Goal: Information Seeking & Learning: Learn about a topic

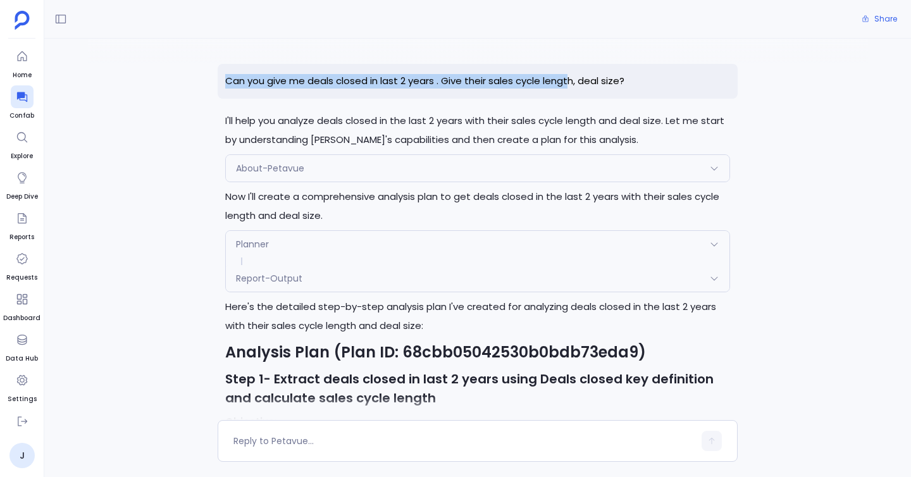
drag, startPoint x: 223, startPoint y: 79, endPoint x: 569, endPoint y: 85, distance: 346.7
click at [569, 86] on p "Can you give me deals closed in last 2 years . Give their sales cycle length, d…" at bounding box center [478, 81] width 520 height 35
click at [638, 80] on p "Can you give me deals closed in last 2 years . Give their sales cycle length, d…" at bounding box center [478, 81] width 520 height 35
copy p "Can you give me deals closed in last 2 years . Give their sales cycle length, d…"
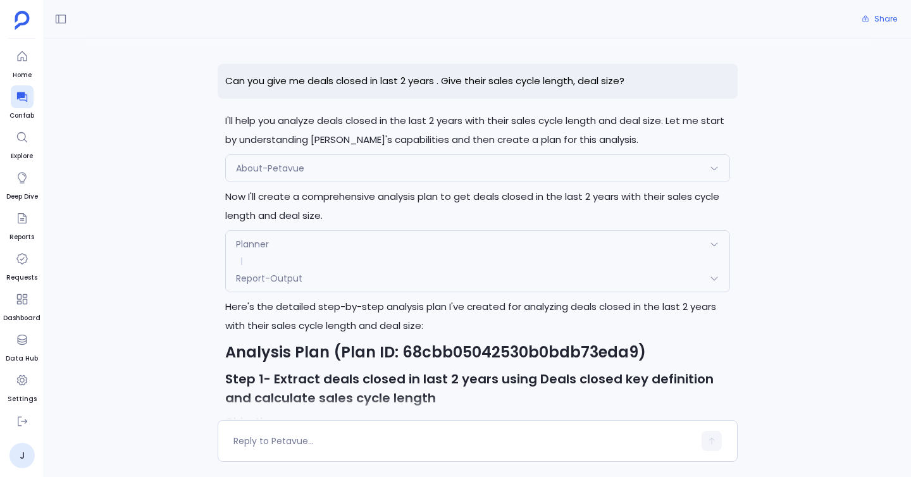
click at [27, 85] on ul "Home Confab Explore Deep Dive Reports Requests Dashboard Data Hub Settings" at bounding box center [21, 227] width 37 height 365
click at [27, 103] on div at bounding box center [22, 96] width 23 height 23
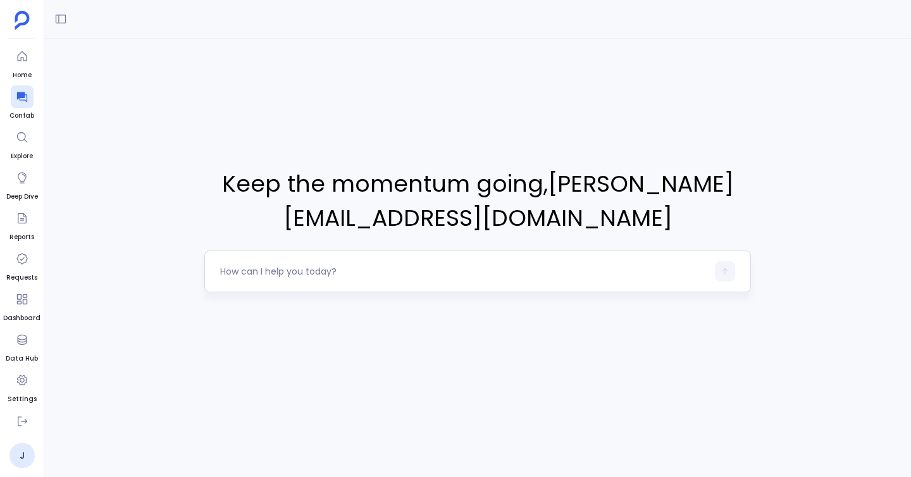
click at [429, 268] on textarea at bounding box center [463, 271] width 487 height 13
type textarea "Can you give me deals closed in last 2 years . Give their sales cycle length, d…"
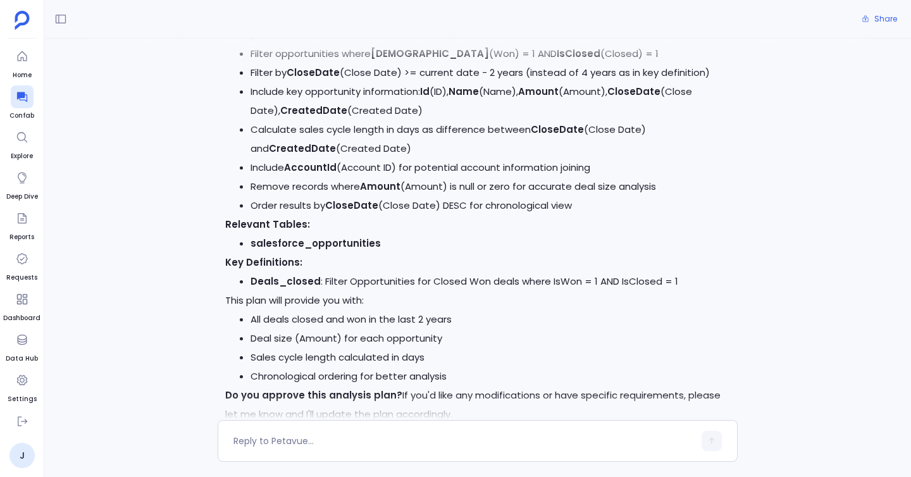
scroll to position [554, 0]
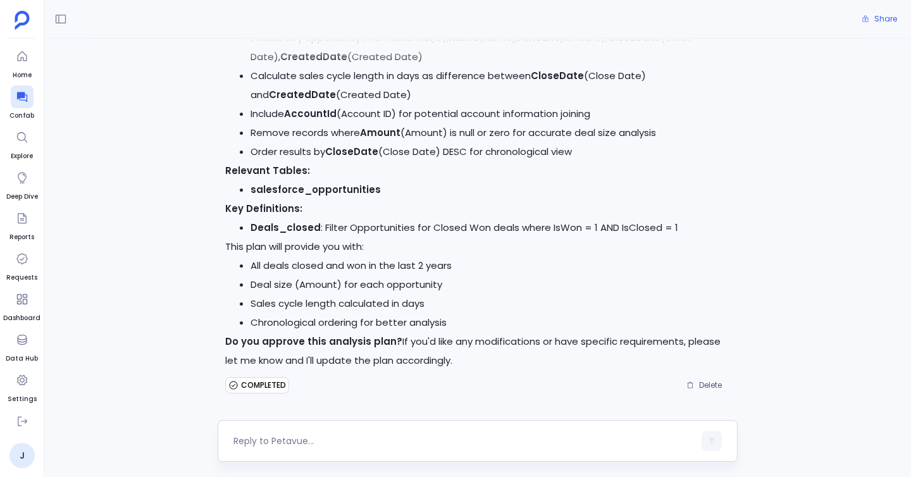
click at [328, 442] on textarea at bounding box center [463, 441] width 461 height 13
type textarea "yes"
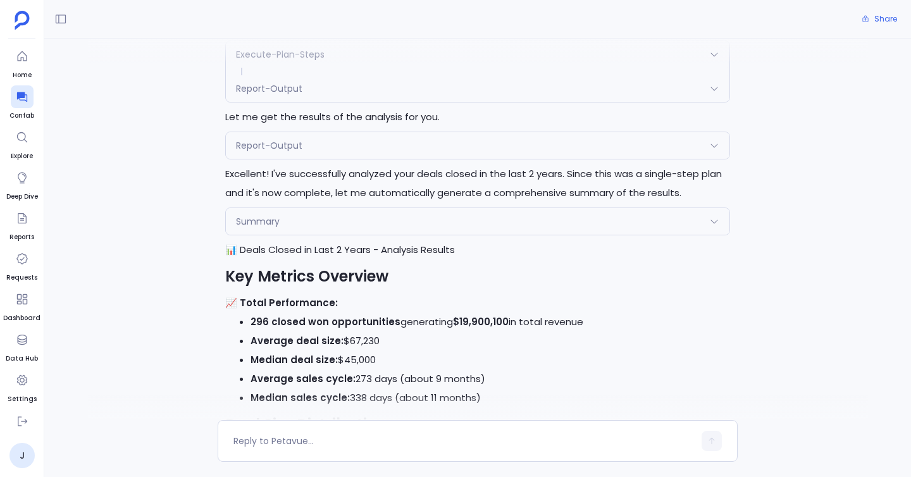
scroll to position [1010, 0]
click at [333, 224] on div "Summary" at bounding box center [478, 222] width 504 height 27
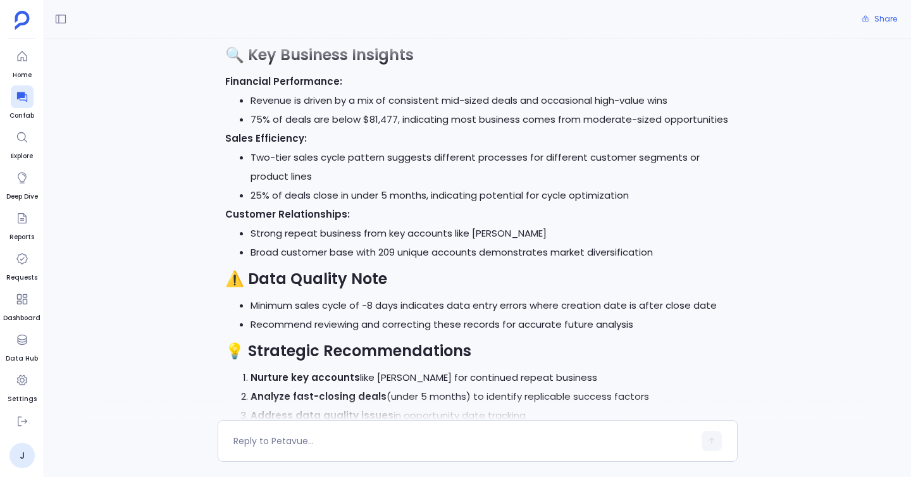
scroll to position [1885, 0]
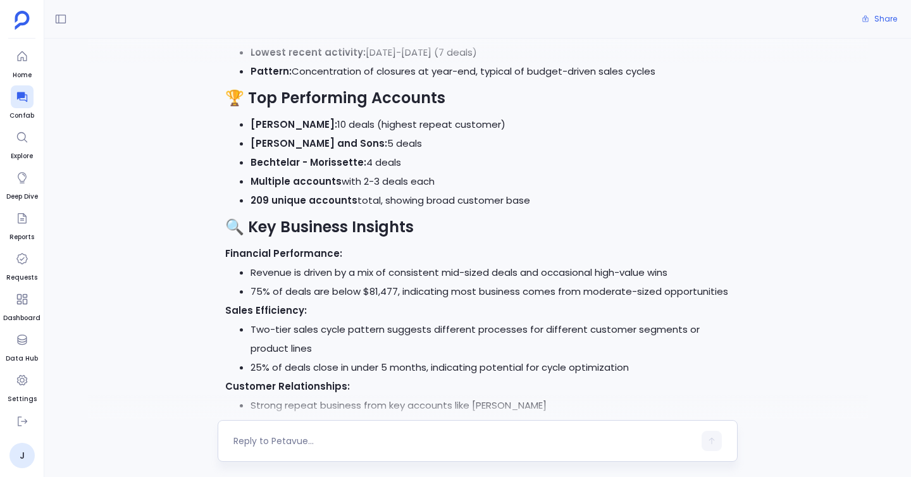
click at [369, 433] on div at bounding box center [463, 441] width 461 height 20
click at [347, 440] on textarea at bounding box center [463, 441] width 461 height 13
type textarea "w"
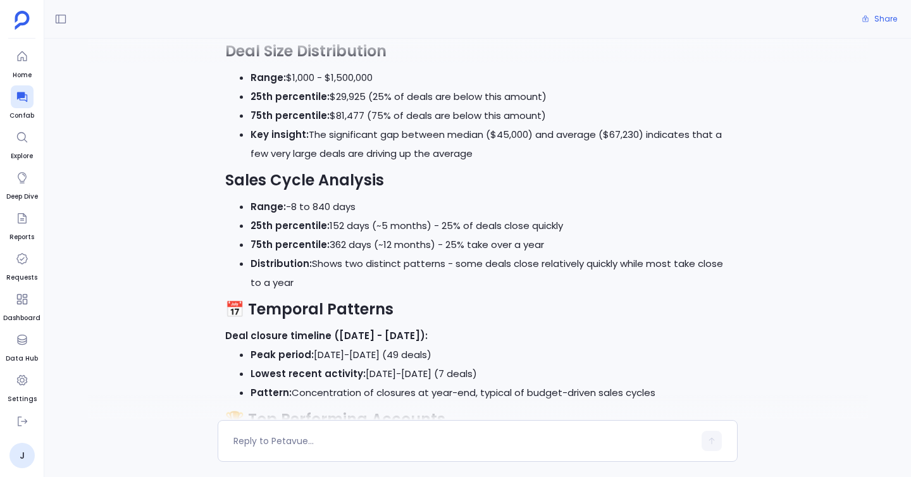
scroll to position [1520, 0]
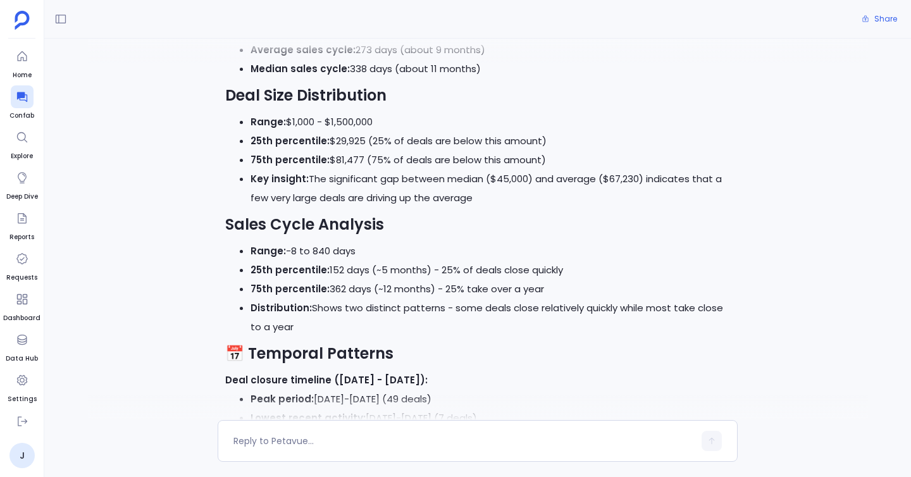
type textarea "w"
drag, startPoint x: 318, startPoint y: 439, endPoint x: 621, endPoint y: 438, distance: 303.0
click at [621, 438] on textarea "find the deals that take more than 25 percent" at bounding box center [463, 441] width 461 height 13
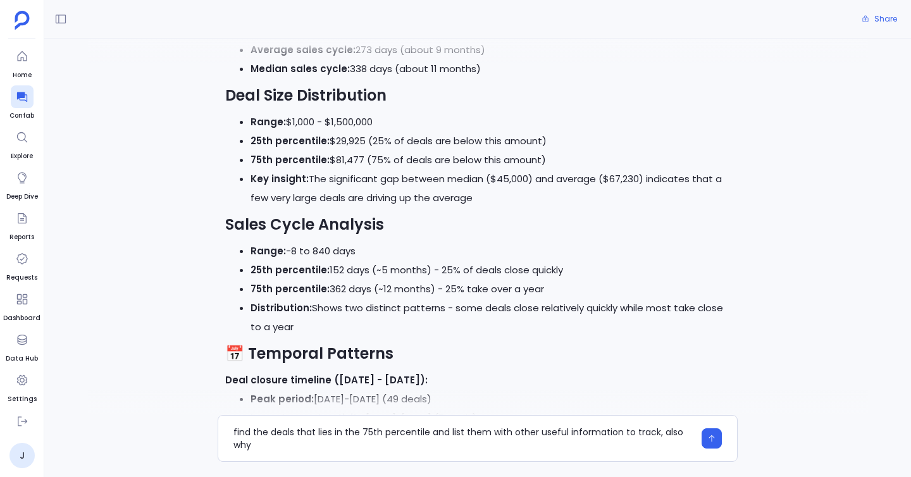
scroll to position [0, 0]
type textarea "find the deals that lies in the 75th percentile and list them with other useful…"
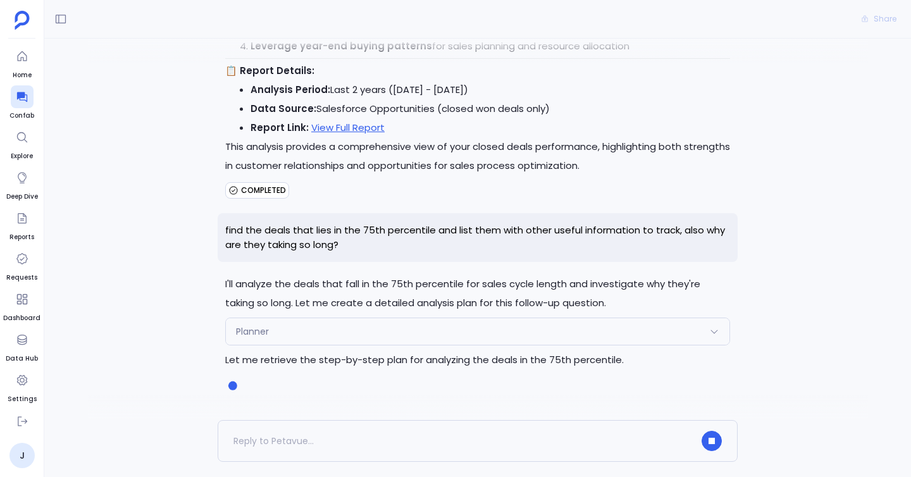
scroll to position [2479, 0]
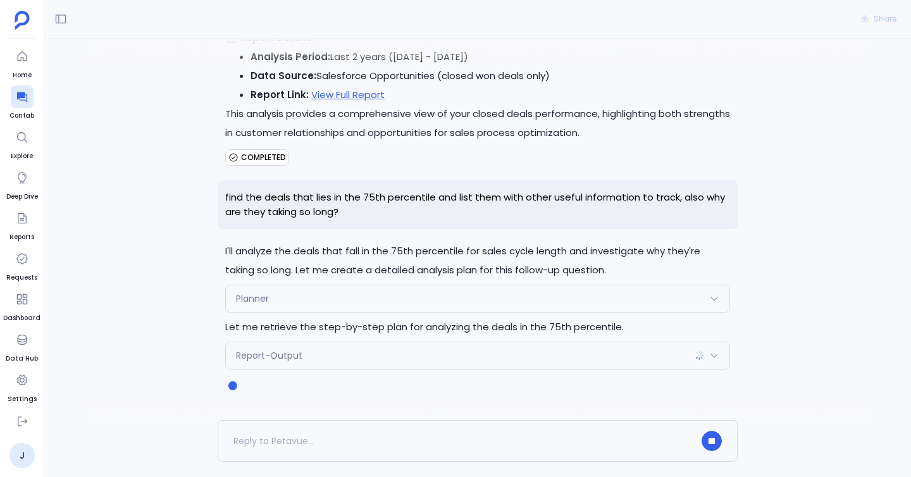
click at [560, 296] on div "Planner" at bounding box center [478, 298] width 504 height 27
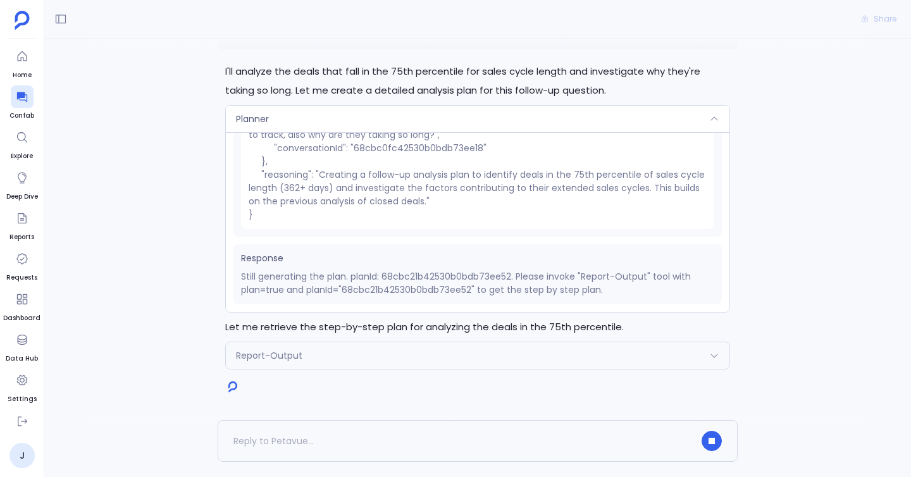
click at [349, 356] on div "Report-Output" at bounding box center [478, 355] width 504 height 27
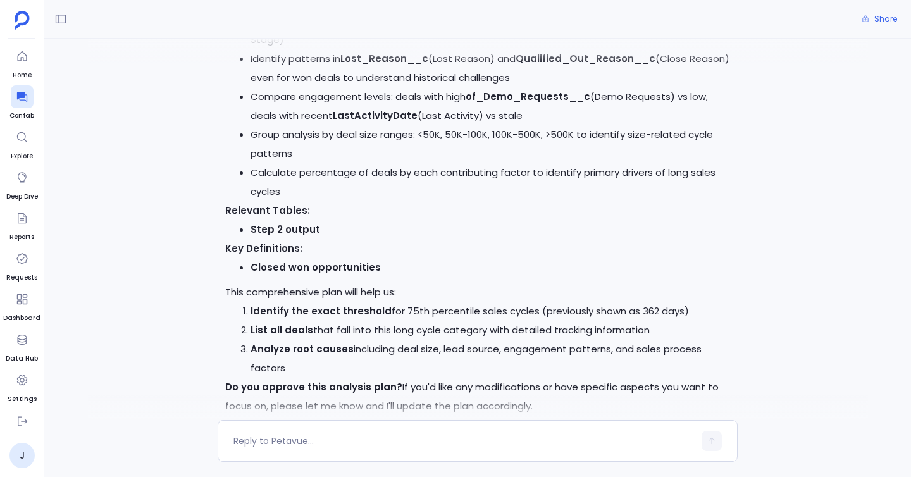
scroll to position [3898, 0]
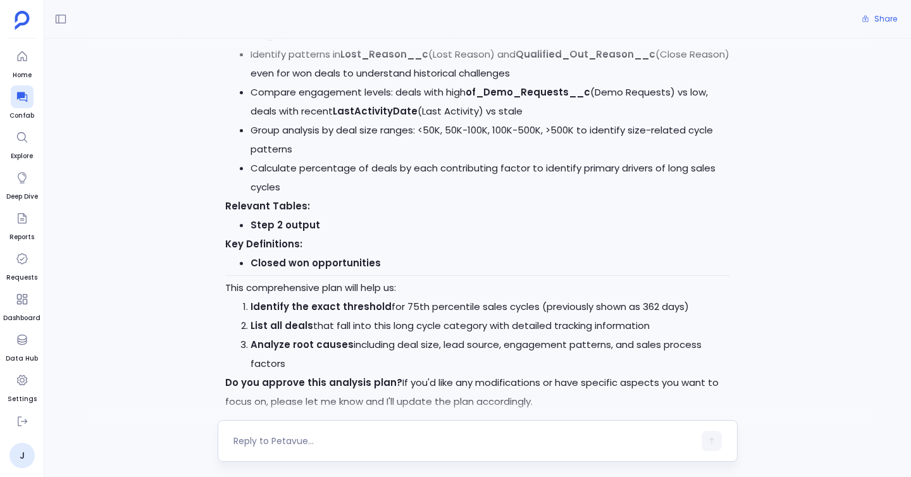
click at [364, 438] on textarea at bounding box center [463, 441] width 461 height 13
type textarea "yes"
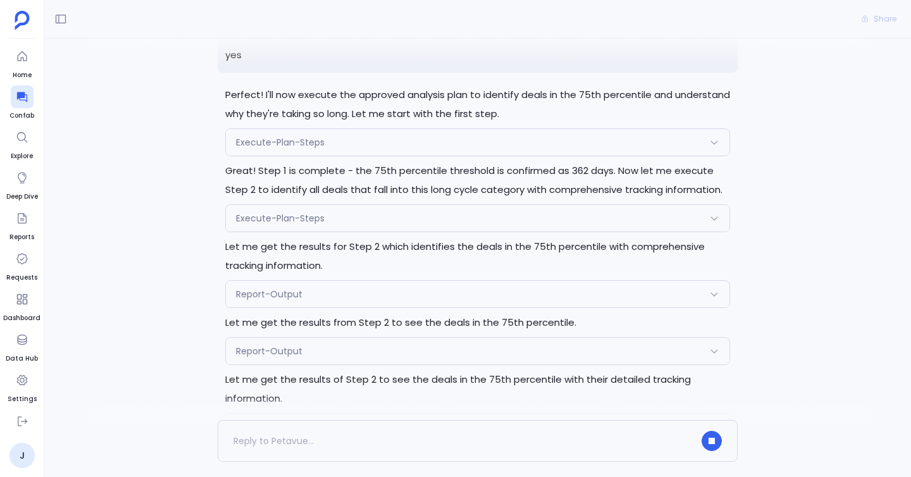
scroll to position [4361, 0]
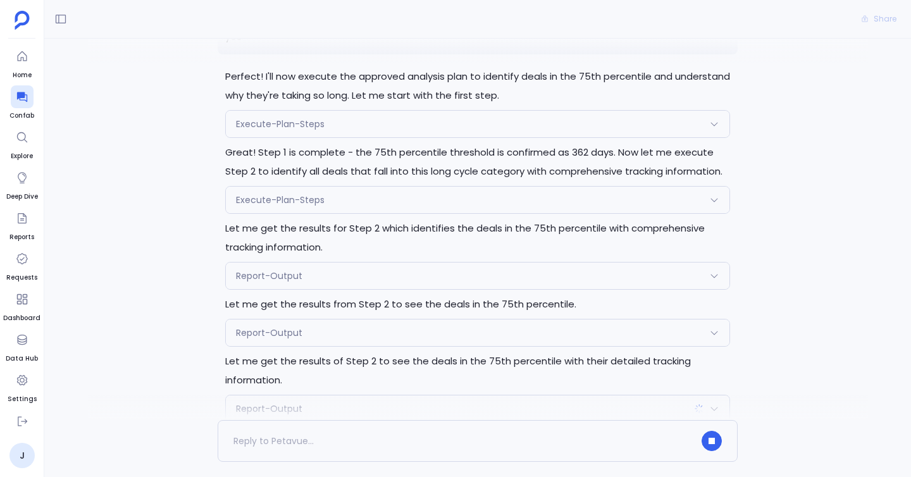
click at [382, 111] on div "Execute-Plan-Steps" at bounding box center [478, 124] width 504 height 27
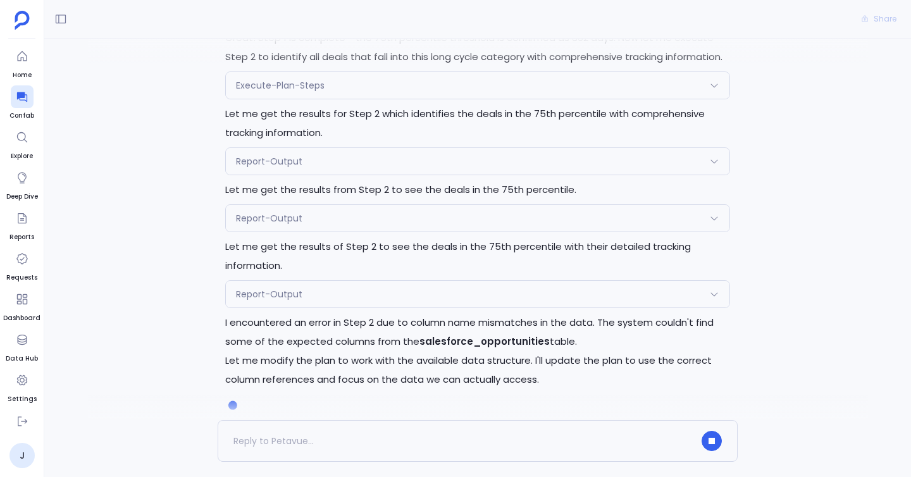
scroll to position [4475, 0]
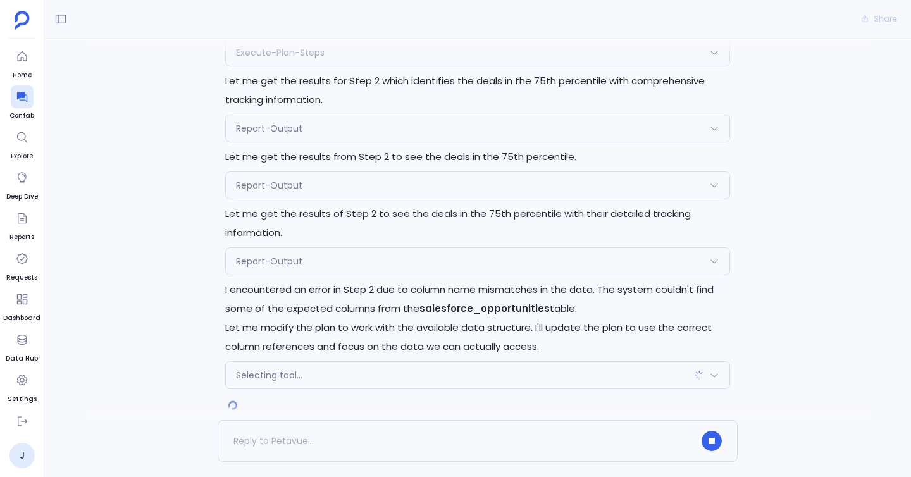
click at [425, 248] on div "Report-Output" at bounding box center [478, 261] width 504 height 27
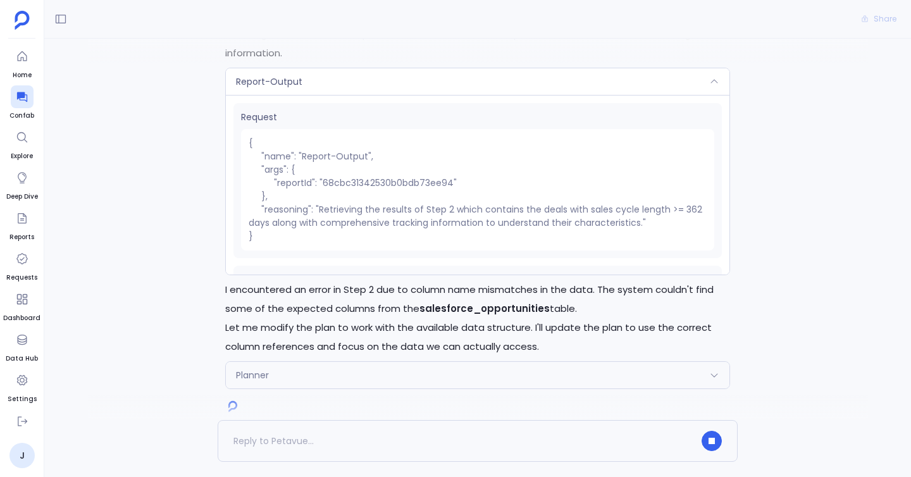
click at [313, 175] on pre "{ "name": "Report-Output", "args": { "reportId": "68cbc31342530b0bdb73ee94" }, …" at bounding box center [477, 189] width 473 height 121
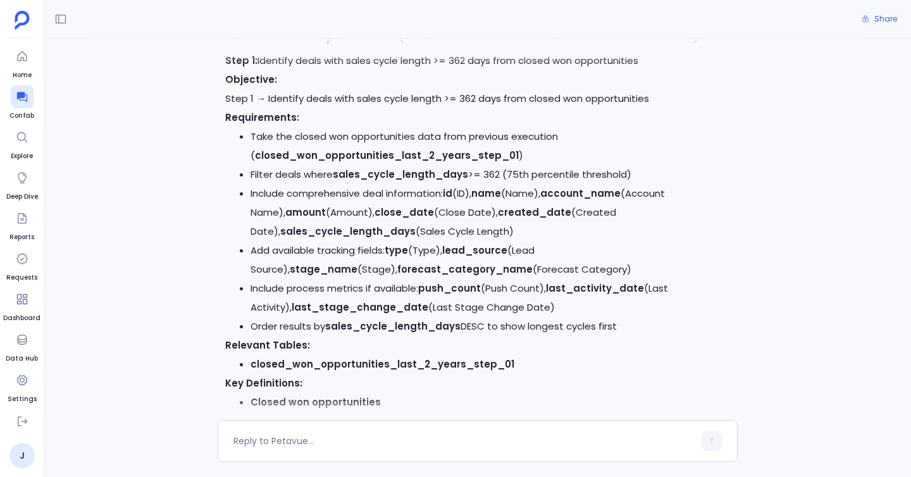
scroll to position [4866, 0]
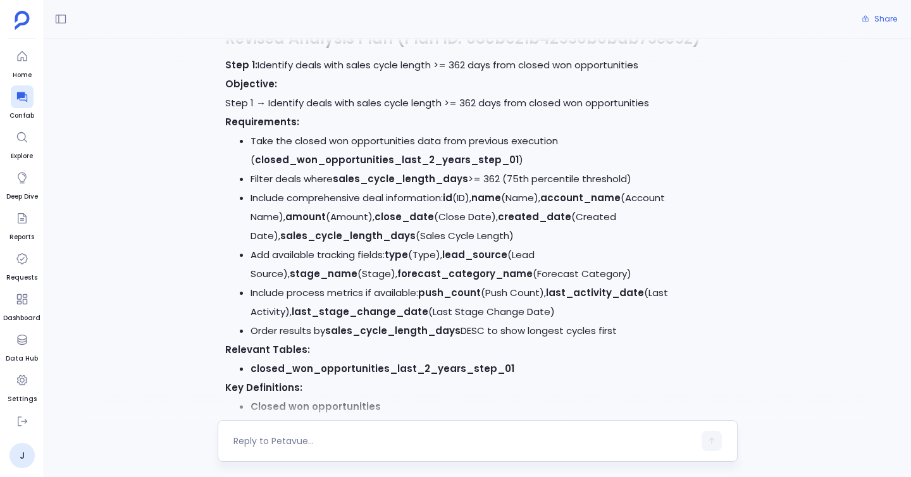
click at [362, 431] on div at bounding box center [463, 441] width 461 height 20
click at [340, 450] on div at bounding box center [463, 441] width 461 height 20
click at [333, 442] on textarea at bounding box center [463, 441] width 461 height 13
type textarea "yes"
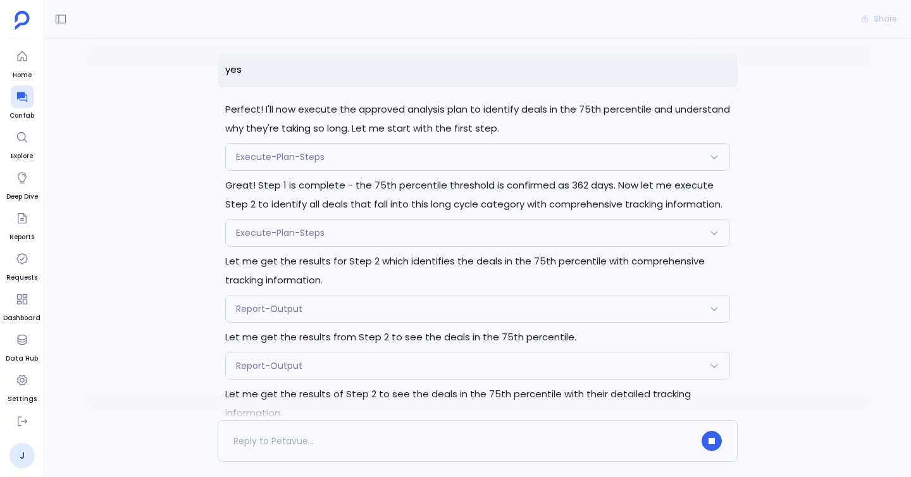
scroll to position [4135, 0]
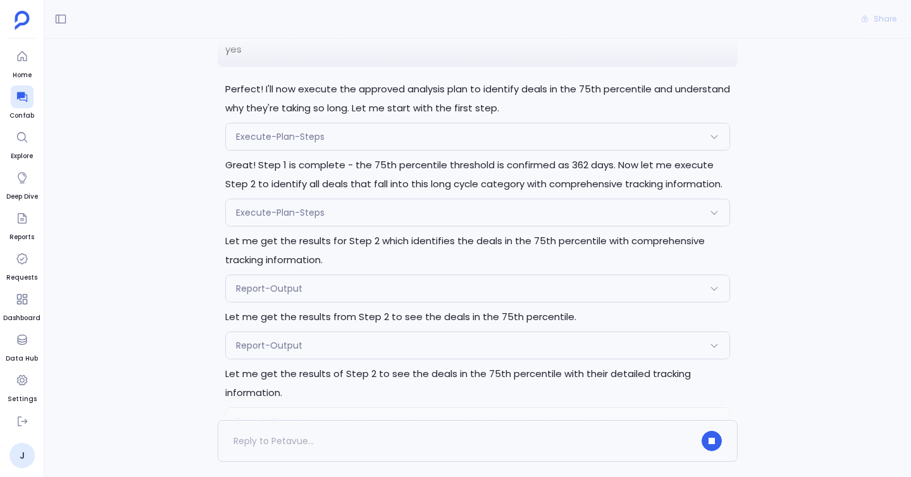
click at [315, 206] on span "Execute-Plan-Steps" at bounding box center [280, 212] width 89 height 13
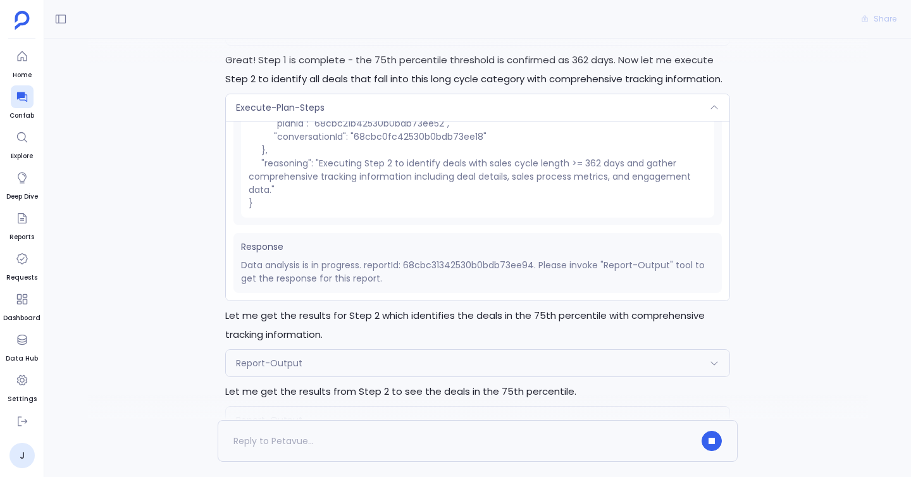
scroll to position [4270, 0]
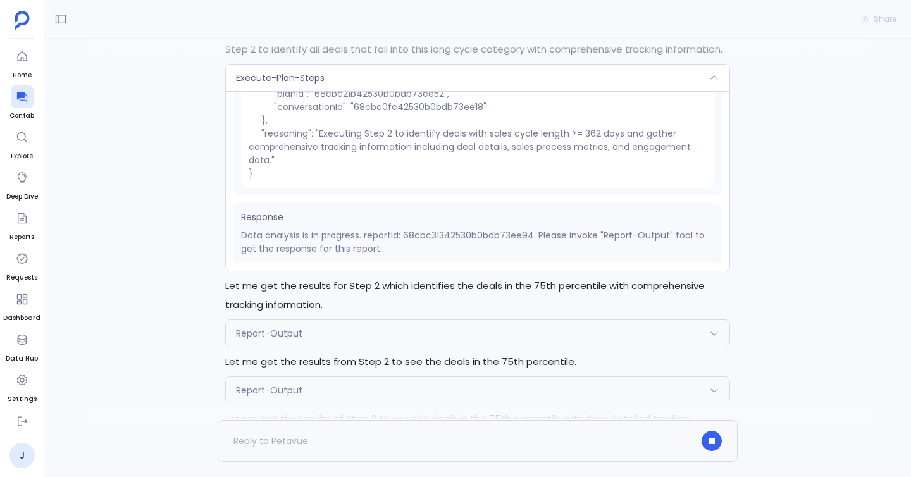
click at [354, 320] on div "Report-Output" at bounding box center [478, 333] width 504 height 27
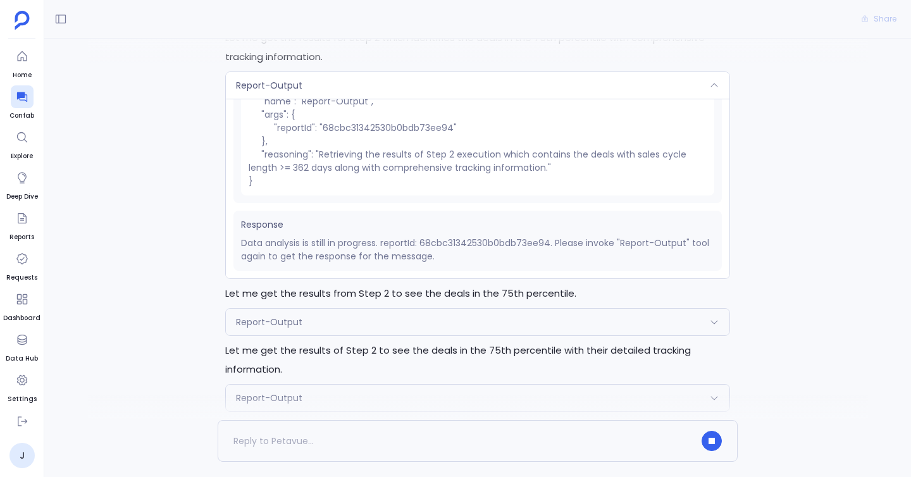
scroll to position [4339, 0]
click at [361, 307] on div "Report-Output" at bounding box center [478, 320] width 504 height 27
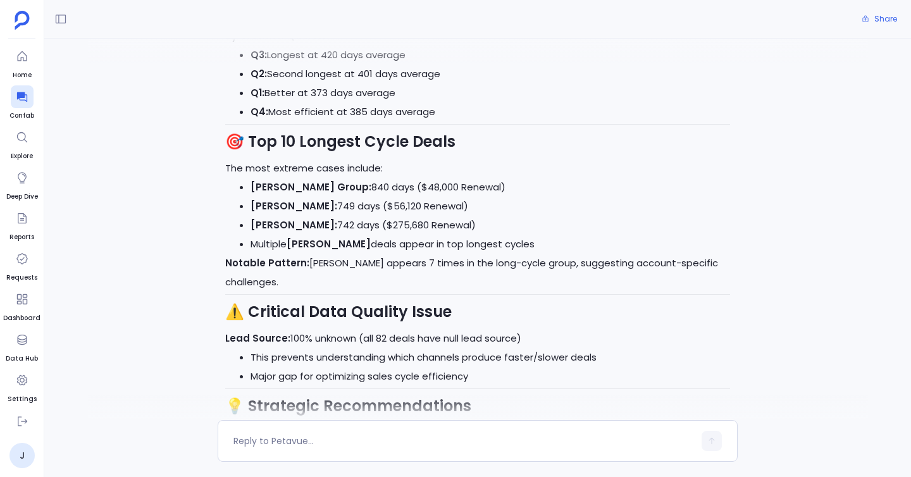
scroll to position [7032, 0]
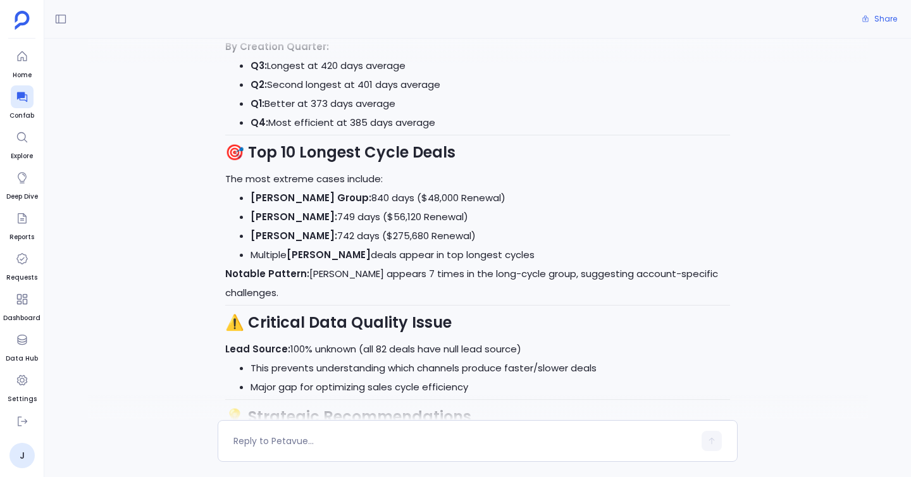
drag, startPoint x: 239, startPoint y: 192, endPoint x: 543, endPoint y: 244, distance: 308.7
click at [543, 244] on ul "Heller Group: 840 days ($48,000 Renewal) Gibson - Sporer: 749 days ($56,120 Ren…" at bounding box center [477, 227] width 505 height 76
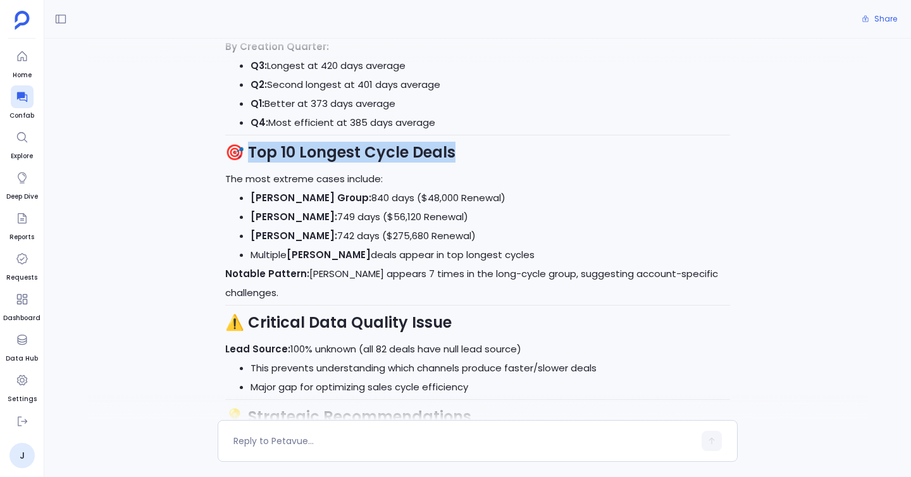
drag, startPoint x: 244, startPoint y: 155, endPoint x: 475, endPoint y: 159, distance: 231.6
click at [475, 159] on h2 "🎯 Top 10 Longest Cycle Deals" at bounding box center [477, 152] width 505 height 19
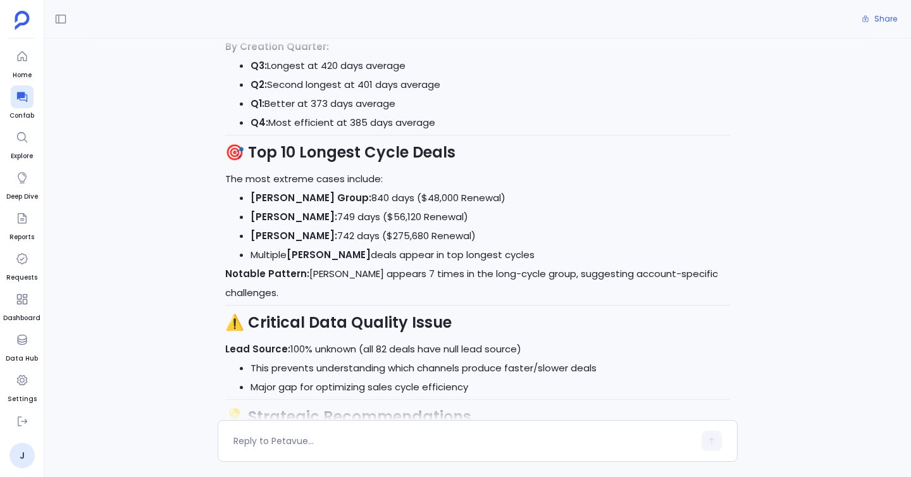
click at [473, 224] on li "Gibson - Sporer: 749 days ($56,120 Renewal)" at bounding box center [491, 217] width 480 height 19
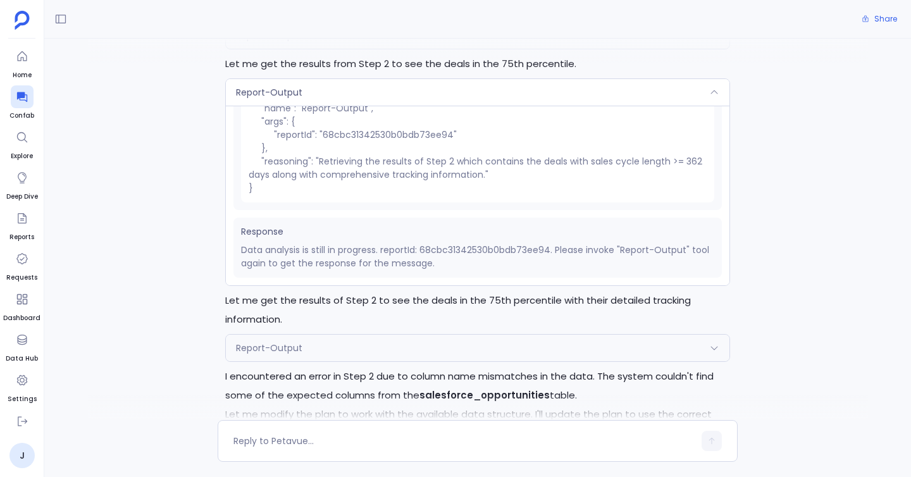
scroll to position [4391, 0]
click at [472, 332] on div "Report-Output" at bounding box center [478, 345] width 504 height 27
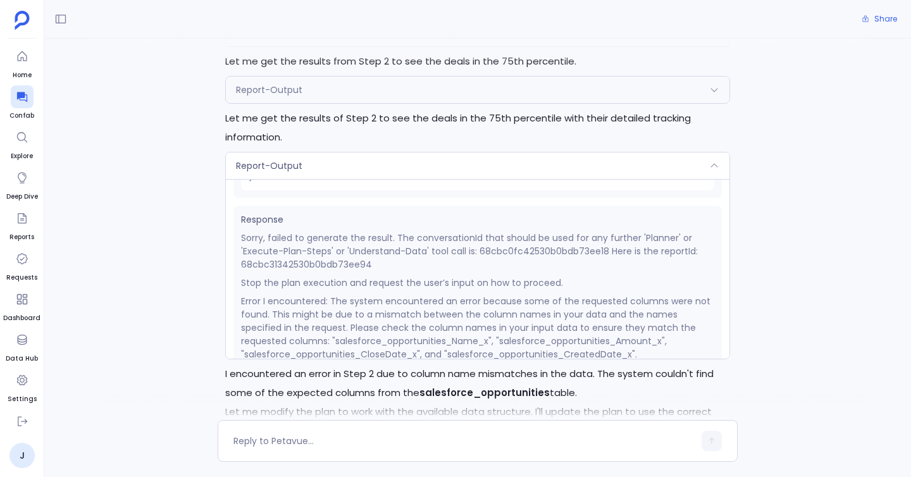
scroll to position [151, 0]
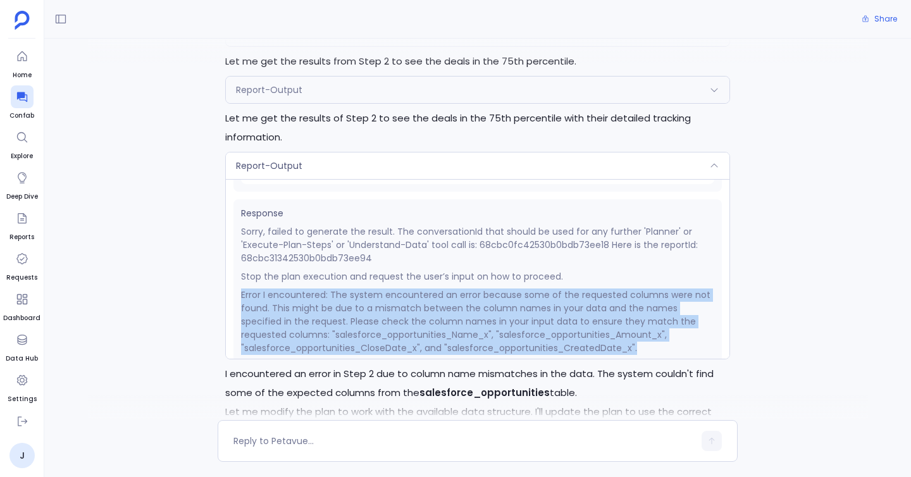
drag, startPoint x: 238, startPoint y: 275, endPoint x: 677, endPoint y: 331, distance: 442.6
click at [677, 331] on div "Response Sorry, failed to generate the result. The conversationId that should b…" at bounding box center [477, 280] width 488 height 163
click at [330, 309] on p "Error I encountered: The system encountered an error because some of the reques…" at bounding box center [477, 321] width 473 height 66
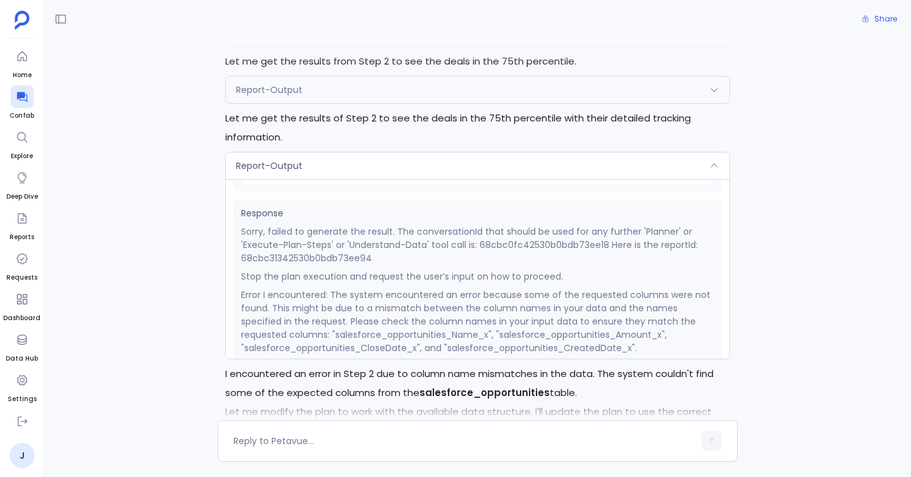
scroll to position [162, 0]
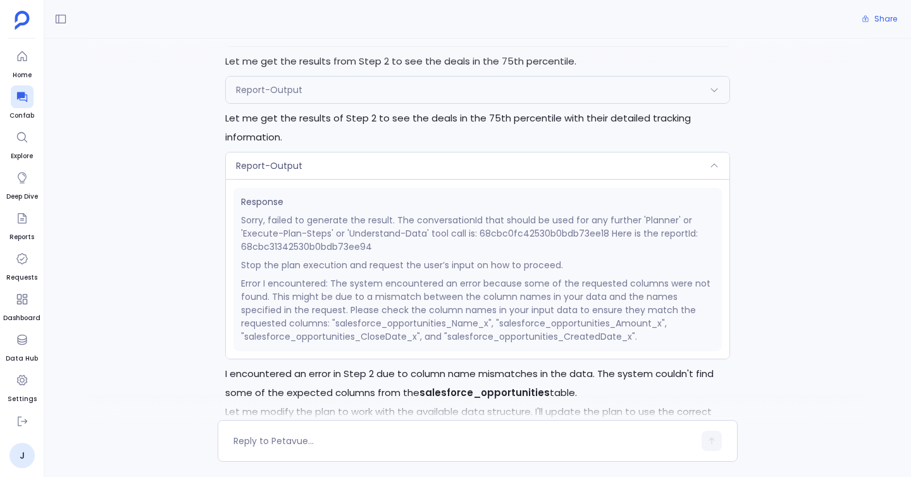
click at [425, 152] on div "Report-Output" at bounding box center [478, 165] width 504 height 27
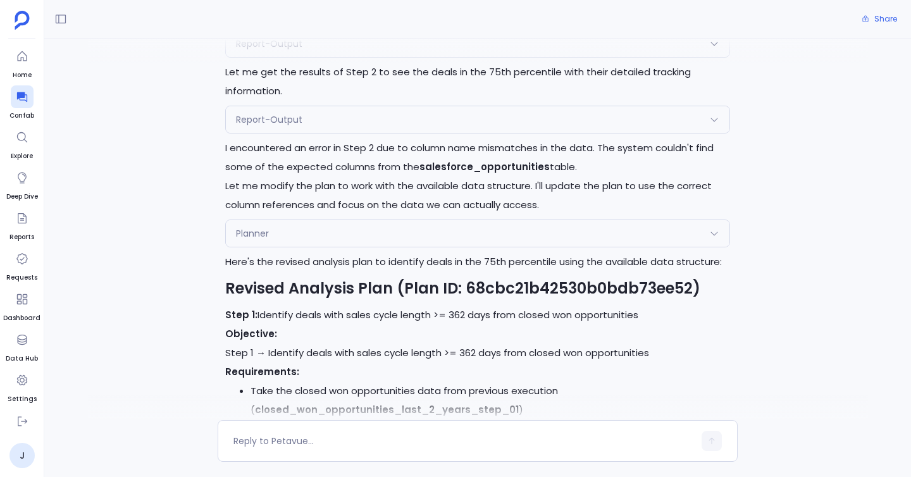
scroll to position [4438, 0]
click at [406, 138] on p "I encountered an error in Step 2 due to column name mismatches in the data. The…" at bounding box center [477, 157] width 505 height 38
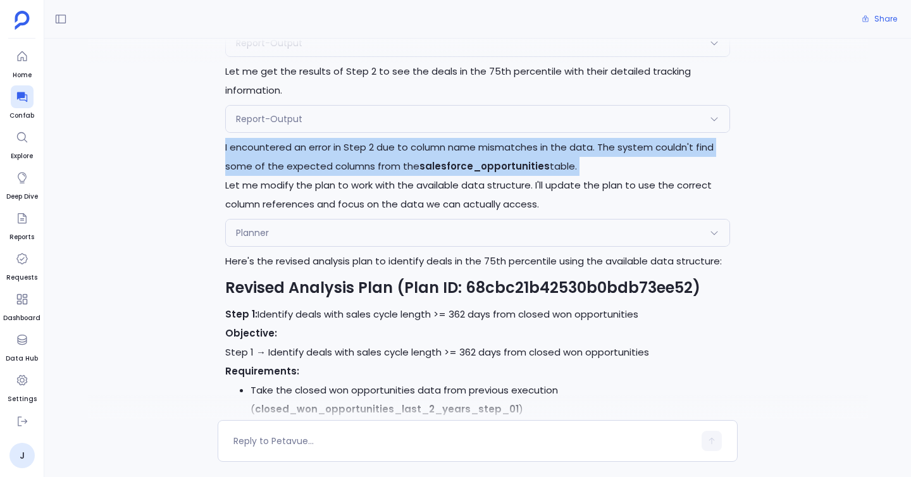
click at [406, 138] on p "I encountered an error in Step 2 due to column name mismatches in the data. The…" at bounding box center [477, 157] width 505 height 38
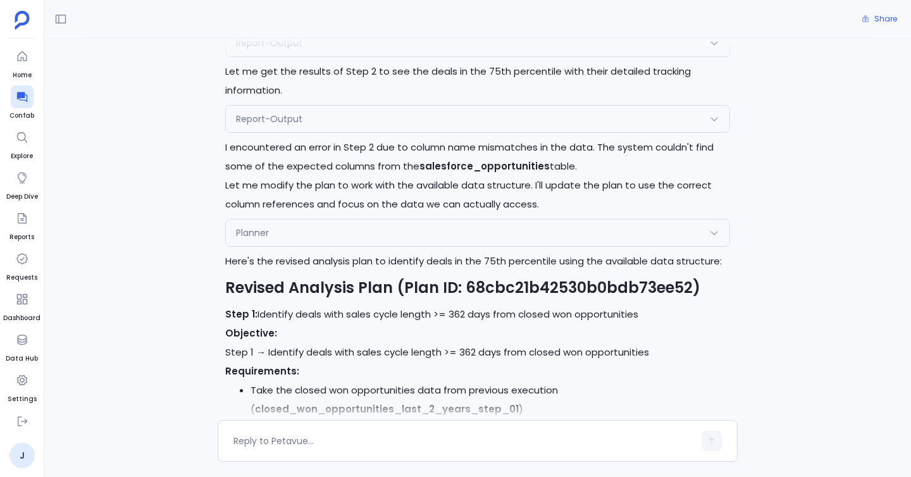
click at [405, 139] on p "I encountered an error in Step 2 due to column name mismatches in the data. The…" at bounding box center [477, 157] width 505 height 38
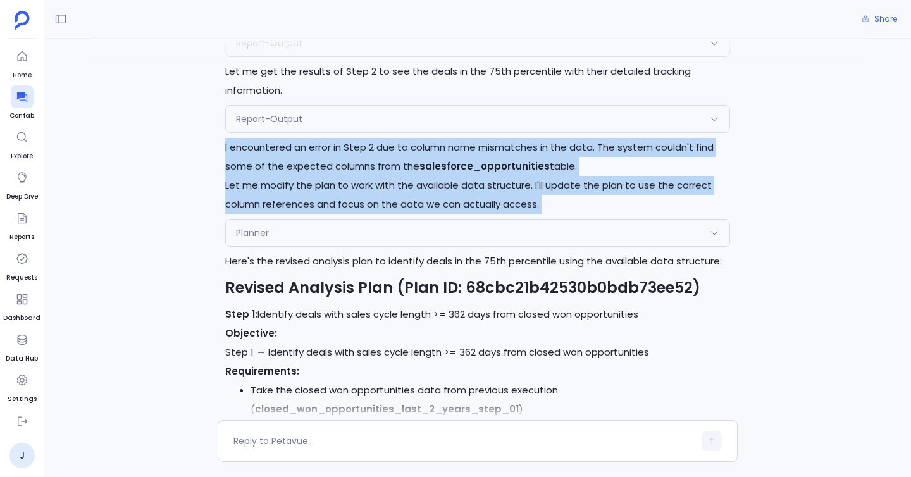
drag, startPoint x: 405, startPoint y: 139, endPoint x: 420, endPoint y: 185, distance: 48.6
click at [420, 185] on div "I encountered an error in Step 2 due to column name mismatches in the data. The…" at bounding box center [477, 176] width 505 height 76
click at [420, 185] on p "Let me modify the plan to work with the available data structure. I'll update t…" at bounding box center [477, 195] width 505 height 38
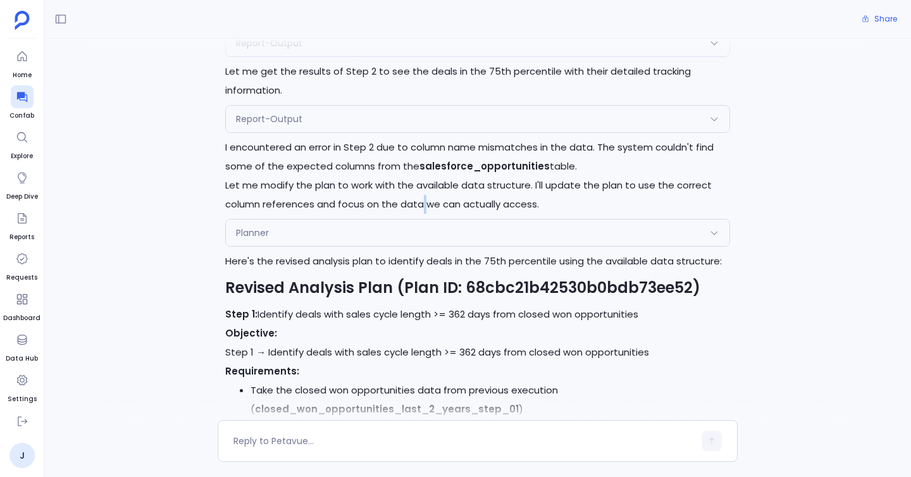
click at [420, 185] on p "Let me modify the plan to work with the available data structure. I'll update t…" at bounding box center [477, 195] width 505 height 38
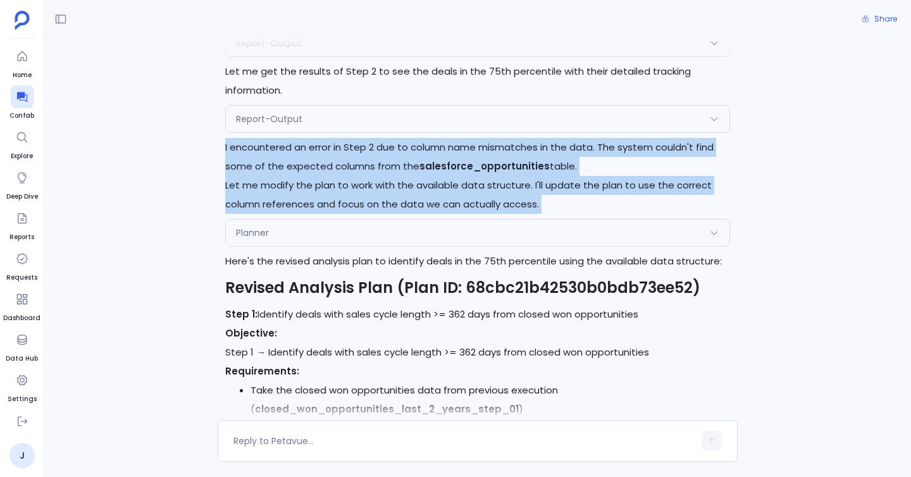
drag, startPoint x: 420, startPoint y: 185, endPoint x: 365, endPoint y: 140, distance: 71.4
click at [365, 140] on div "I encountered an error in Step 2 due to column name mismatches in the data. The…" at bounding box center [477, 176] width 505 height 76
click at [365, 140] on p "I encountered an error in Step 2 due to column name mismatches in the data. The…" at bounding box center [477, 157] width 505 height 38
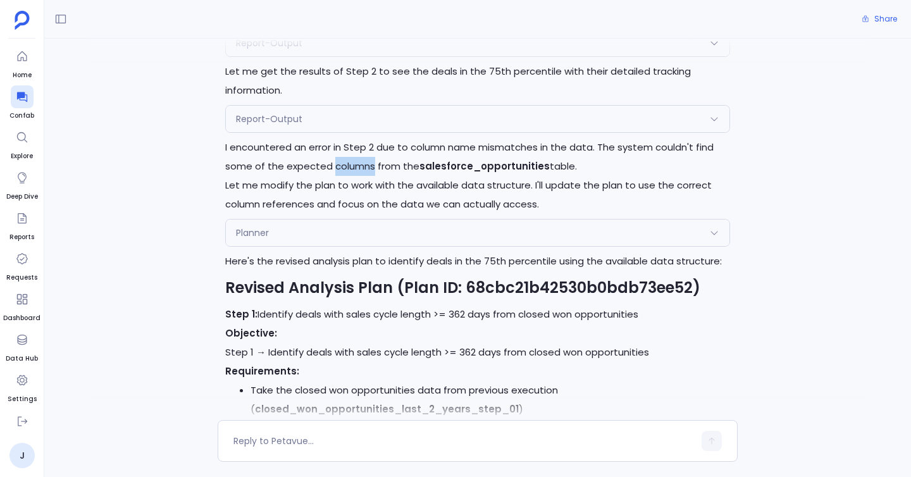
click at [365, 140] on p "I encountered an error in Step 2 due to column name mismatches in the data. The…" at bounding box center [477, 157] width 505 height 38
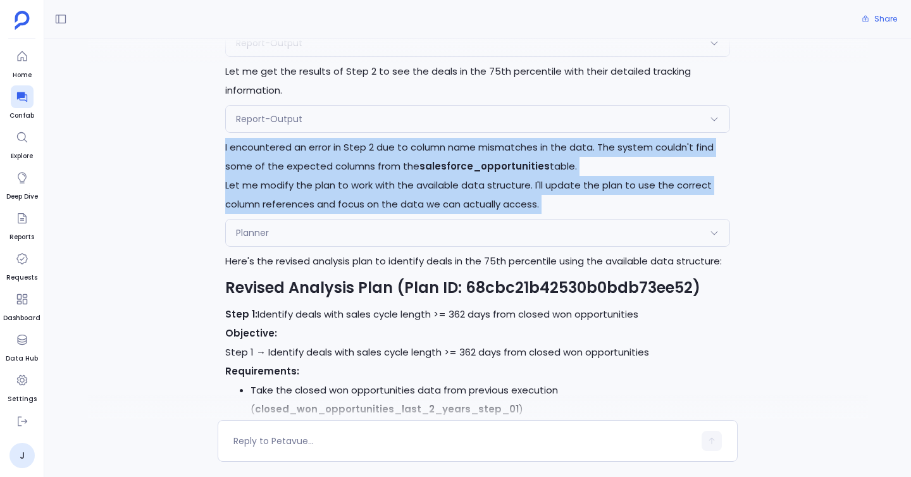
drag, startPoint x: 365, startPoint y: 140, endPoint x: 388, endPoint y: 188, distance: 53.2
click at [388, 188] on div "I encountered an error in Step 2 due to column name mismatches in the data. The…" at bounding box center [477, 176] width 505 height 76
click at [388, 188] on p "Let me modify the plan to work with the available data structure. I'll update t…" at bounding box center [477, 195] width 505 height 38
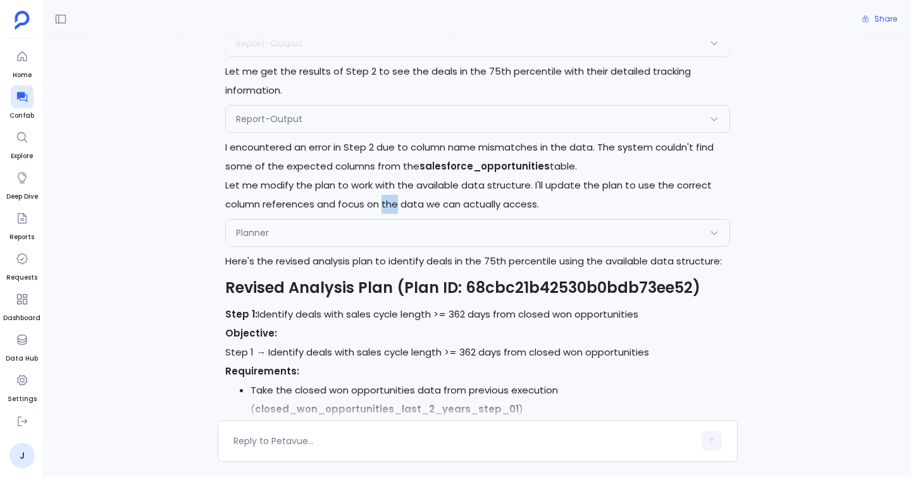
click at [388, 188] on p "Let me modify the plan to work with the available data structure. I'll update t…" at bounding box center [477, 195] width 505 height 38
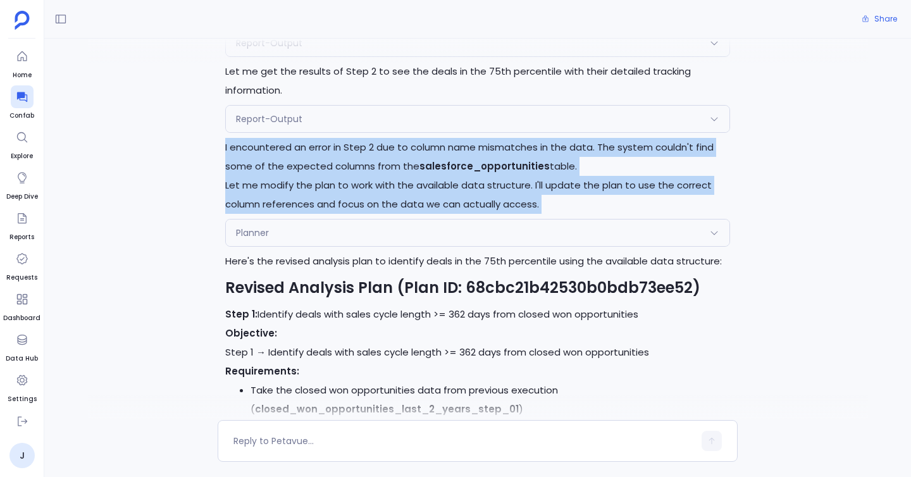
drag, startPoint x: 388, startPoint y: 188, endPoint x: 345, endPoint y: 123, distance: 78.1
click at [345, 138] on div "I encountered an error in Step 2 due to column name mismatches in the data. The…" at bounding box center [477, 176] width 505 height 76
click at [345, 138] on p "I encountered an error in Step 2 due to column name mismatches in the data. The…" at bounding box center [477, 157] width 505 height 38
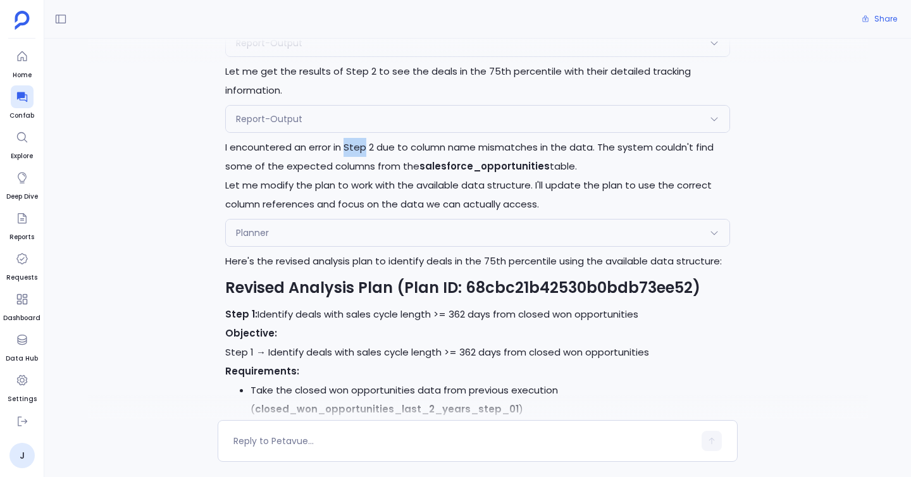
click at [345, 138] on p "I encountered an error in Step 2 due to column name mismatches in the data. The…" at bounding box center [477, 157] width 505 height 38
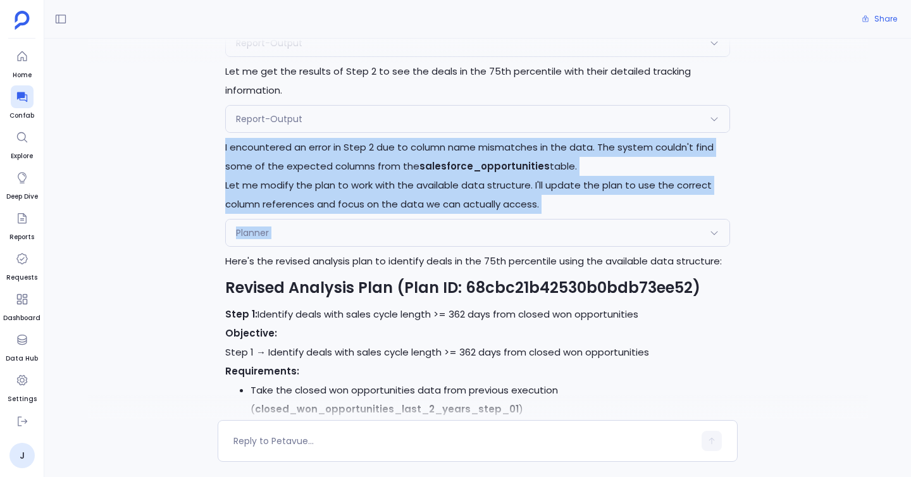
drag, startPoint x: 345, startPoint y: 123, endPoint x: 380, endPoint y: 206, distance: 90.7
click at [380, 220] on div "Planner" at bounding box center [478, 233] width 504 height 27
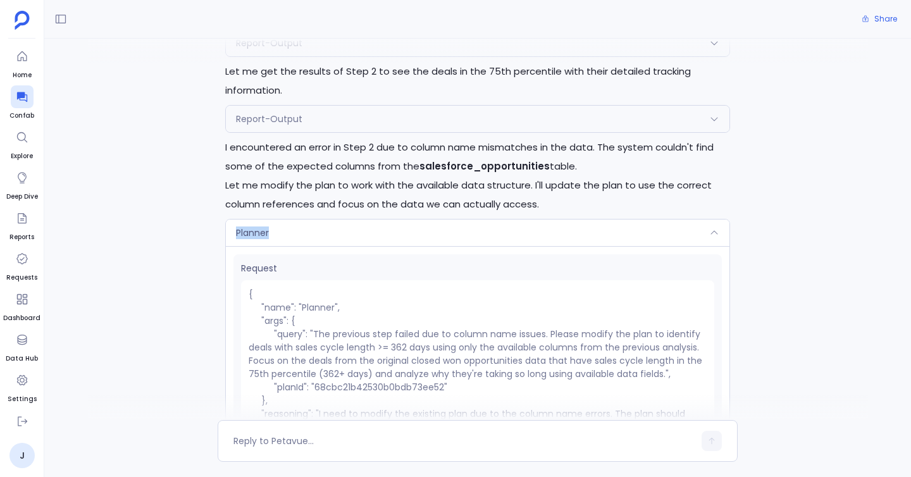
click at [380, 220] on div "Planner" at bounding box center [478, 233] width 504 height 27
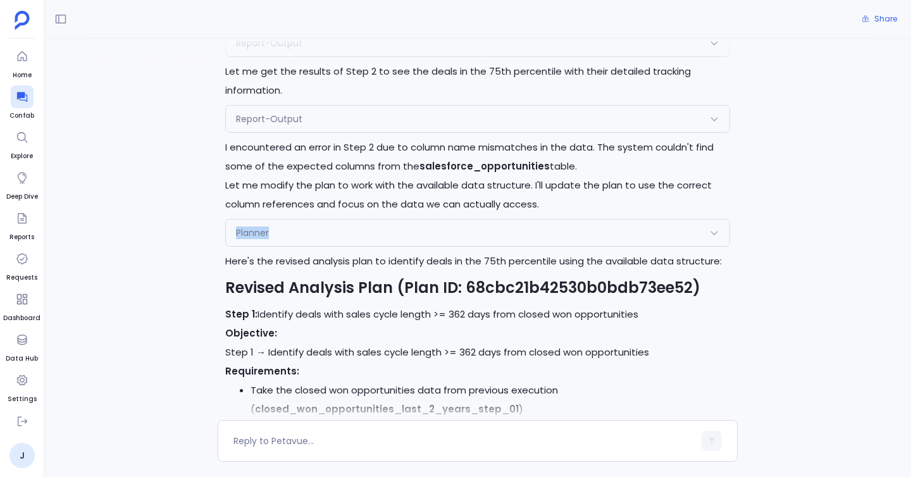
click at [380, 220] on div "Planner" at bounding box center [478, 233] width 504 height 27
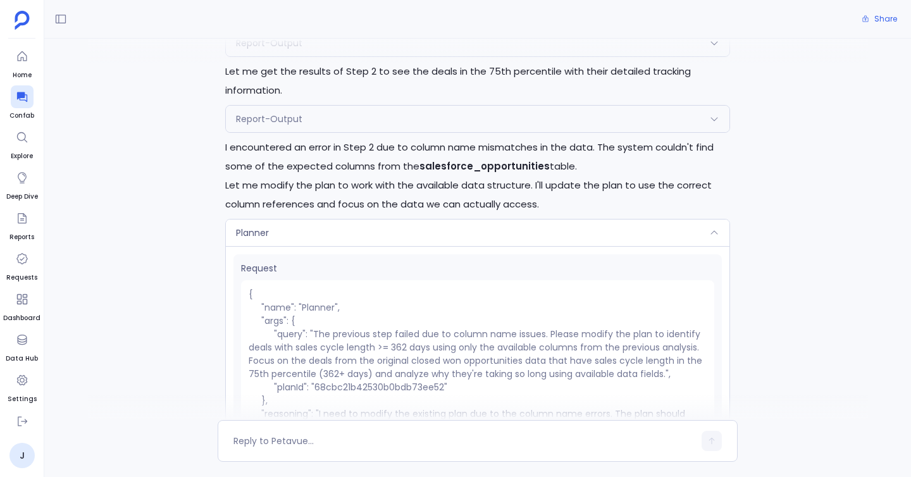
click at [380, 220] on div "Planner" at bounding box center [478, 233] width 504 height 27
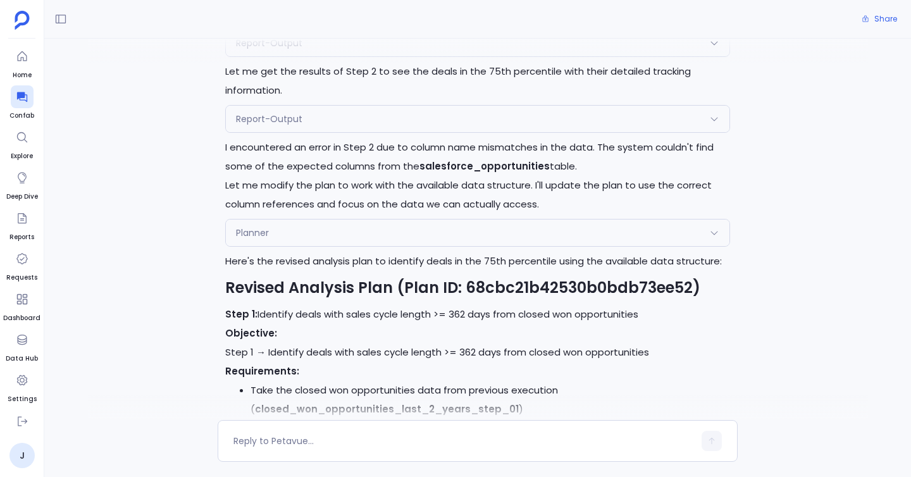
click at [381, 220] on div "Planner" at bounding box center [478, 233] width 504 height 27
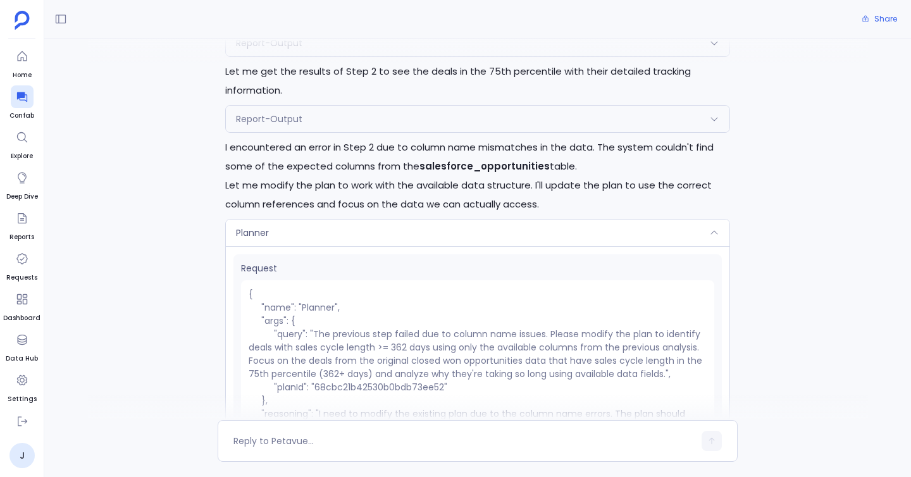
click at [381, 220] on div "Planner" at bounding box center [478, 233] width 504 height 27
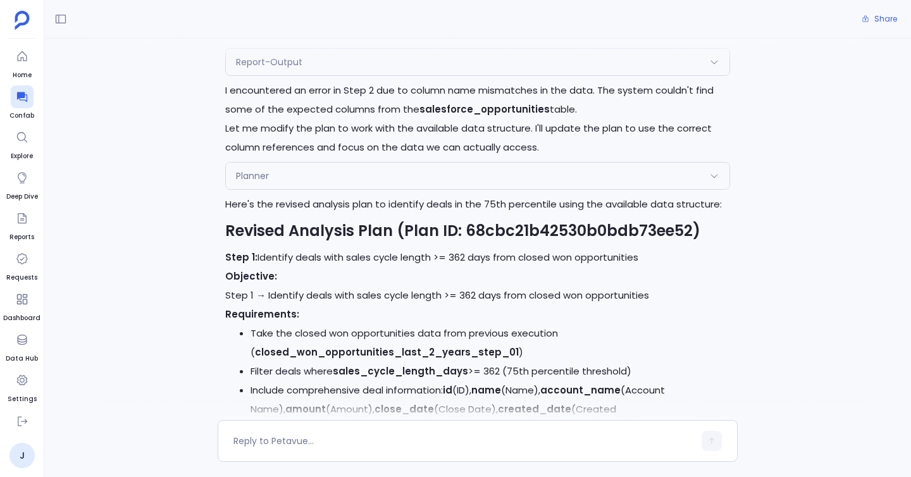
scroll to position [4529, 0]
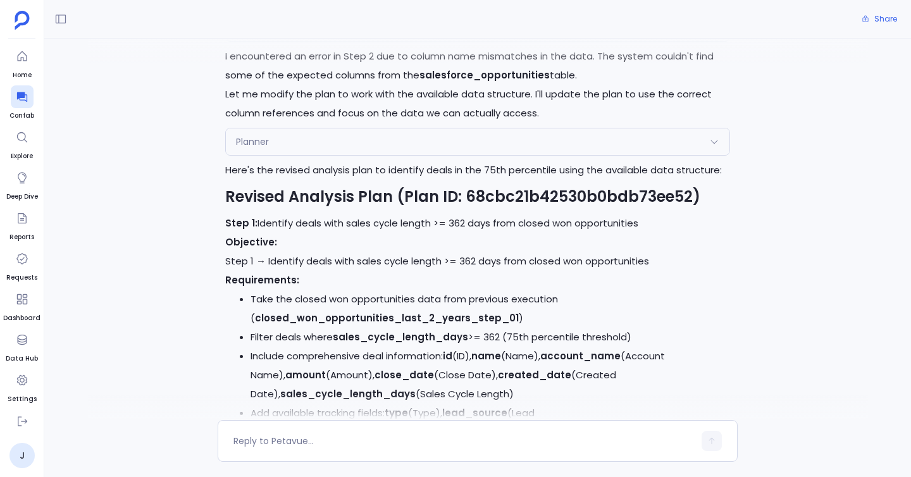
click at [381, 187] on h2 "Revised Analysis Plan (Plan ID: 68cbc21b42530b0bdb73ee52)" at bounding box center [477, 196] width 505 height 19
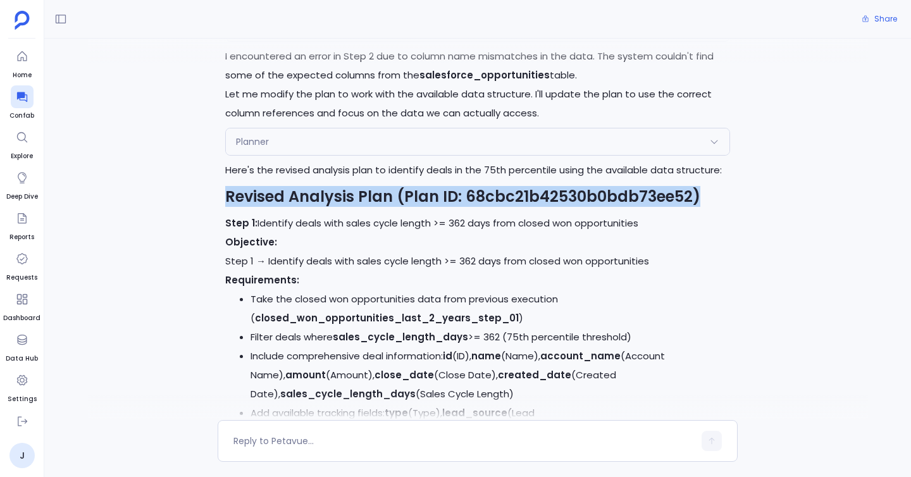
click at [381, 187] on h2 "Revised Analysis Plan (Plan ID: 68cbc21b42530b0bdb73ee52)" at bounding box center [477, 196] width 505 height 19
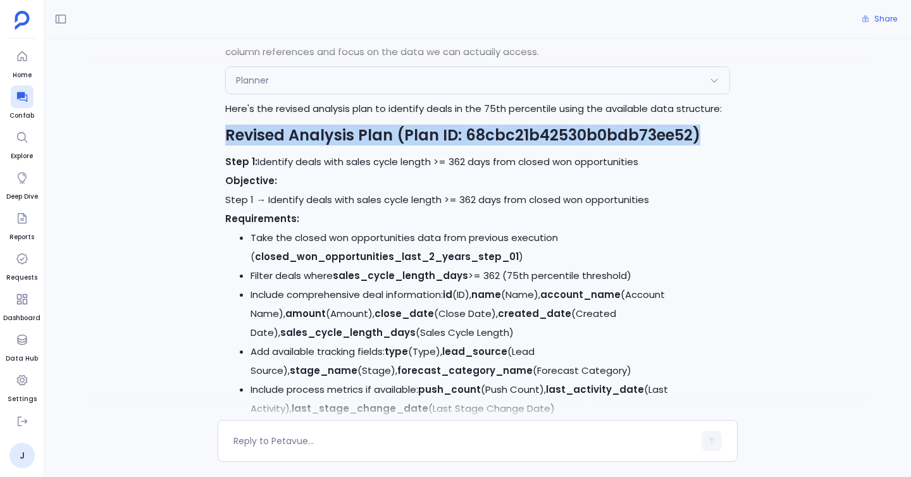
scroll to position [4591, 0]
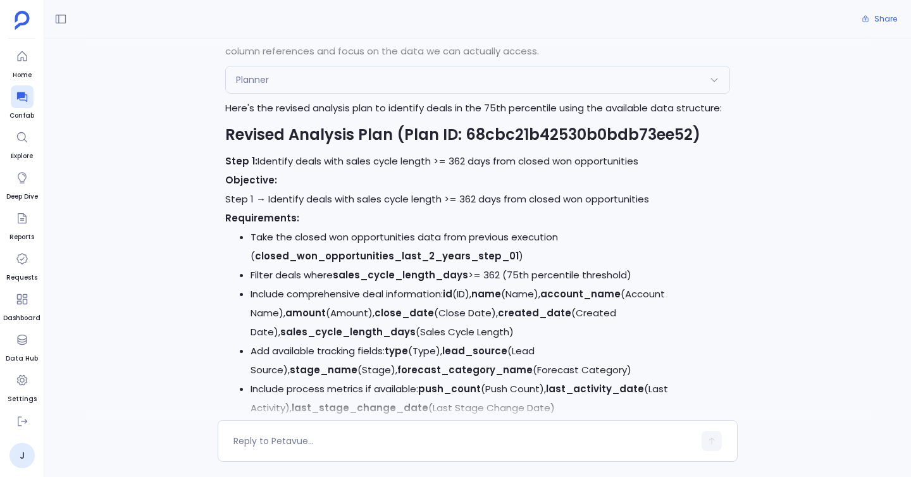
click at [371, 152] on p "Step 1: Identify deals with sales cycle length >= 362 days from closed won oppo…" at bounding box center [477, 161] width 505 height 19
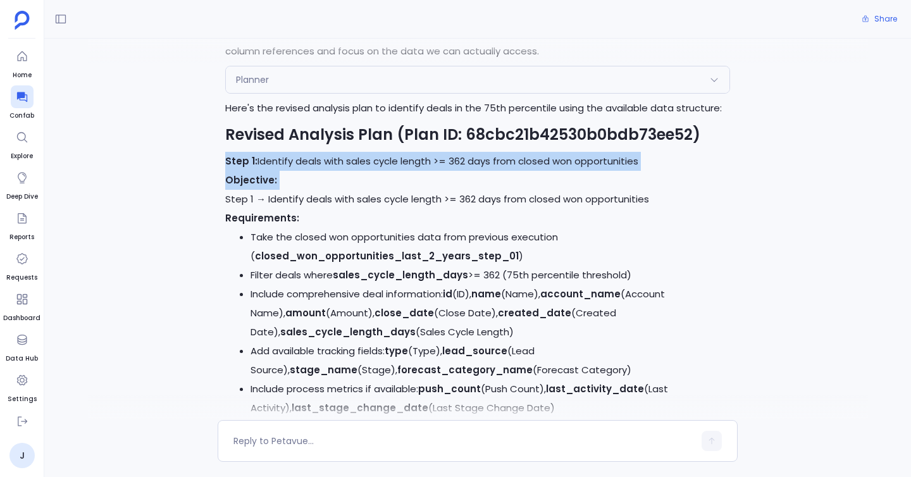
drag, startPoint x: 371, startPoint y: 144, endPoint x: 372, endPoint y: 166, distance: 22.2
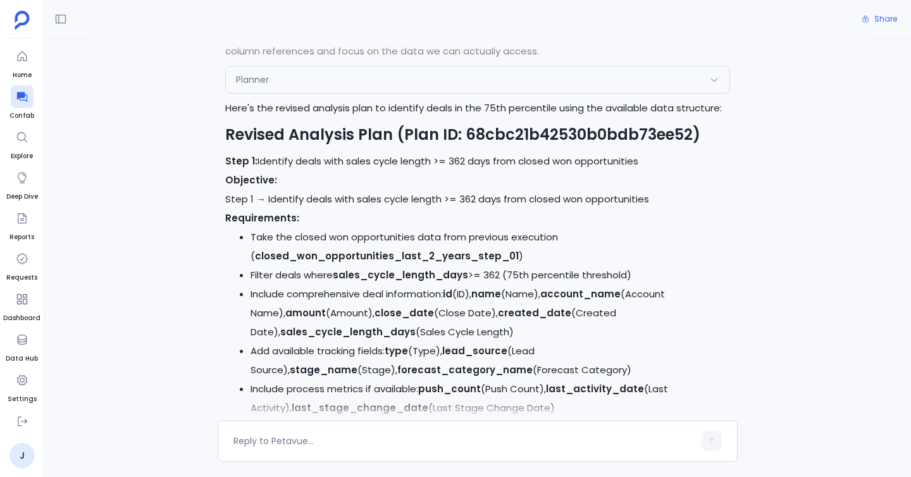
click at [372, 179] on p "Objective: Step 1 → Identify deals with sales cycle length >= 362 days from clo…" at bounding box center [477, 190] width 505 height 38
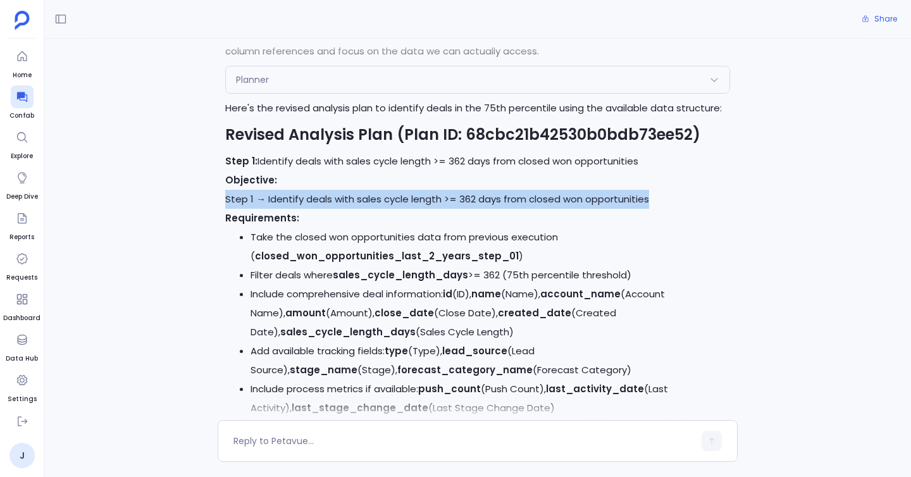
drag, startPoint x: 372, startPoint y: 179, endPoint x: 372, endPoint y: 186, distance: 7.0
click at [372, 186] on p "Objective: Step 1 → Identify deals with sales cycle length >= 362 days from clo…" at bounding box center [477, 190] width 505 height 38
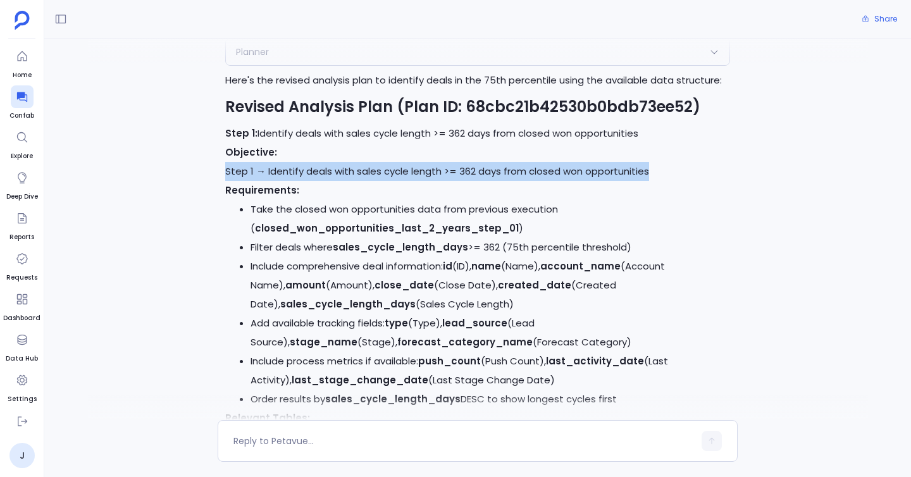
scroll to position [4644, 0]
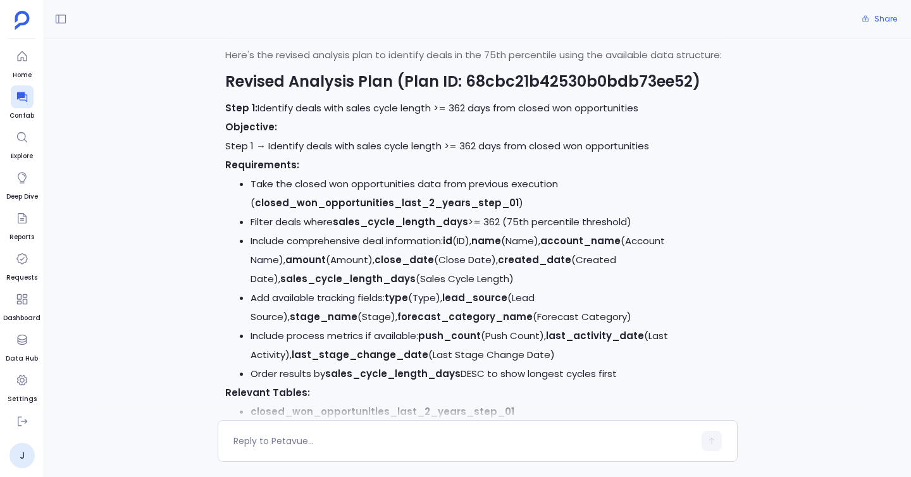
click at [293, 158] on strong "Requirements:" at bounding box center [262, 164] width 74 height 13
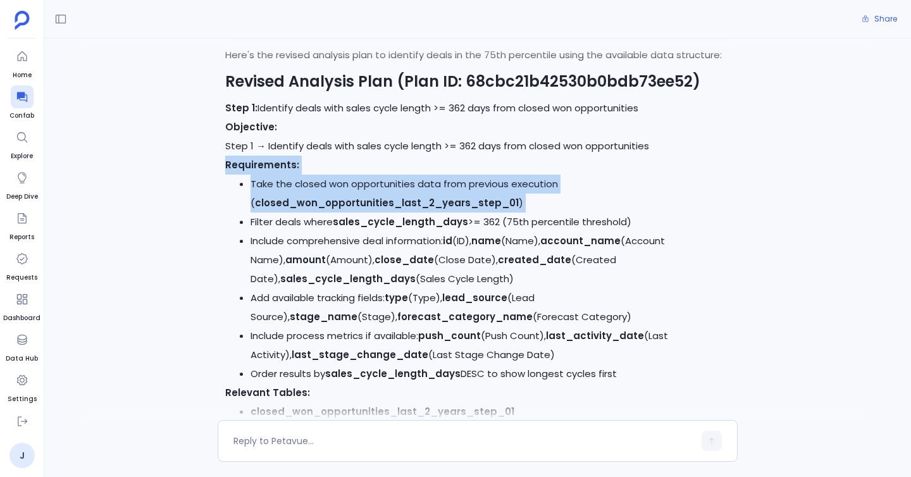
drag, startPoint x: 293, startPoint y: 144, endPoint x: 303, endPoint y: 164, distance: 22.6
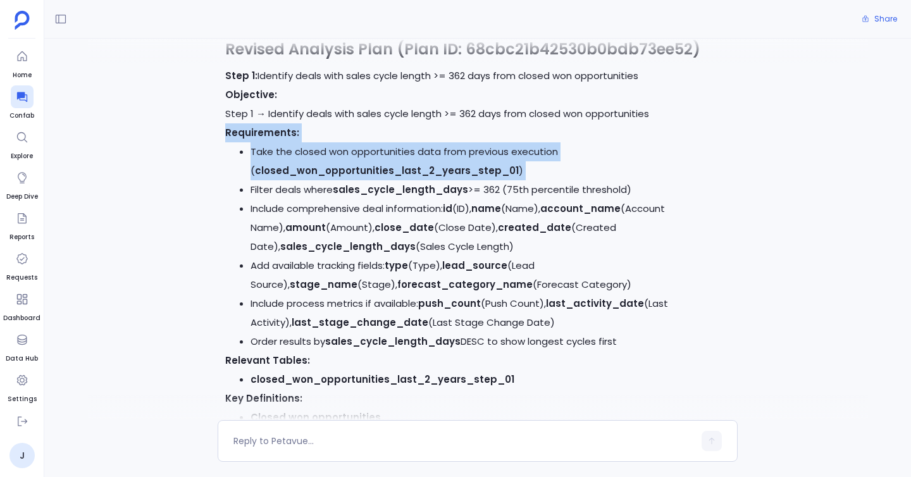
scroll to position [4677, 0]
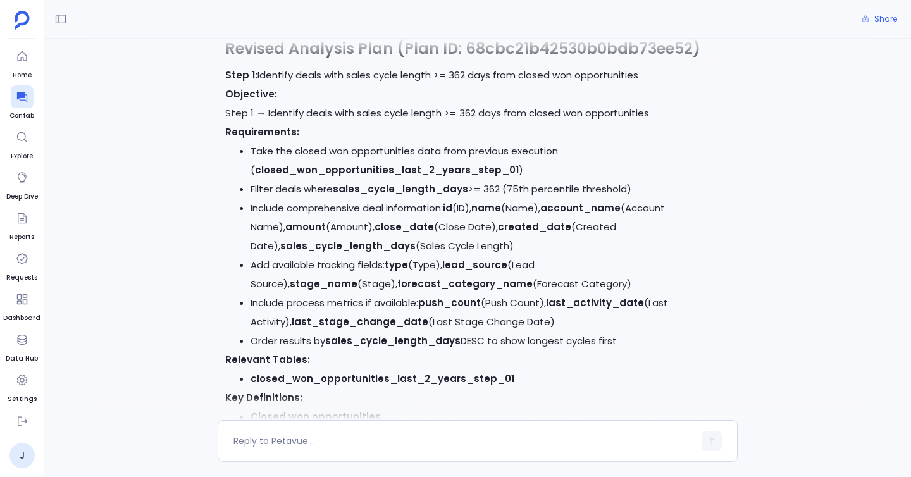
click at [303, 180] on li "Filter deals where sales_cycle_length_days >= 362 (75th percentile threshold)" at bounding box center [491, 189] width 480 height 19
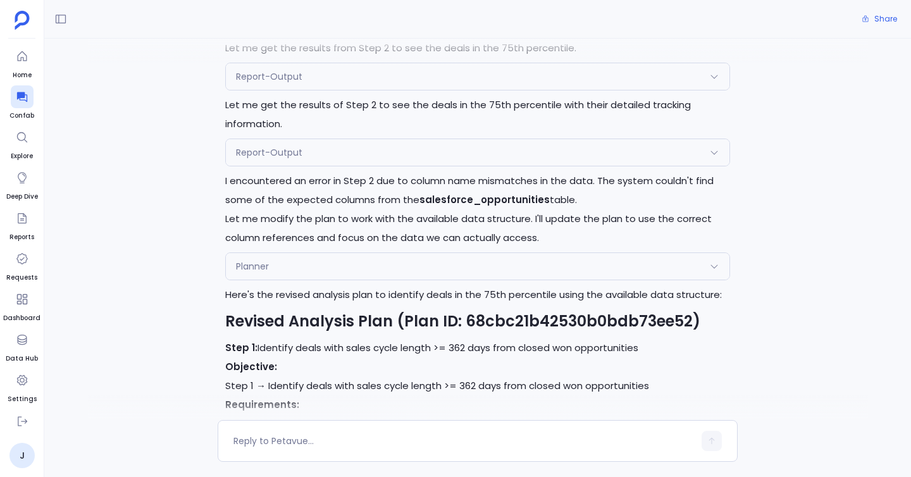
scroll to position [4401, 0]
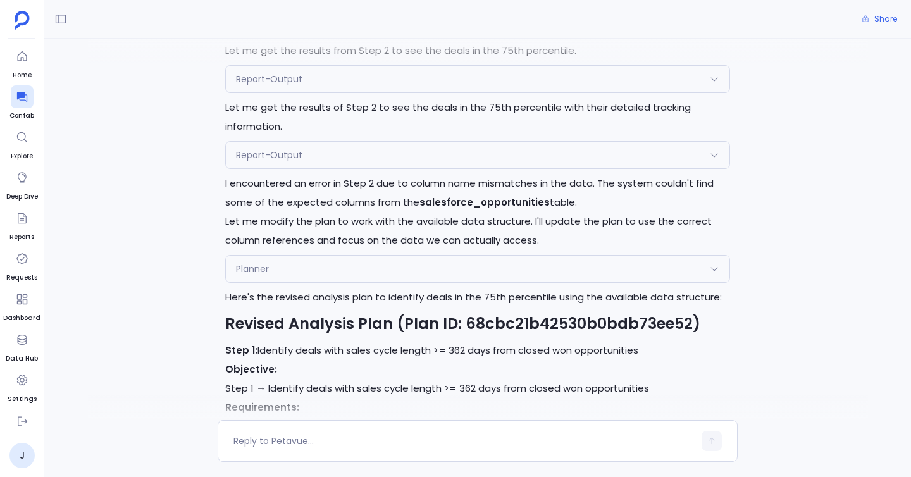
click at [303, 174] on p "I encountered an error in Step 2 due to column name mismatches in the data. The…" at bounding box center [477, 193] width 505 height 38
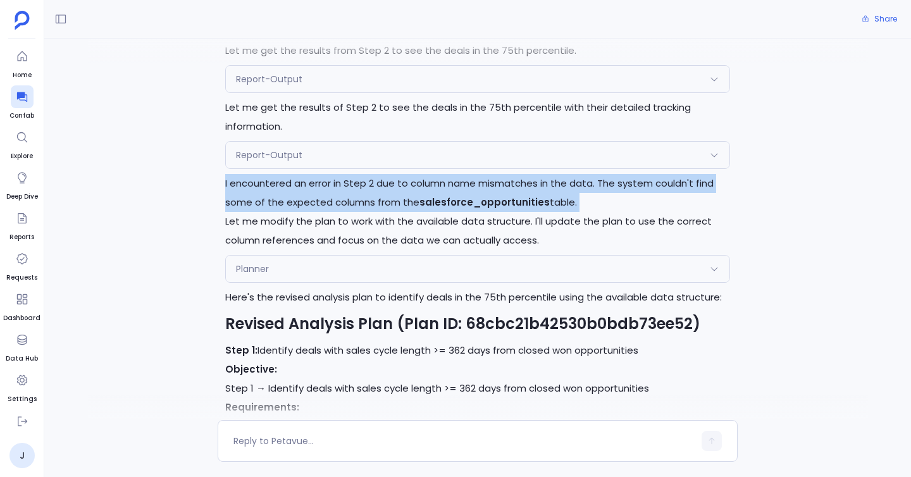
click at [303, 174] on p "I encountered an error in Step 2 due to column name mismatches in the data. The…" at bounding box center [477, 193] width 505 height 38
click at [301, 175] on p "I encountered an error in Step 2 due to column name mismatches in the data. The…" at bounding box center [477, 193] width 505 height 38
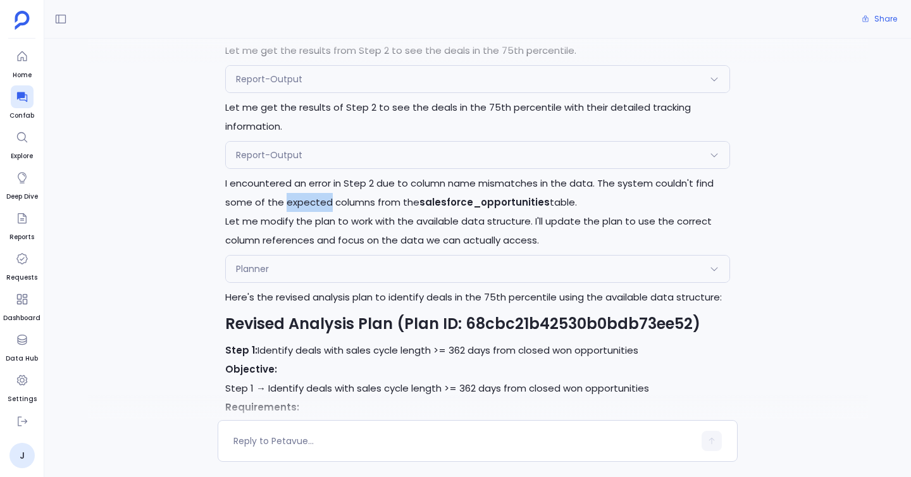
click at [301, 175] on p "I encountered an error in Step 2 due to column name mismatches in the data. The…" at bounding box center [477, 193] width 505 height 38
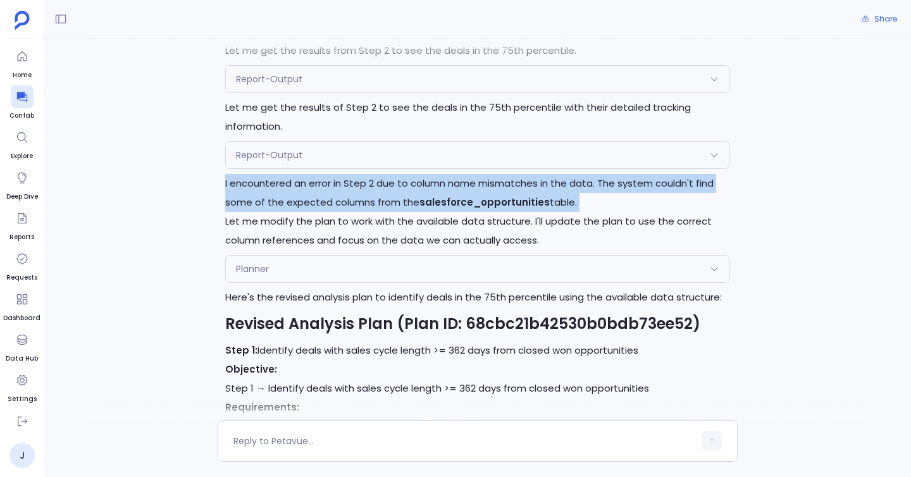
click at [301, 175] on p "I encountered an error in Step 2 due to column name mismatches in the data. The…" at bounding box center [477, 193] width 505 height 38
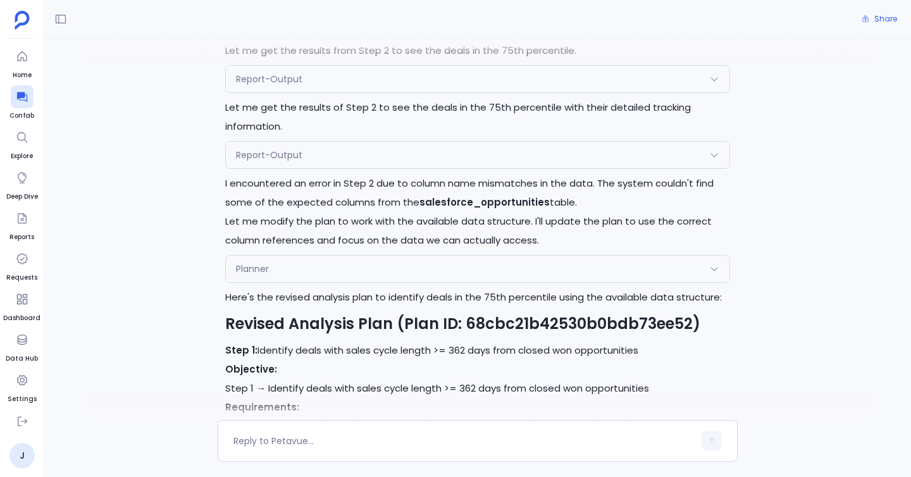
click at [314, 212] on p "Let me modify the plan to work with the available data structure. I'll update t…" at bounding box center [477, 231] width 505 height 38
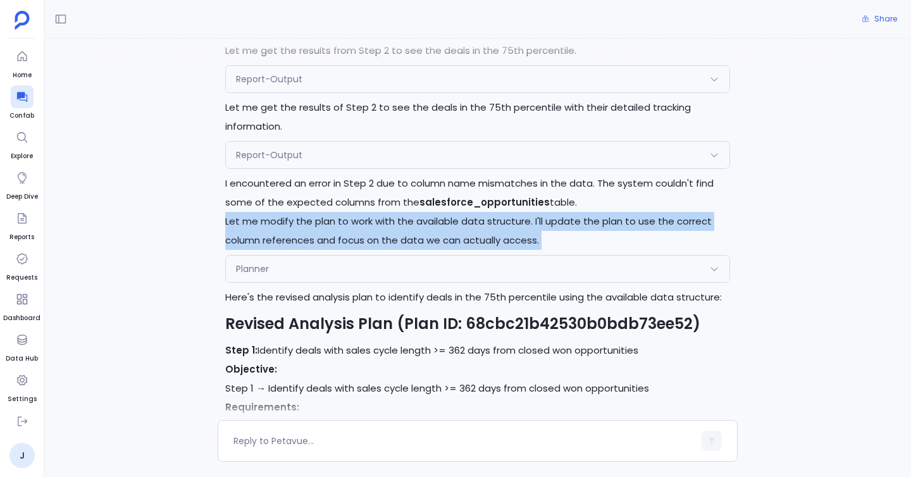
click at [314, 212] on p "Let me modify the plan to work with the available data structure. I'll update t…" at bounding box center [477, 231] width 505 height 38
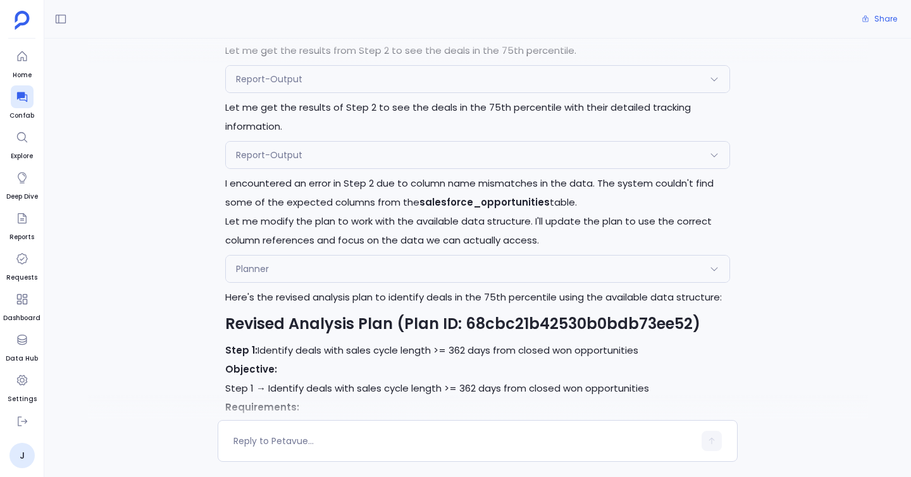
click at [339, 256] on div "Planner" at bounding box center [478, 269] width 504 height 27
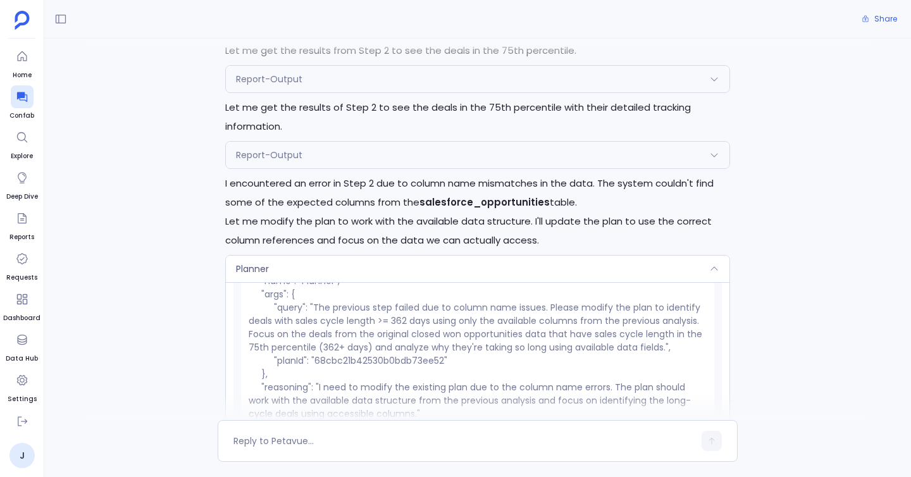
scroll to position [56, 0]
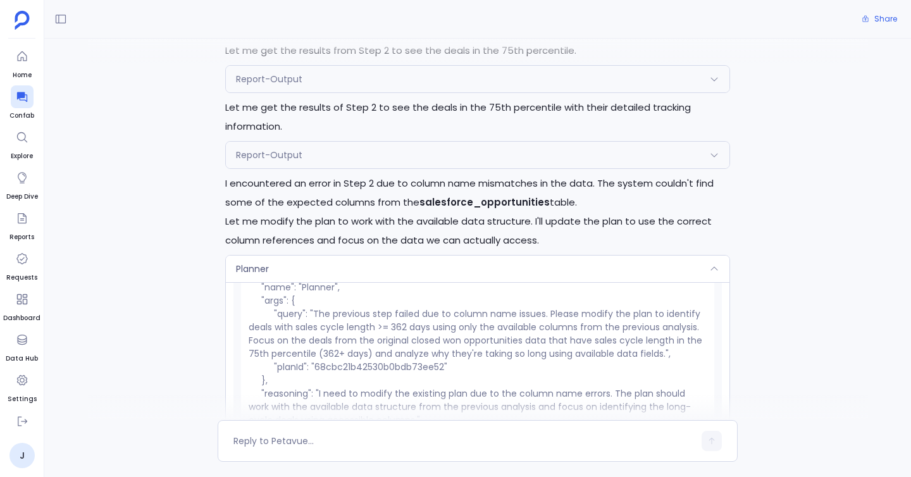
click at [350, 260] on div "Planner" at bounding box center [478, 269] width 504 height 27
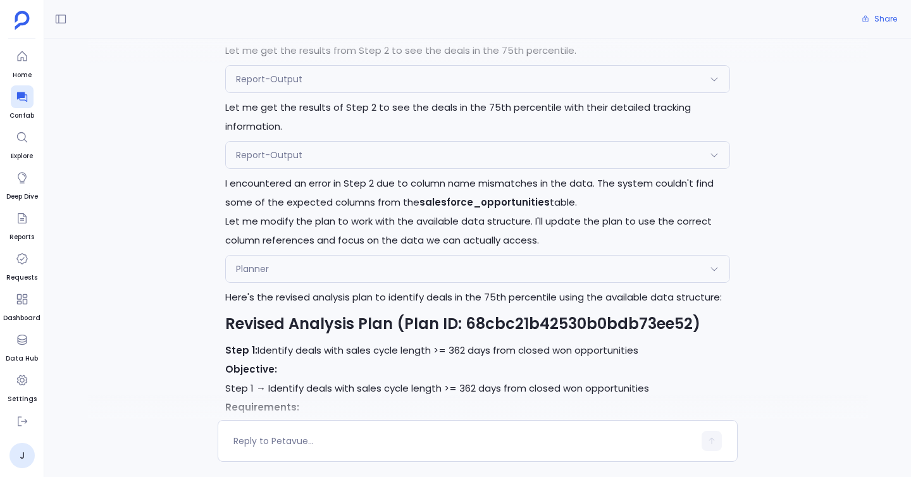
scroll to position [4350, 0]
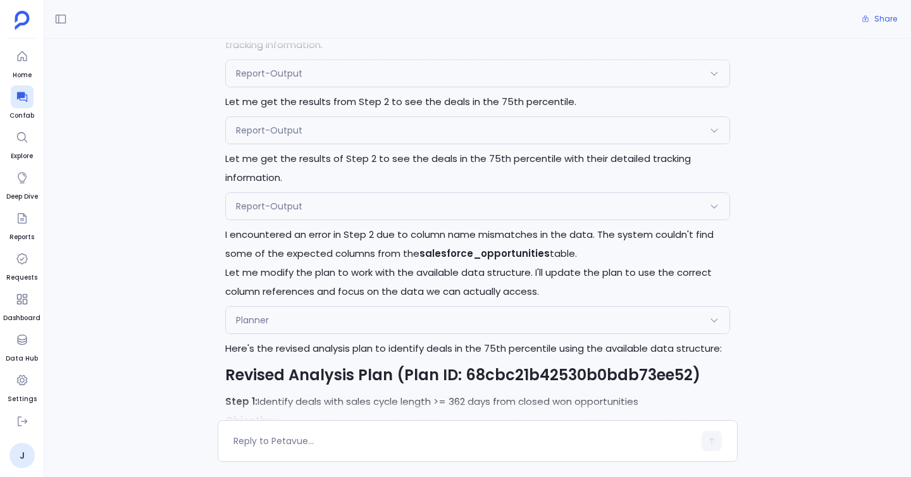
click at [355, 193] on div "Report-Output" at bounding box center [478, 206] width 504 height 27
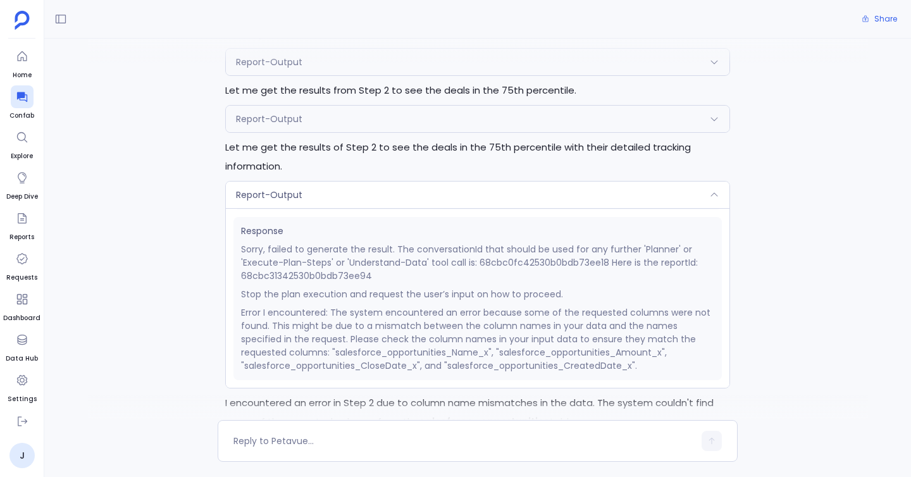
scroll to position [4369, 0]
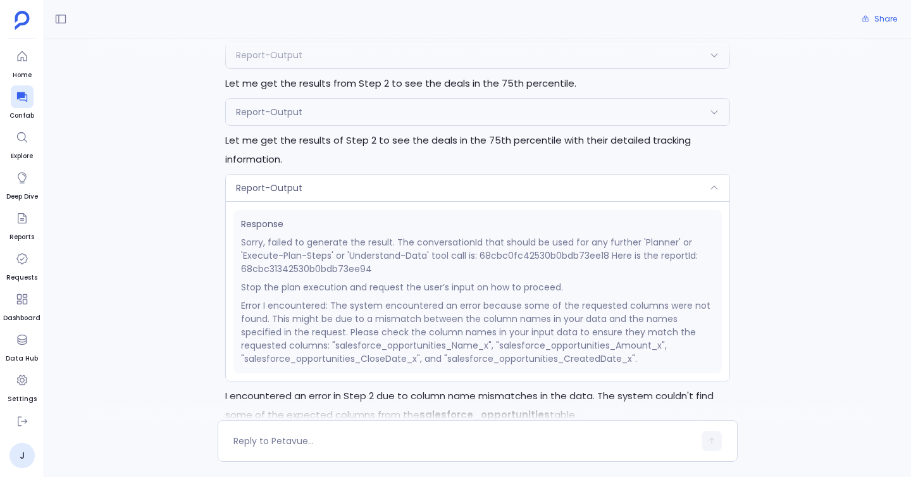
click at [369, 175] on div "Report-Output" at bounding box center [478, 188] width 504 height 27
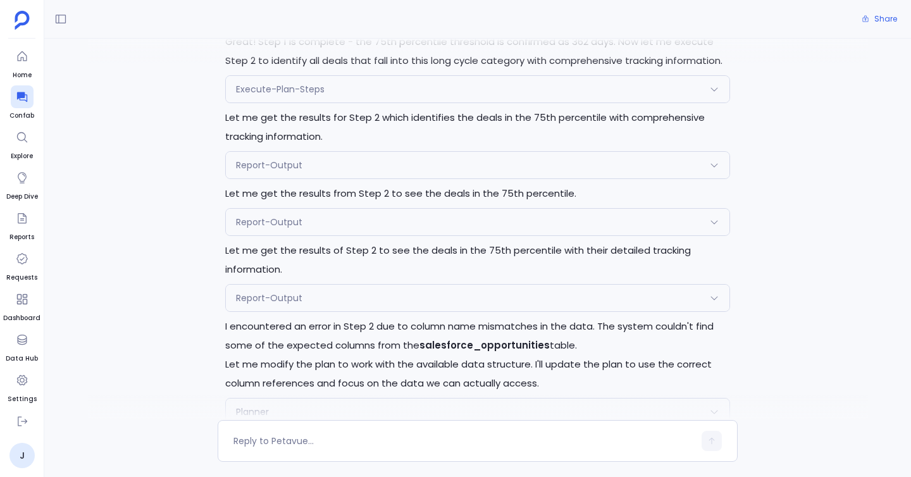
scroll to position [4257, 0]
click at [360, 287] on div "Report-Output" at bounding box center [478, 300] width 504 height 27
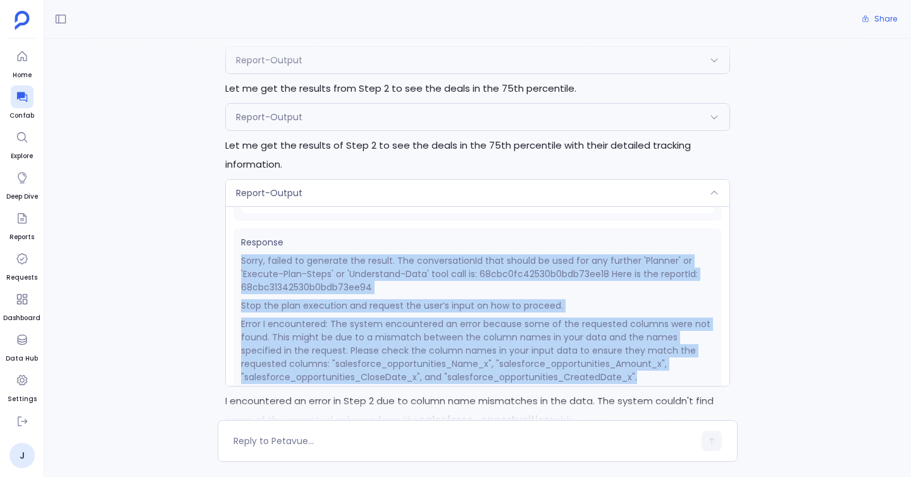
scroll to position [162, 0]
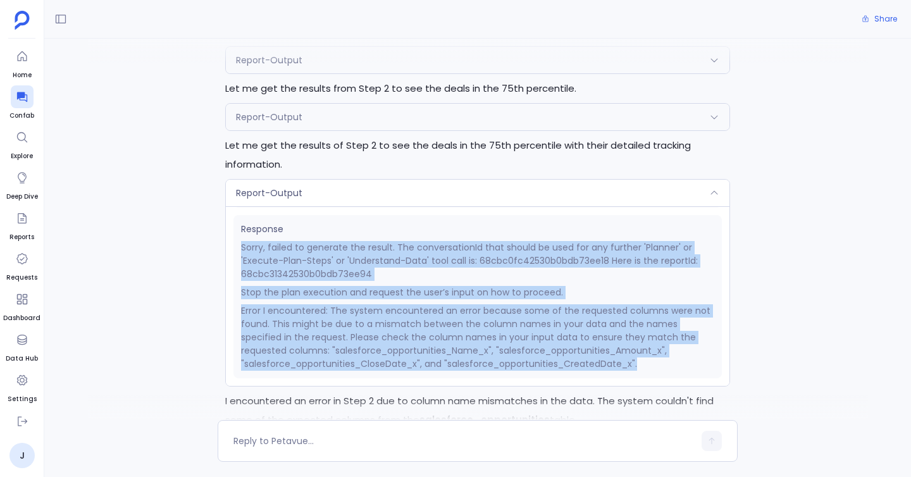
drag, startPoint x: 240, startPoint y: 241, endPoint x: 651, endPoint y: 349, distance: 425.1
click at [651, 349] on div "Response Sorry, failed to generate the result. The conversationId that should b…" at bounding box center [477, 296] width 488 height 163
copy div "Sorry, failed to generate the result. The conversationId that should be used fo…"
click at [353, 304] on p "Error I encountered: The system encountered an error because some of the reques…" at bounding box center [477, 337] width 473 height 66
drag, startPoint x: 240, startPoint y: 204, endPoint x: 674, endPoint y: 351, distance: 458.2
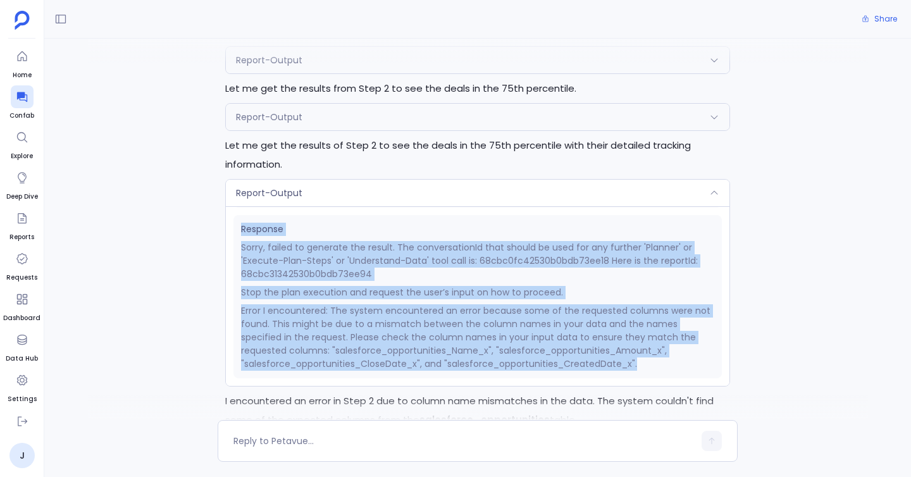
click at [674, 351] on div "Response Sorry, failed to generate the result. The conversationId that should b…" at bounding box center [477, 296] width 488 height 163
copy div "Response Sorry, failed to generate the result. The conversationId that should b…"
click at [456, 339] on p "Error I encountered: The system encountered an error because some of the reques…" at bounding box center [477, 337] width 473 height 66
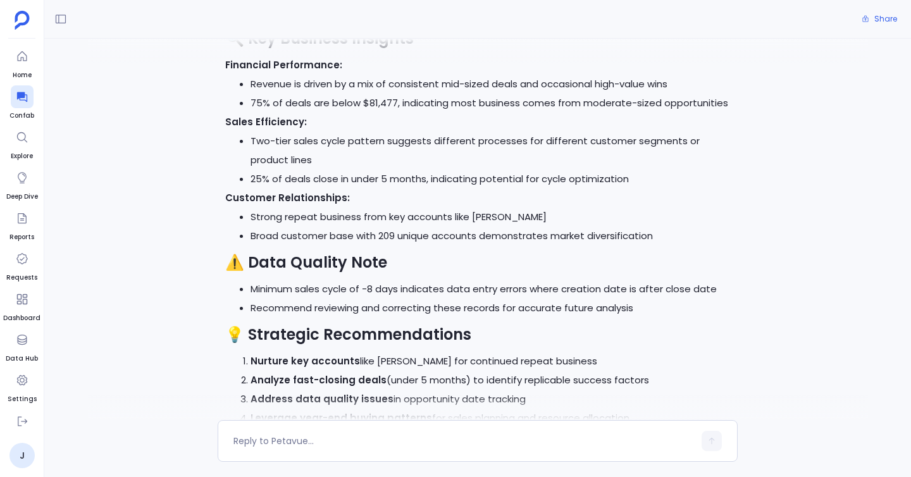
scroll to position [1893, 0]
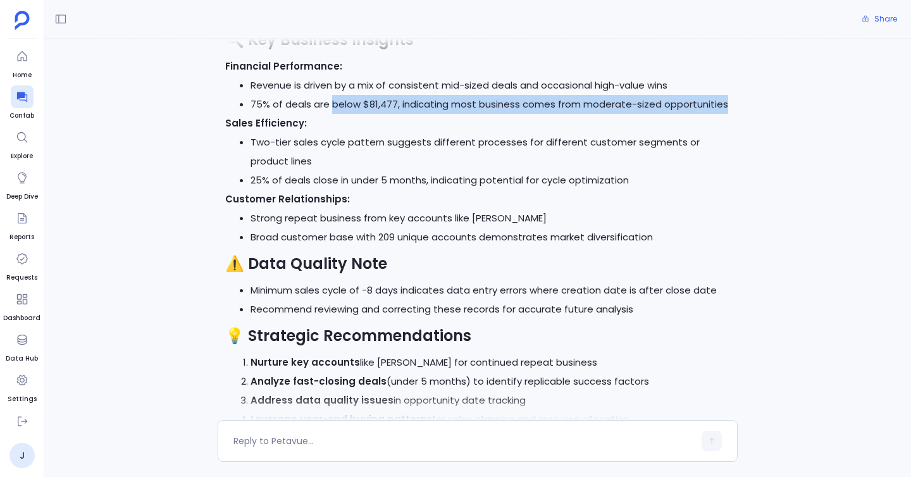
drag, startPoint x: 222, startPoint y: 123, endPoint x: 328, endPoint y: 110, distance: 107.0
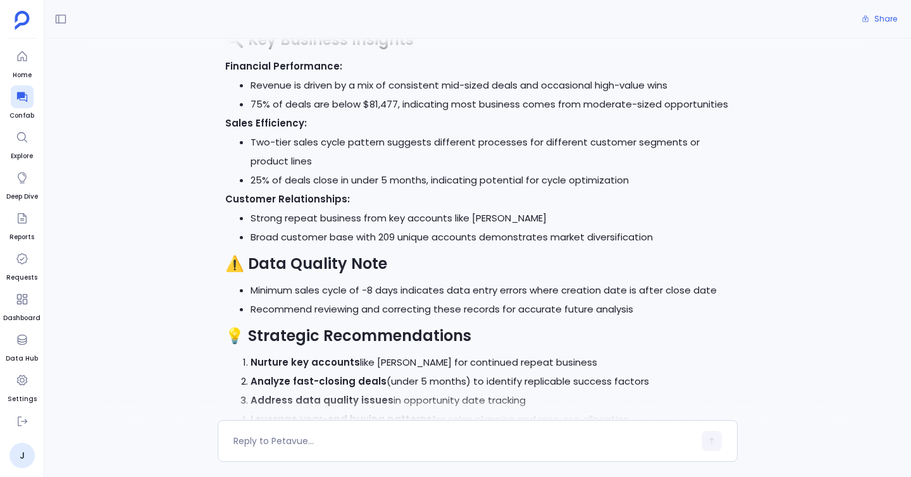
click at [328, 116] on p "Sales Efficiency:" at bounding box center [477, 123] width 505 height 19
drag, startPoint x: 328, startPoint y: 115, endPoint x: 231, endPoint y: 114, distance: 96.8
click at [231, 114] on p "Sales Efficiency:" at bounding box center [477, 123] width 505 height 19
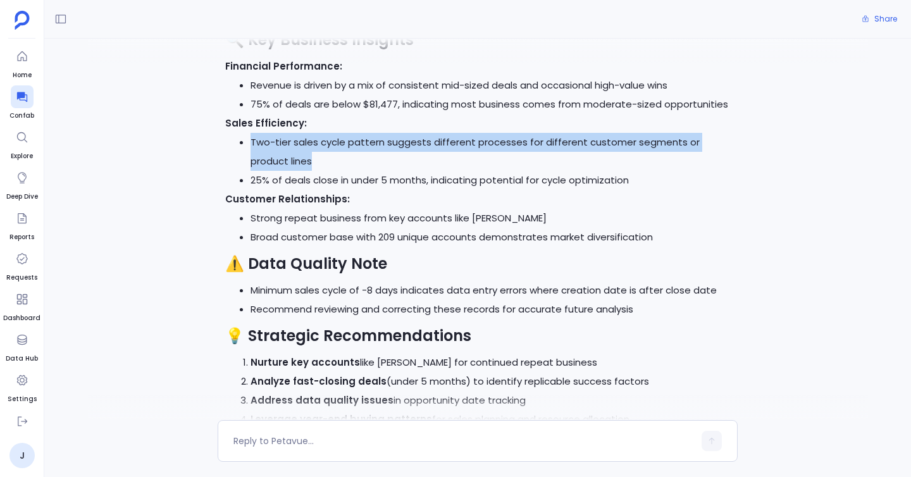
drag, startPoint x: 239, startPoint y: 140, endPoint x: 332, endPoint y: 167, distance: 96.7
click at [333, 167] on ul "Two-tier sales cycle pattern suggests different processes for different custome…" at bounding box center [477, 161] width 505 height 57
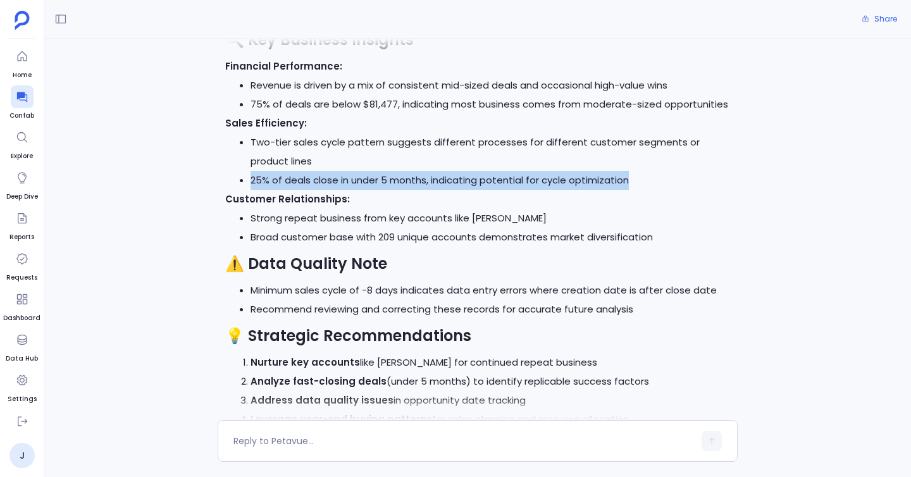
drag, startPoint x: 249, startPoint y: 183, endPoint x: 642, endPoint y: 178, distance: 392.9
click at [642, 178] on ul "Two-tier sales cycle pattern suggests different processes for different custome…" at bounding box center [477, 161] width 505 height 57
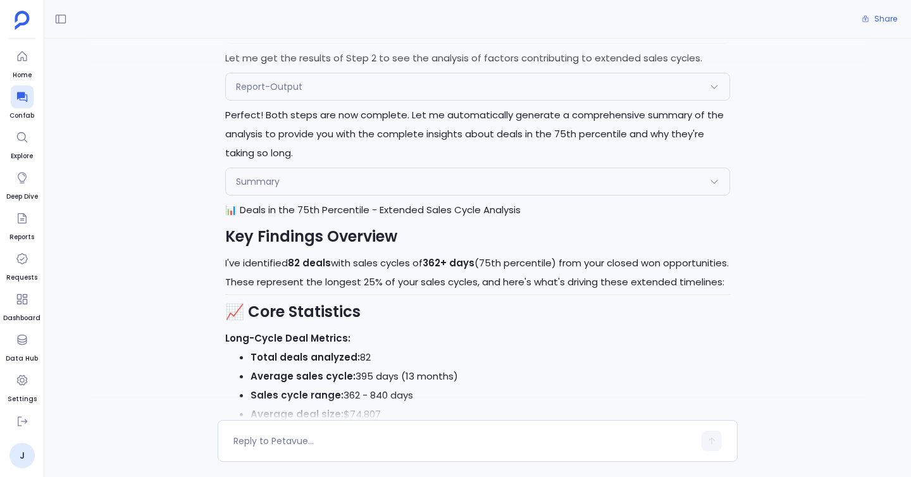
scroll to position [7026, 0]
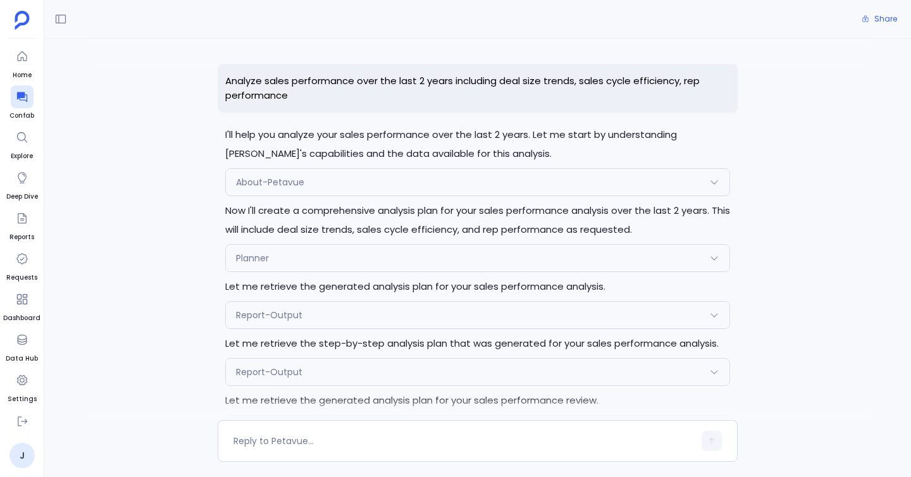
scroll to position [3646, 0]
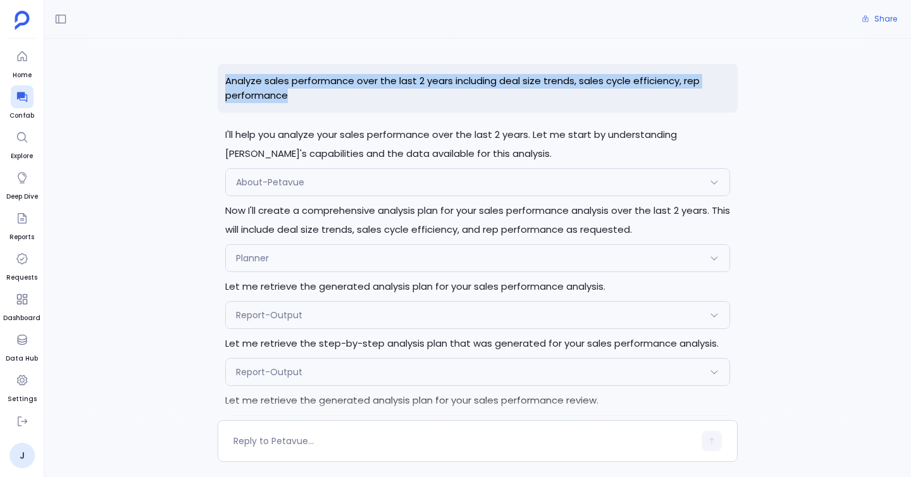
drag, startPoint x: 225, startPoint y: 70, endPoint x: 296, endPoint y: 98, distance: 76.7
click at [296, 98] on p "Analyze sales performance over the last 2 years including deal size trends, sal…" at bounding box center [478, 88] width 520 height 49
copy p "Analyze sales performance over the last 2 years including deal size trends, sal…"
click at [20, 103] on div at bounding box center [22, 96] width 23 height 23
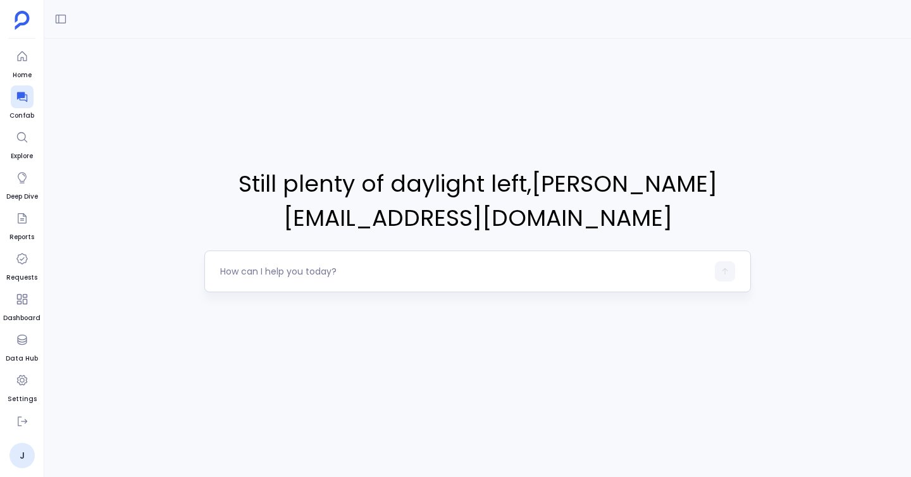
click at [262, 275] on textarea at bounding box center [463, 271] width 487 height 13
type textarea "Analyze sales performance over the last 2 years including deal size trends, sal…"
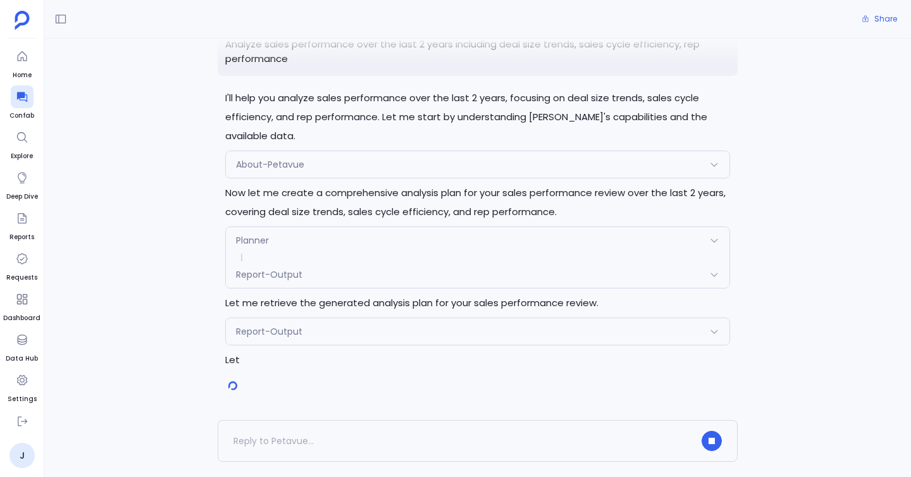
scroll to position [70, 0]
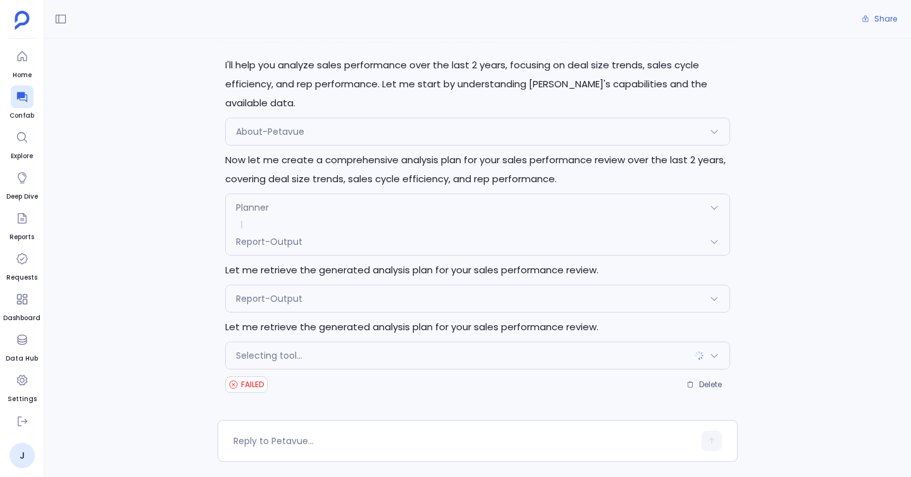
click at [369, 356] on div "Selecting tool..." at bounding box center [478, 355] width 504 height 27
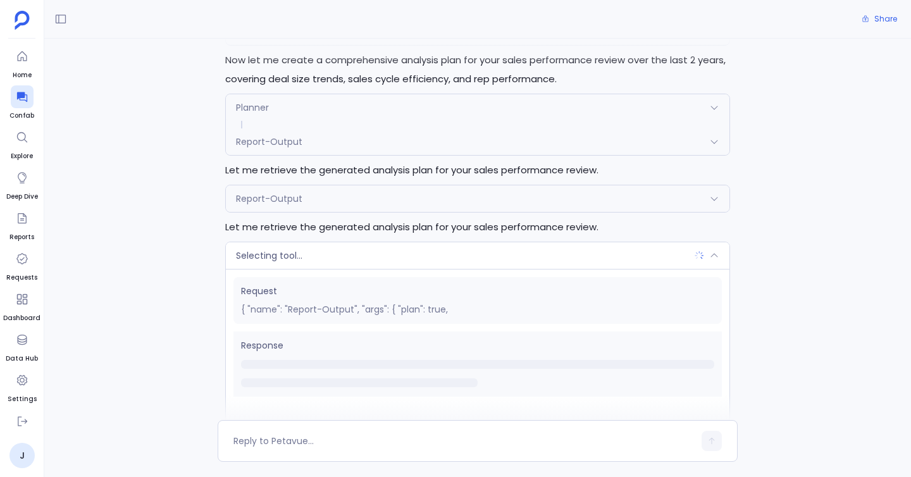
scroll to position [176, 0]
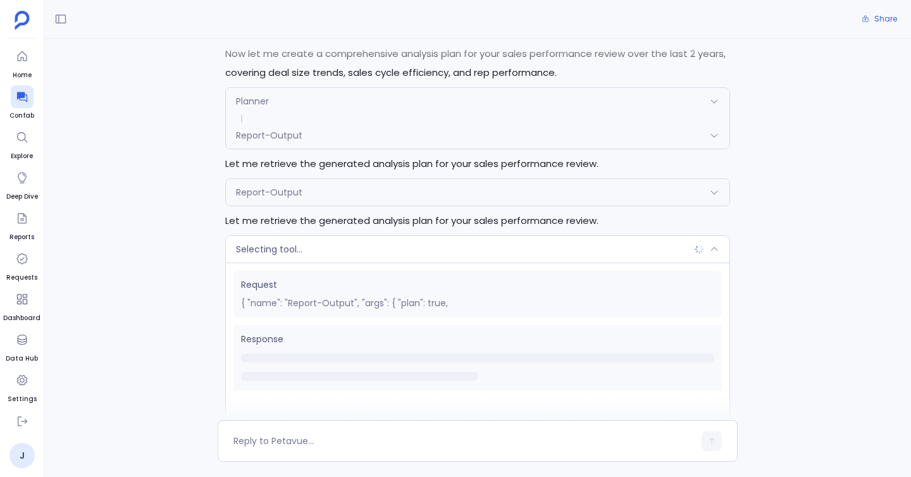
click at [383, 249] on div "Selecting tool..." at bounding box center [478, 249] width 504 height 27
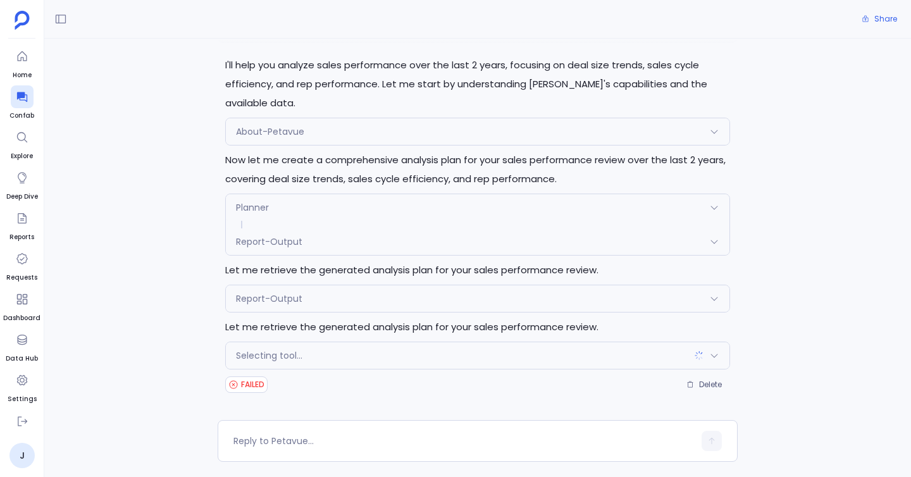
scroll to position [70, 0]
click at [252, 381] on span "FAILED" at bounding box center [252, 385] width 23 height 10
click at [318, 350] on div "Selecting tool..." at bounding box center [478, 355] width 504 height 27
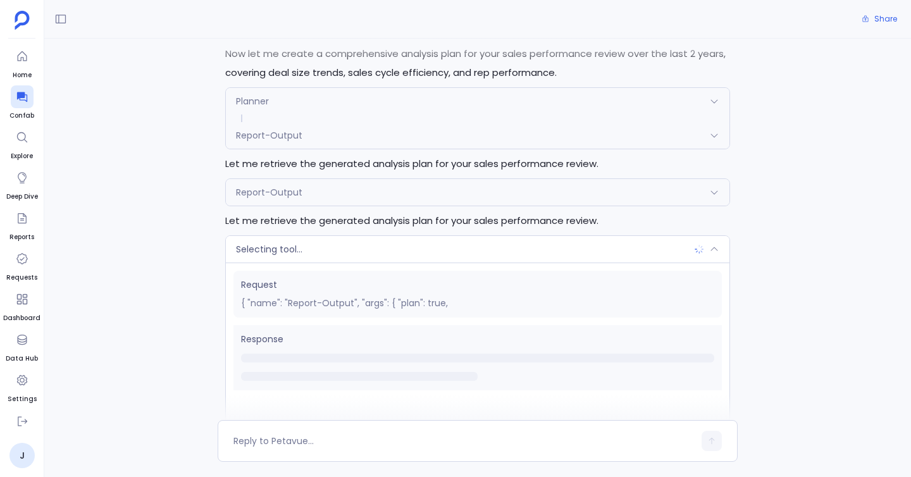
scroll to position [249, 0]
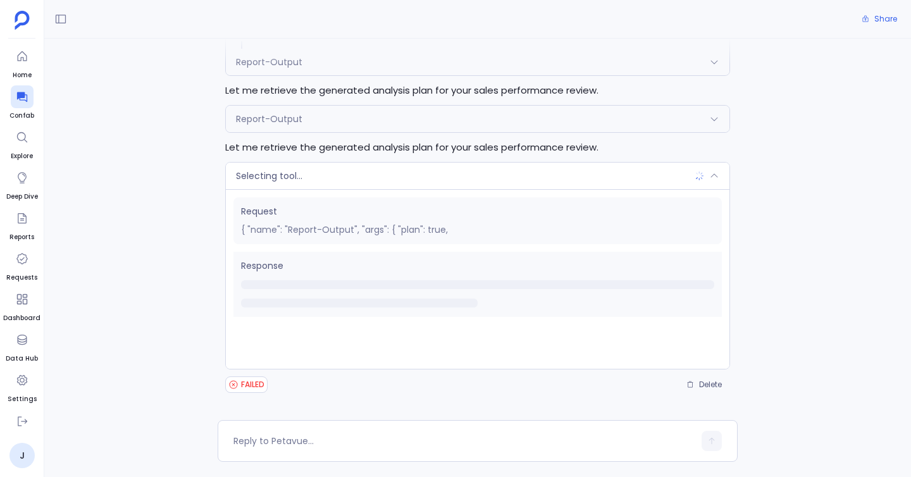
click at [392, 180] on div "Selecting tool..." at bounding box center [478, 176] width 504 height 27
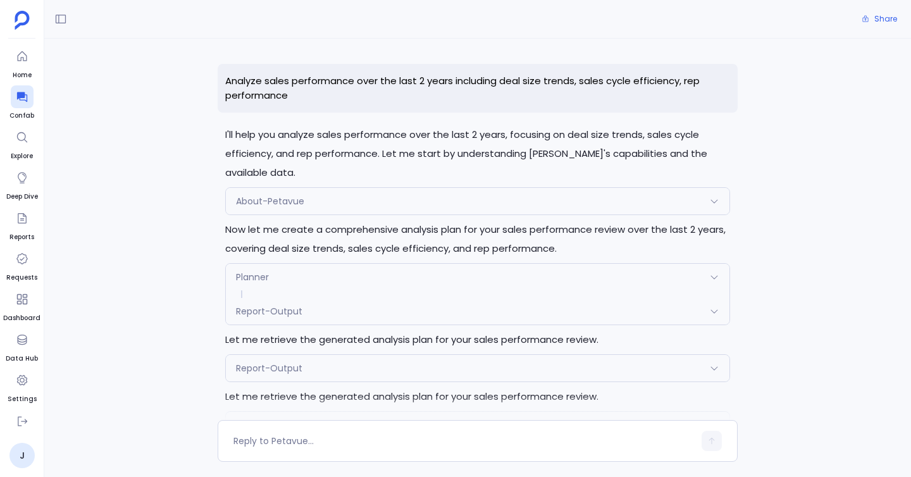
scroll to position [70, 0]
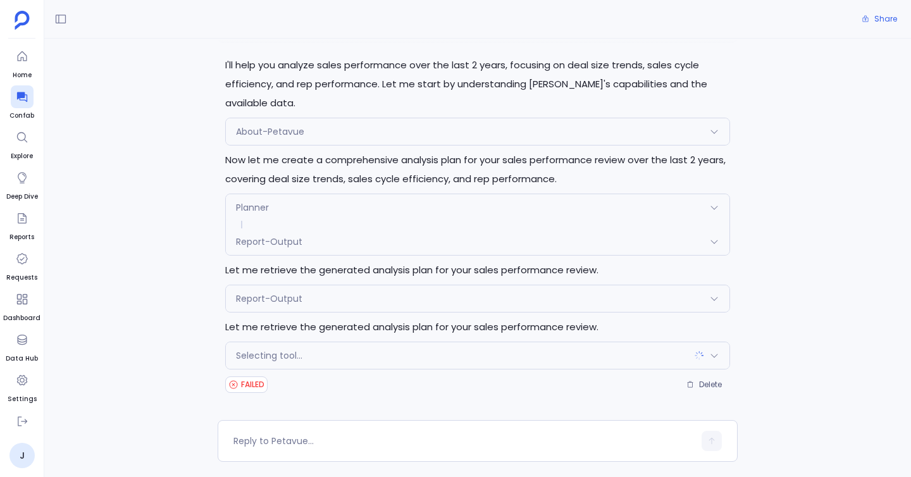
click at [406, 338] on div "I'll help you analyze sales performance over the last 2 years, focusing on deal…" at bounding box center [478, 225] width 520 height 339
click at [411, 282] on div "I'll help you analyze sales performance over the last 2 years, focusing on deal…" at bounding box center [478, 225] width 520 height 339
click at [411, 294] on div "Report-Output" at bounding box center [478, 298] width 504 height 27
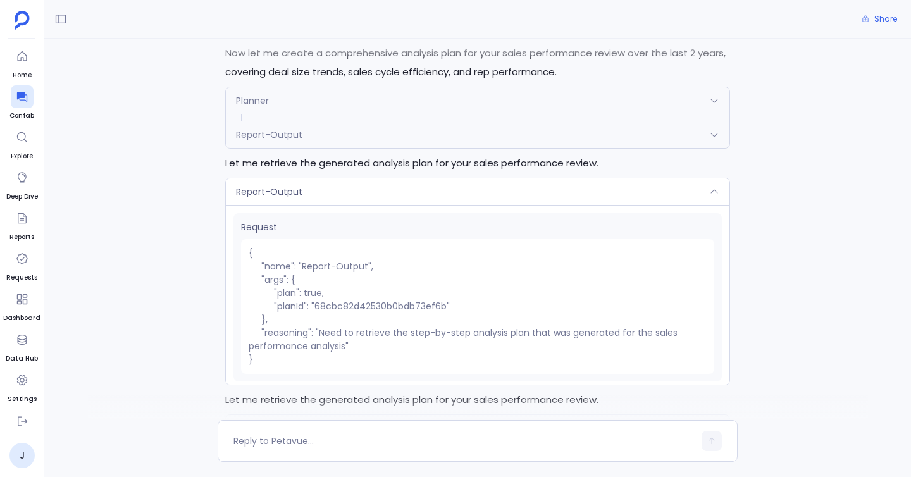
scroll to position [178, 0]
click at [259, 156] on p "Let me retrieve the generated analysis plan for your sales performance review." at bounding box center [477, 161] width 505 height 19
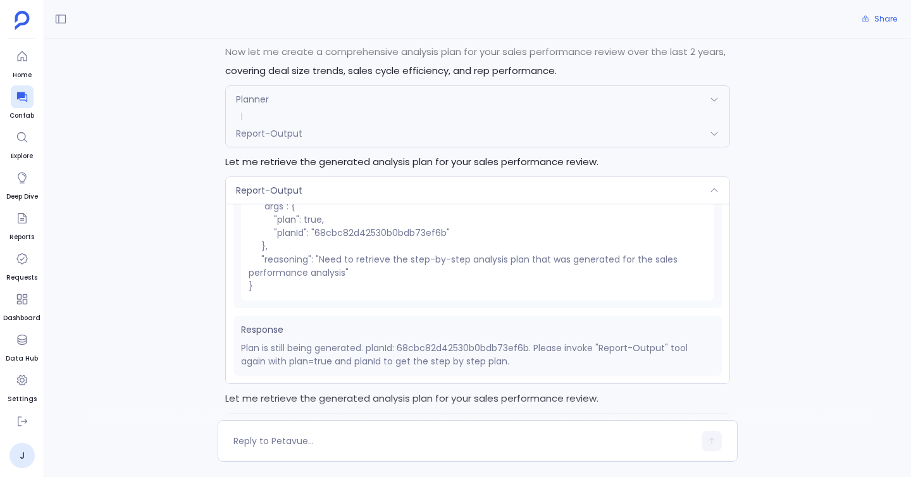
scroll to position [249, 0]
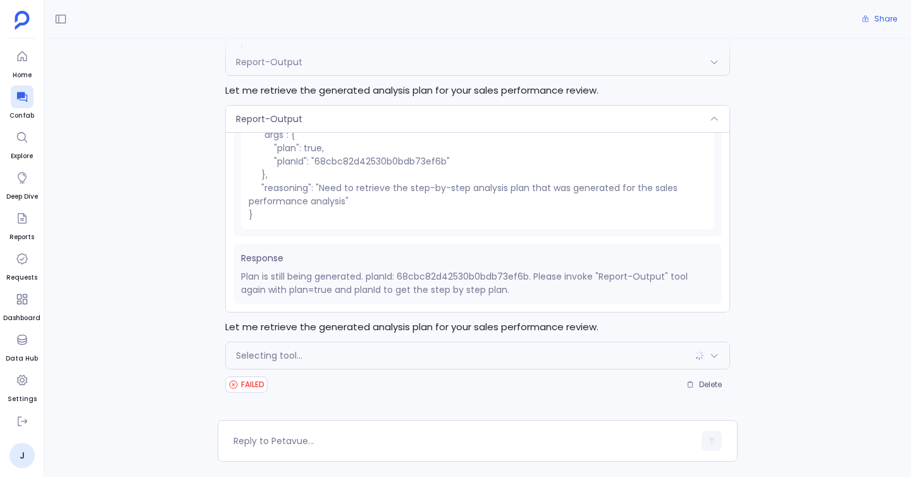
click at [338, 359] on div "Selecting tool..." at bounding box center [478, 355] width 504 height 27
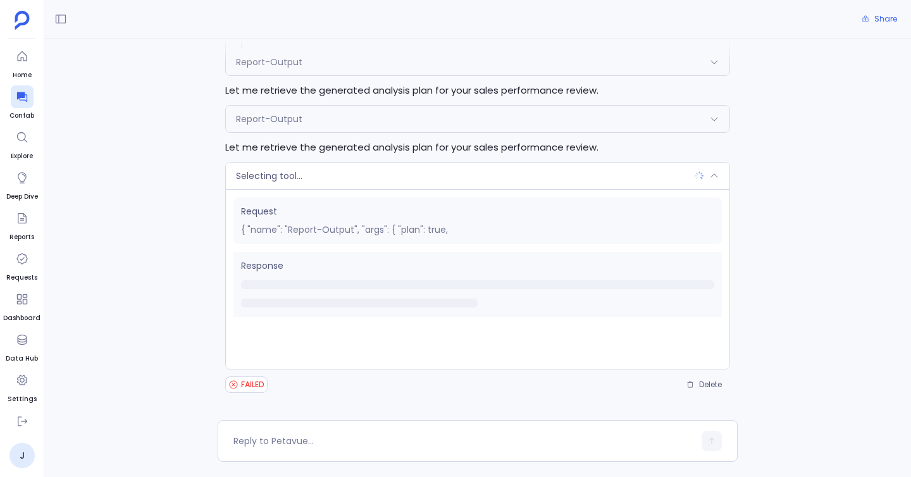
click at [376, 123] on div "Report-Output" at bounding box center [478, 119] width 504 height 27
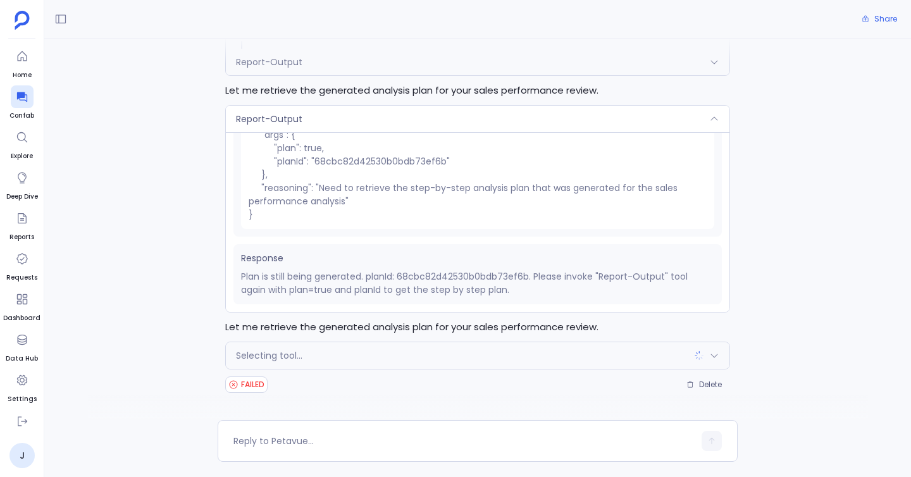
click at [380, 165] on pre "{ "name": "Report-Output", "args": { "plan": true, "planId": "68cbc82d42530b0bd…" at bounding box center [477, 161] width 473 height 135
copy pre "68cbc82d42530b0bdb73ef6b"
click at [362, 354] on div "Selecting tool..." at bounding box center [478, 355] width 504 height 27
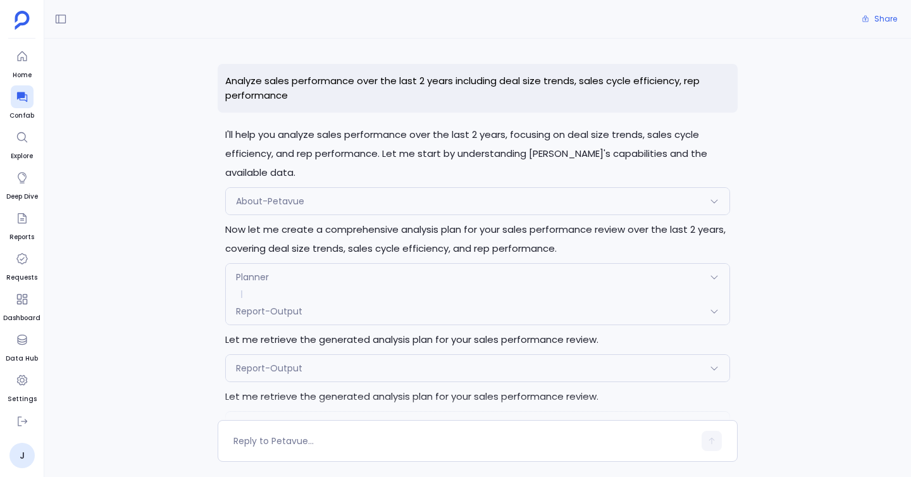
scroll to position [70, 0]
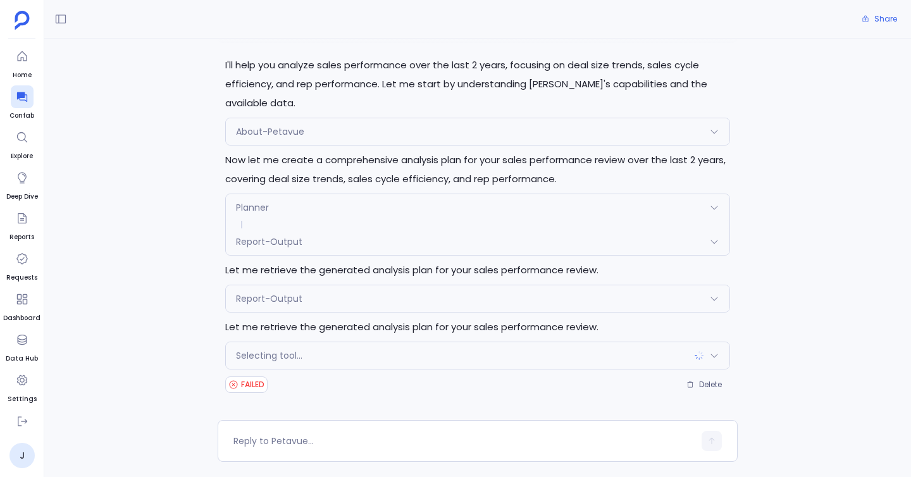
click at [451, 348] on div "Selecting tool..." at bounding box center [478, 355] width 504 height 27
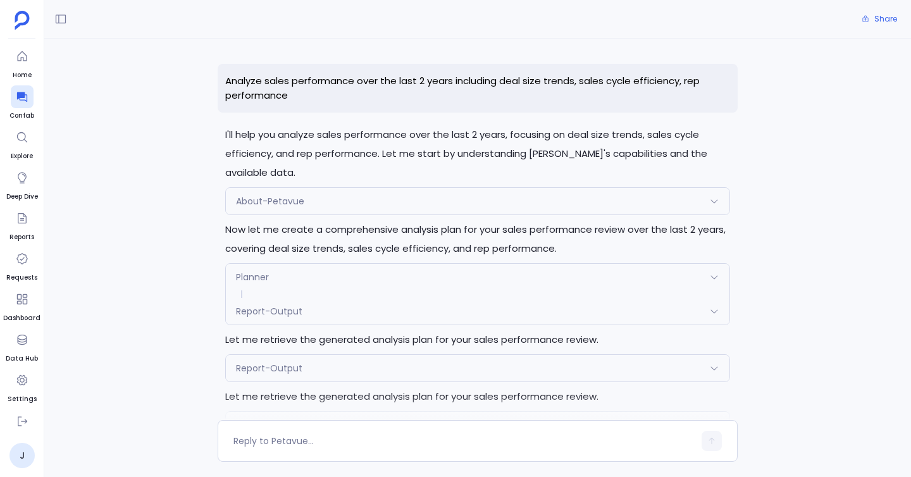
scroll to position [249, 0]
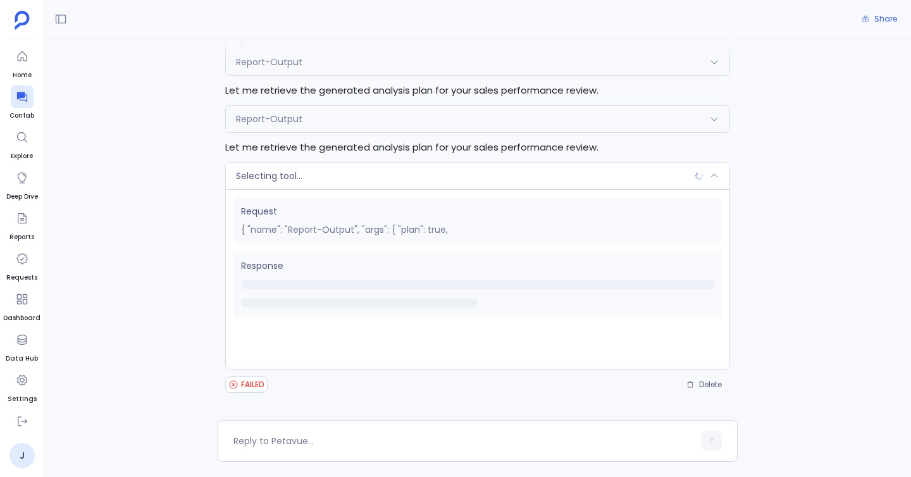
click at [406, 168] on div "Selecting tool..." at bounding box center [478, 176] width 504 height 27
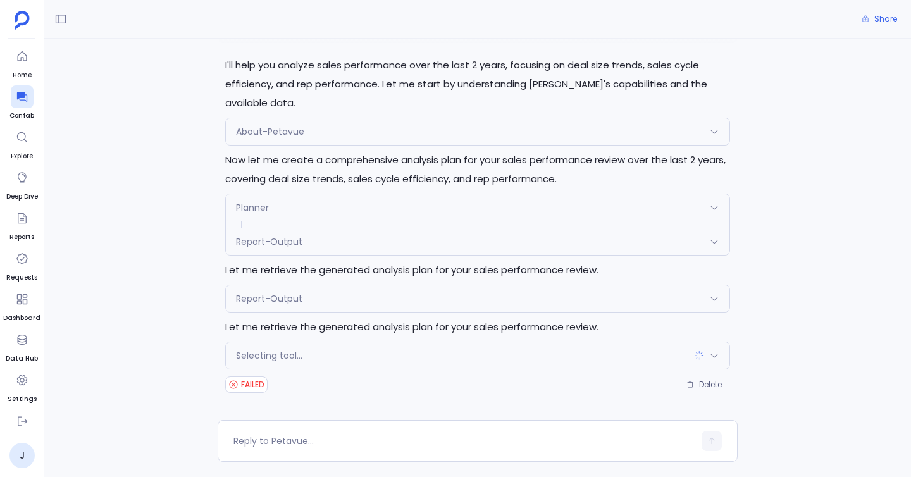
scroll to position [70, 0]
click at [388, 280] on div "I'll help you analyze sales performance over the last 2 years, focusing on deal…" at bounding box center [478, 225] width 520 height 339
click at [385, 287] on div "Report-Output" at bounding box center [478, 298] width 504 height 27
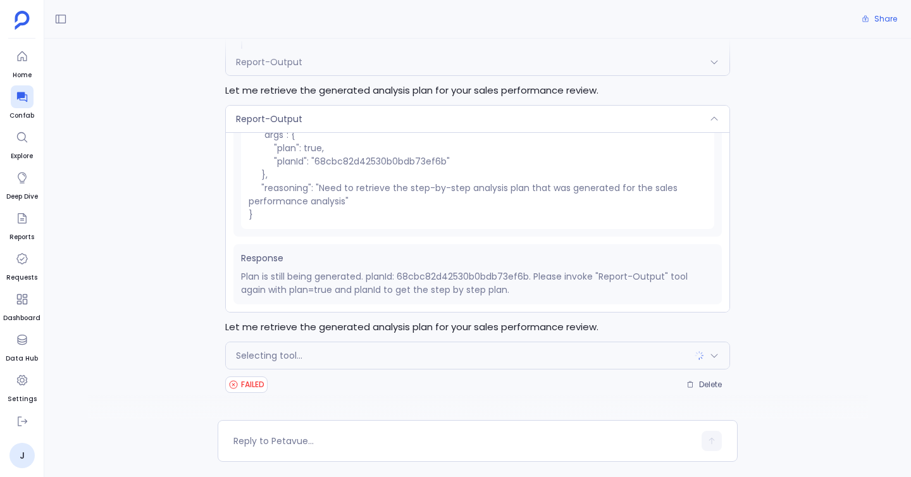
scroll to position [0, 0]
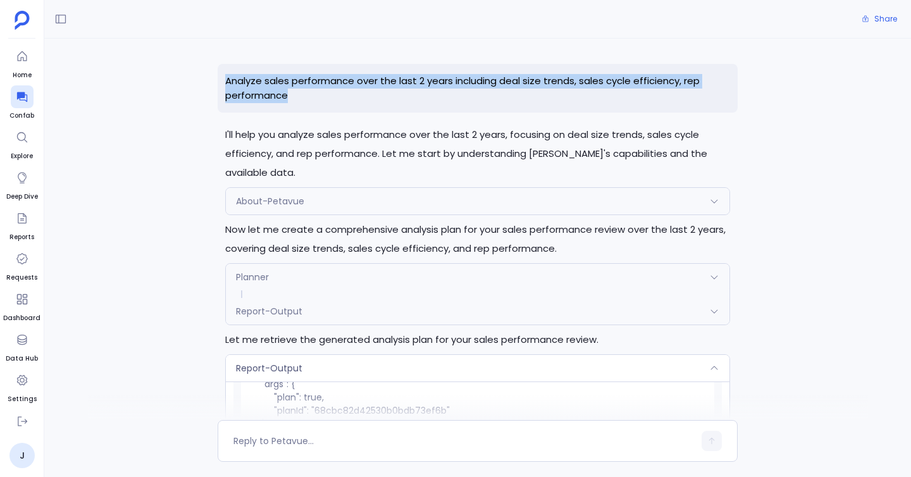
drag, startPoint x: 218, startPoint y: 71, endPoint x: 319, endPoint y: 92, distance: 102.7
click at [319, 92] on p "Analyze sales performance over the last 2 years including deal size trends, sal…" at bounding box center [478, 88] width 520 height 49
copy p "Analyze sales performance over the last 2 years including deal size trends, sal…"
click at [12, 91] on div at bounding box center [22, 96] width 23 height 23
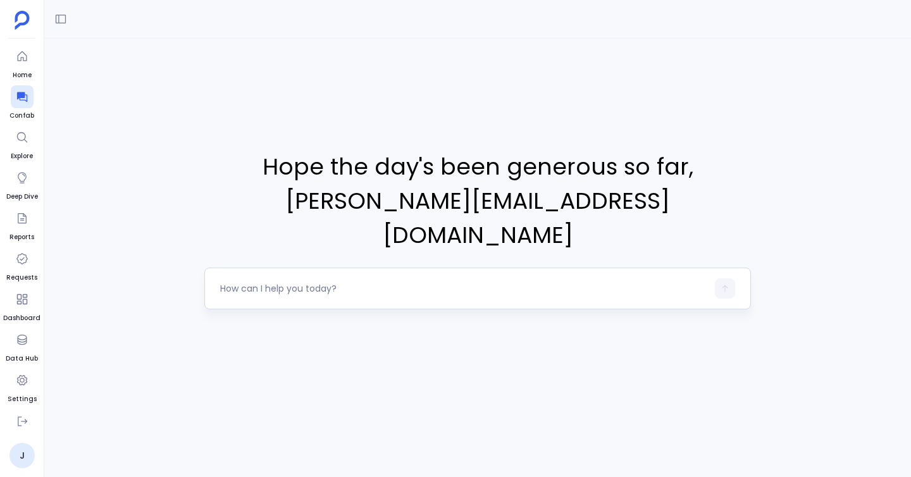
click at [269, 282] on textarea at bounding box center [463, 288] width 487 height 13
type textarea "Analyze sales performance over the last 2 years including deal size trends, sal…"
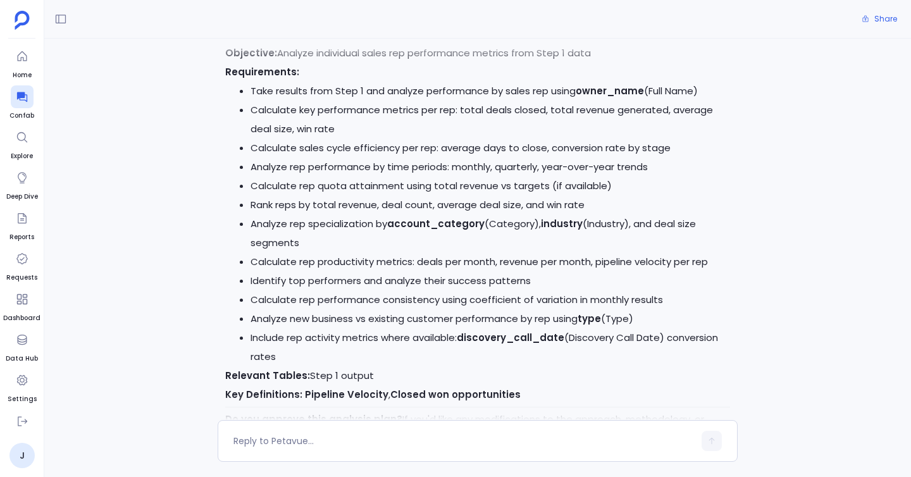
scroll to position [1811, 0]
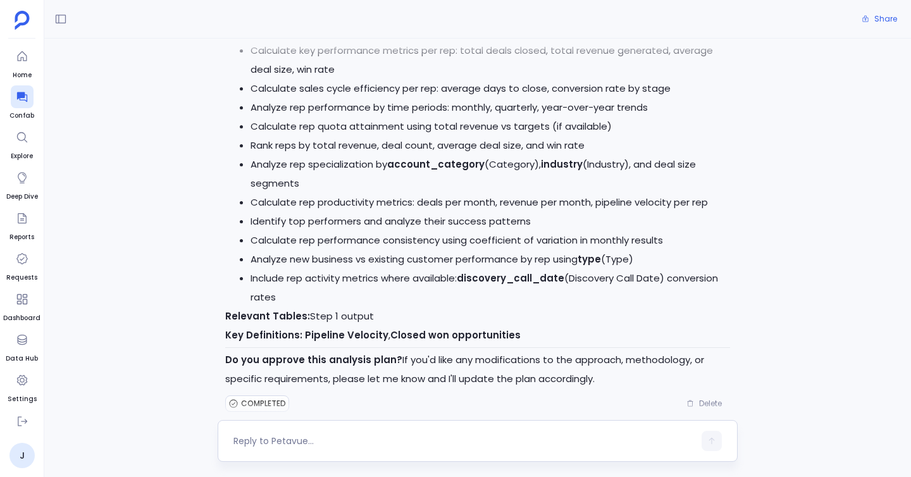
click at [342, 451] on div at bounding box center [478, 441] width 520 height 42
click at [342, 440] on textarea at bounding box center [463, 441] width 461 height 13
type textarea "yes"
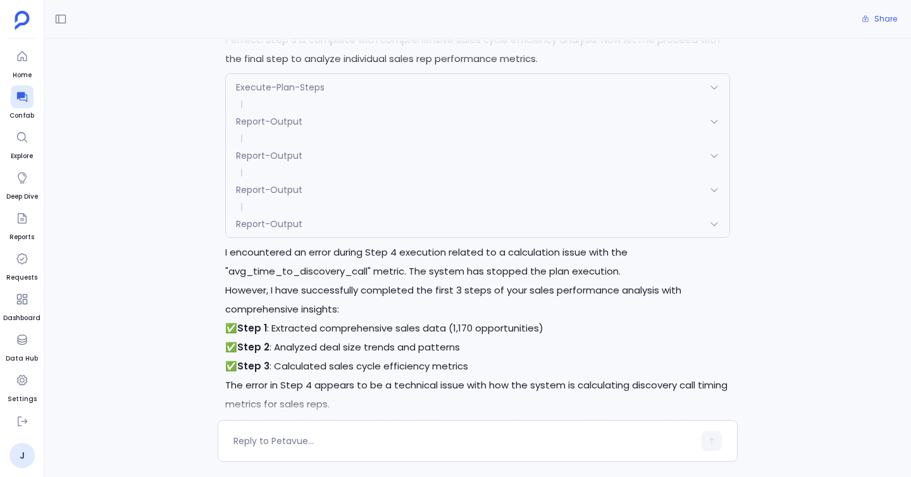
scroll to position [2901, 0]
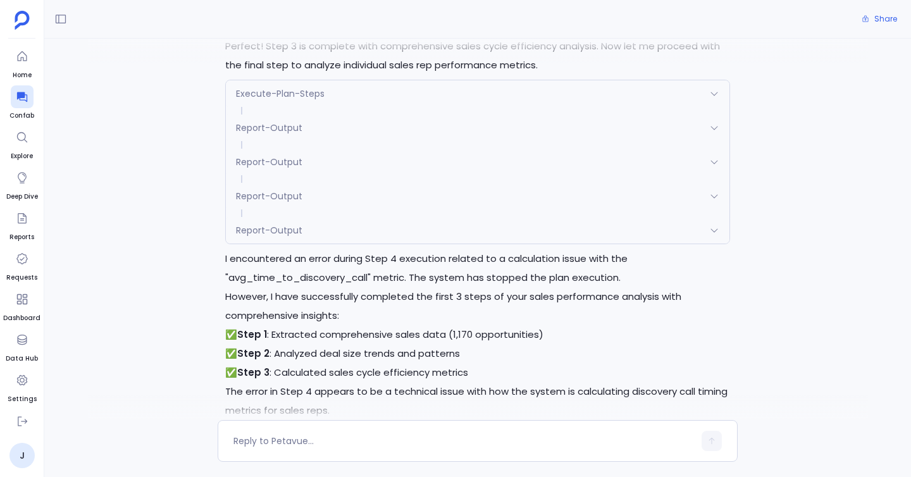
click at [370, 244] on div "Request { "name": "Report-Output", "args": { "reportId": "68cbcd3342530b0bdb73f…" at bounding box center [478, 252] width 504 height 16
click at [371, 217] on div "Report-Output" at bounding box center [478, 230] width 504 height 27
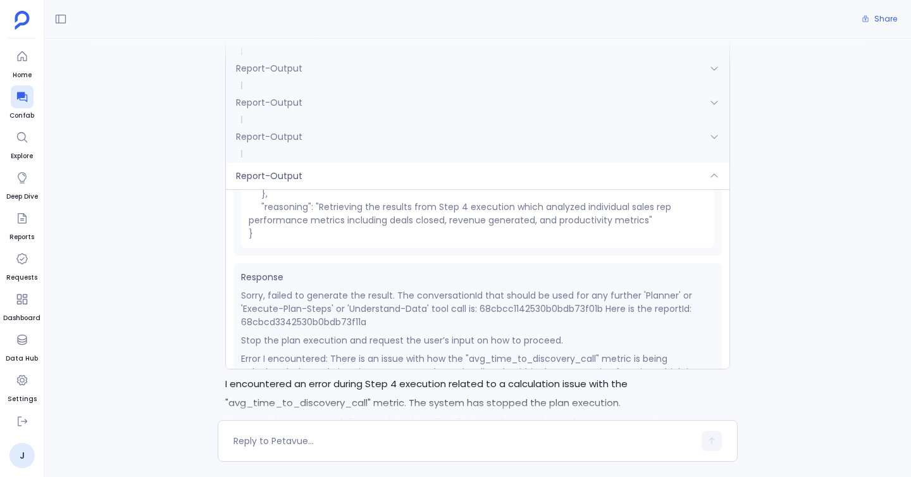
scroll to position [149, 0]
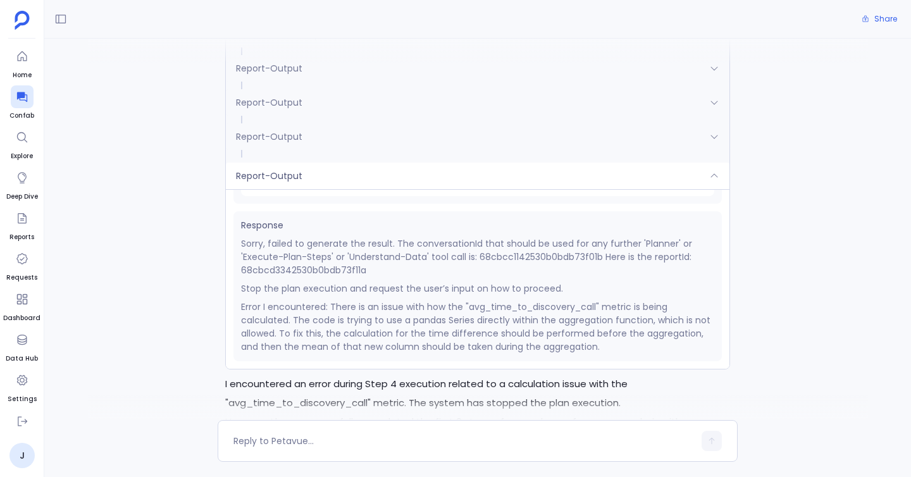
click at [238, 282] on div "Response Sorry, failed to generate the result. The conversationId that should b…" at bounding box center [477, 286] width 488 height 150
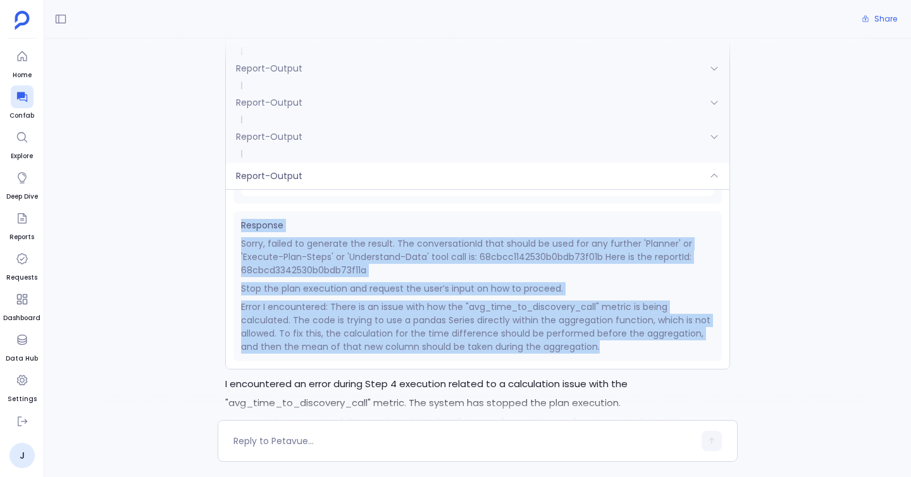
drag, startPoint x: 240, startPoint y: 202, endPoint x: 605, endPoint y: 342, distance: 391.3
click at [605, 342] on div "Request { "name": "Report-Output", "args": { "reportId": "68cbcd3342530b0bdb73f…" at bounding box center [478, 279] width 504 height 180
copy div "Response Sorry, failed to generate the result. The conversationId that should b…"
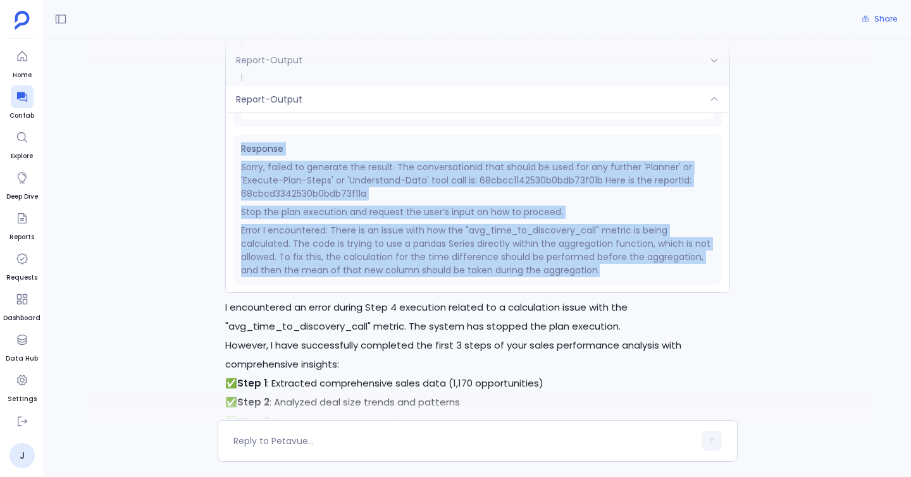
scroll to position [3039, 0]
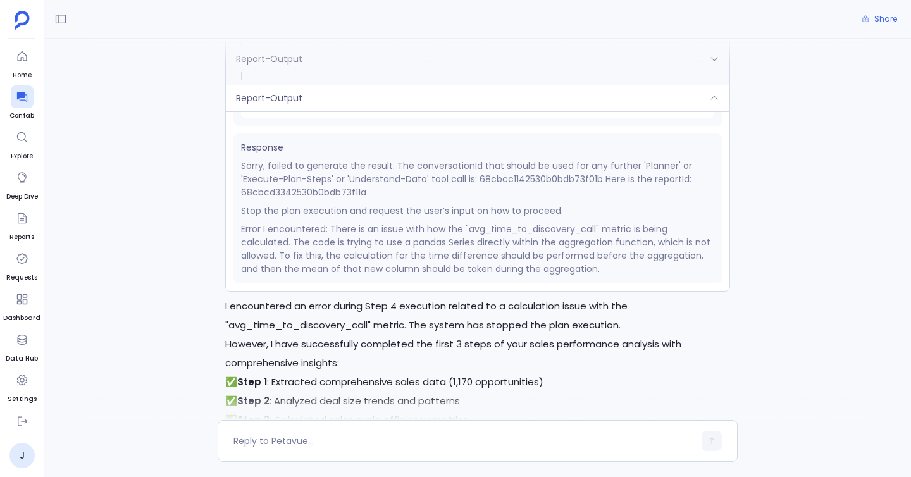
click at [547, 223] on p "Error I encountered: There is an issue with how the "avg_time_to_discovery_call…" at bounding box center [477, 249] width 473 height 53
click at [318, 177] on p "Sorry, failed to generate the result. The conversationId that should be used fo…" at bounding box center [477, 179] width 473 height 40
copy p "68cbcd3342530b0bdb73f11a"
click at [464, 233] on p "Error I encountered: There is an issue with how the "avg_time_to_discovery_call…" at bounding box center [477, 249] width 473 height 53
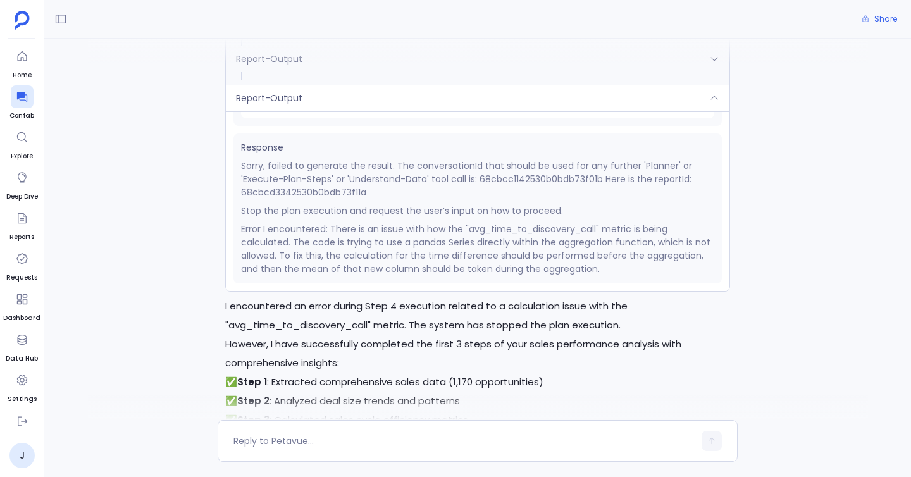
scroll to position [3364, 0]
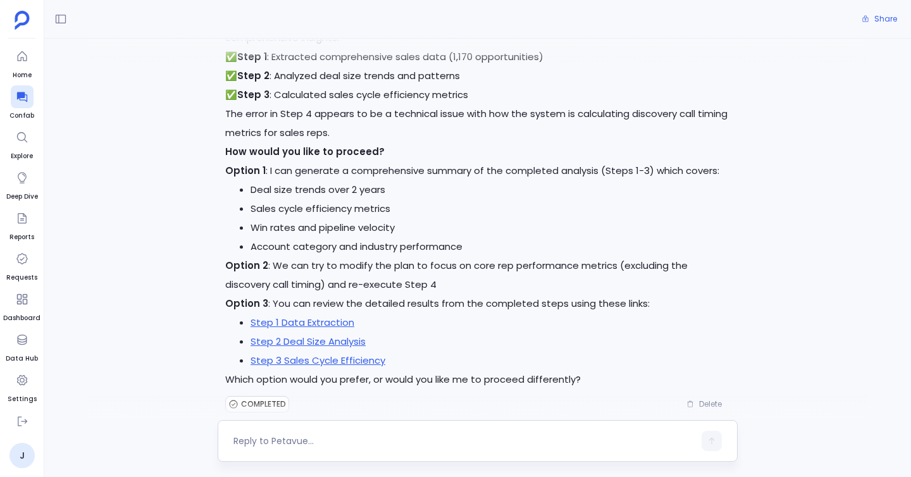
click at [359, 440] on textarea at bounding box center [463, 441] width 461 height 13
type textarea "Can you retry again with the fourth step"
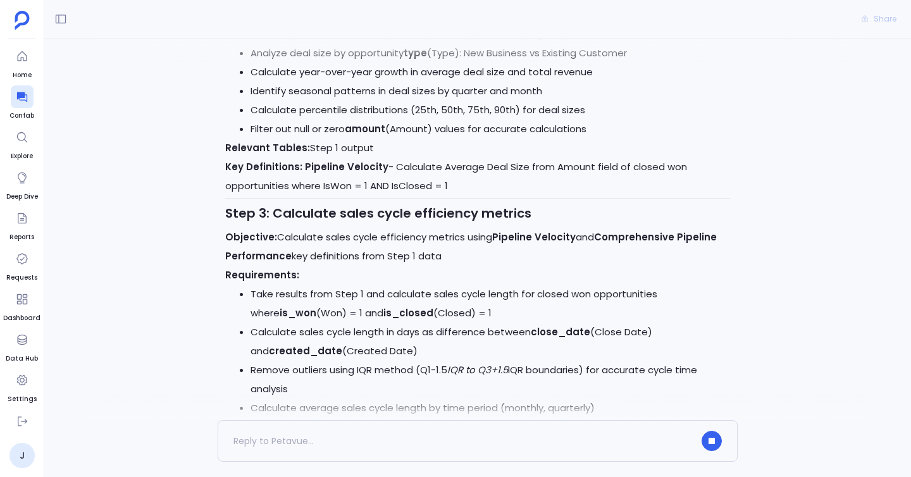
scroll to position [0, 0]
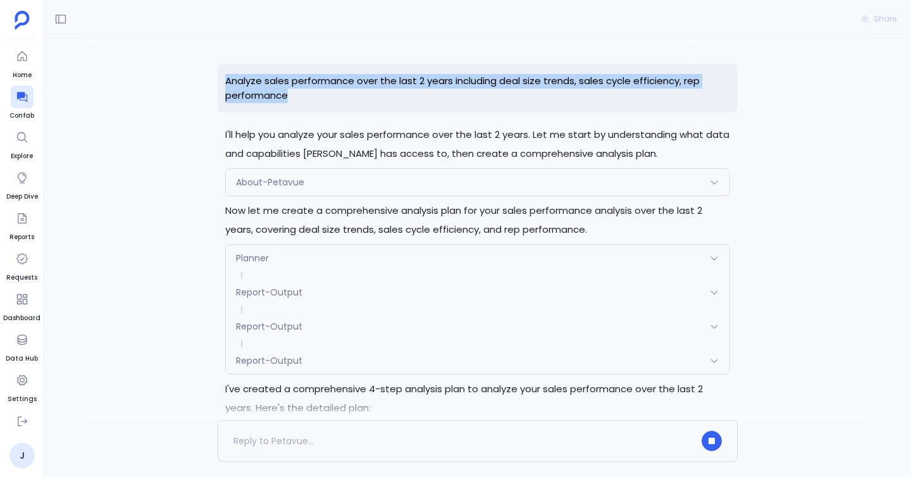
drag, startPoint x: 214, startPoint y: 77, endPoint x: 353, endPoint y: 92, distance: 139.4
click at [353, 92] on div "Analyze sales performance over the last 2 years including deal size trends, sal…" at bounding box center [477, 229] width 867 height 381
copy p "Analyze sales performance over the last 2 years including deal size trends, sal…"
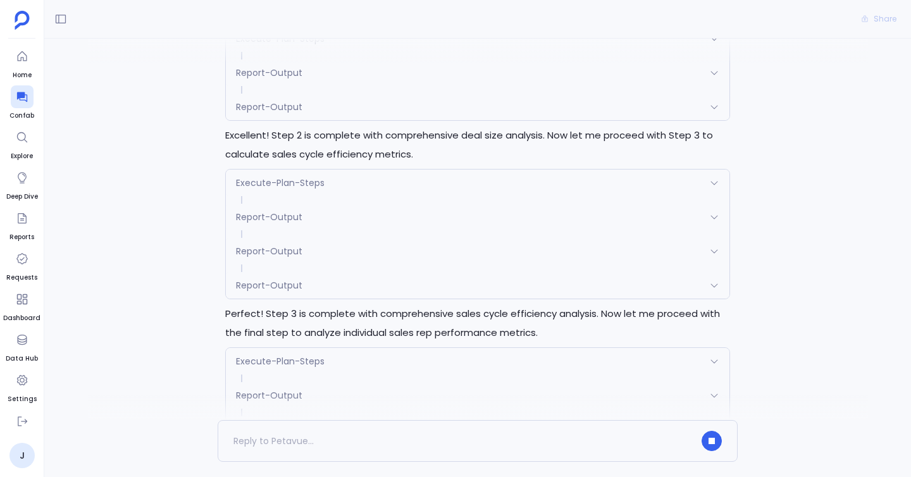
scroll to position [3570, 0]
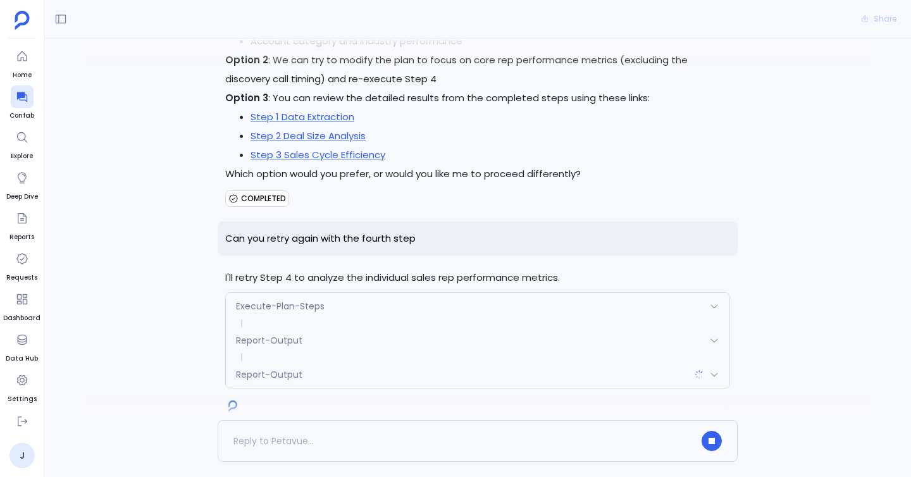
click at [357, 293] on div "Execute-Plan-Steps" at bounding box center [478, 306] width 504 height 27
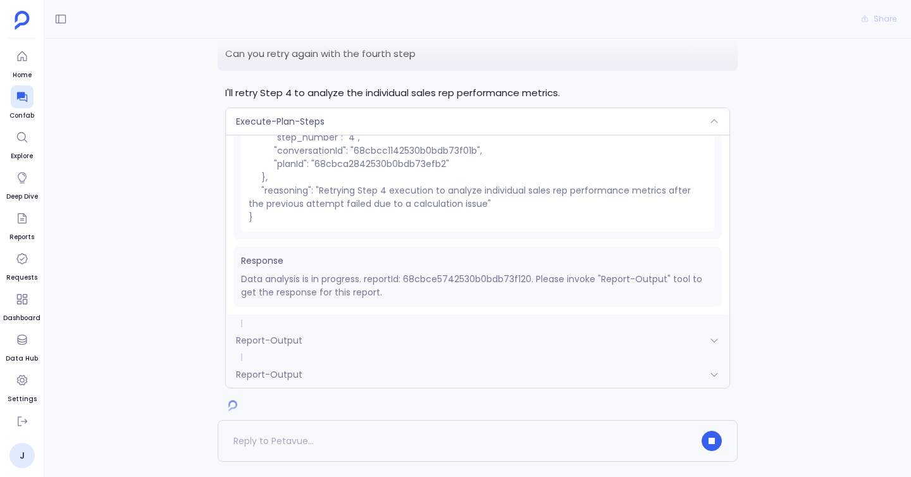
click at [361, 327] on div "Report-Output" at bounding box center [478, 340] width 504 height 27
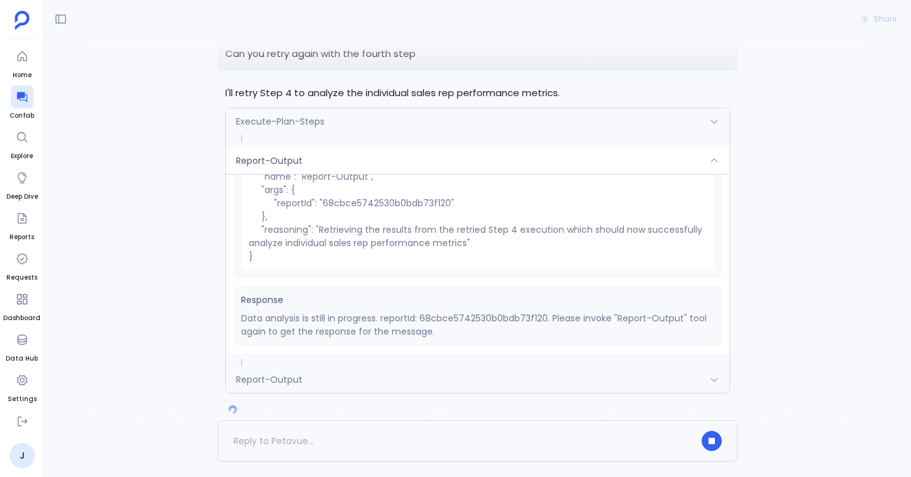
scroll to position [3609, 0]
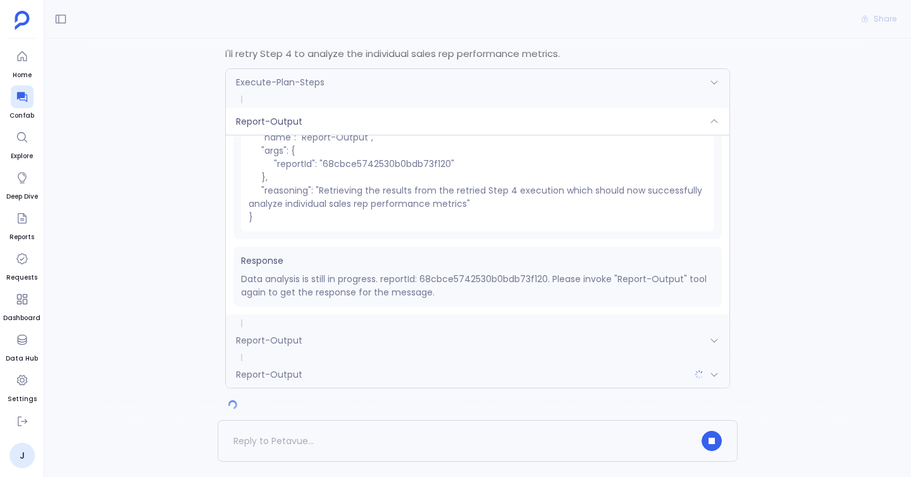
click at [358, 327] on div "Report-Output" at bounding box center [478, 340] width 504 height 27
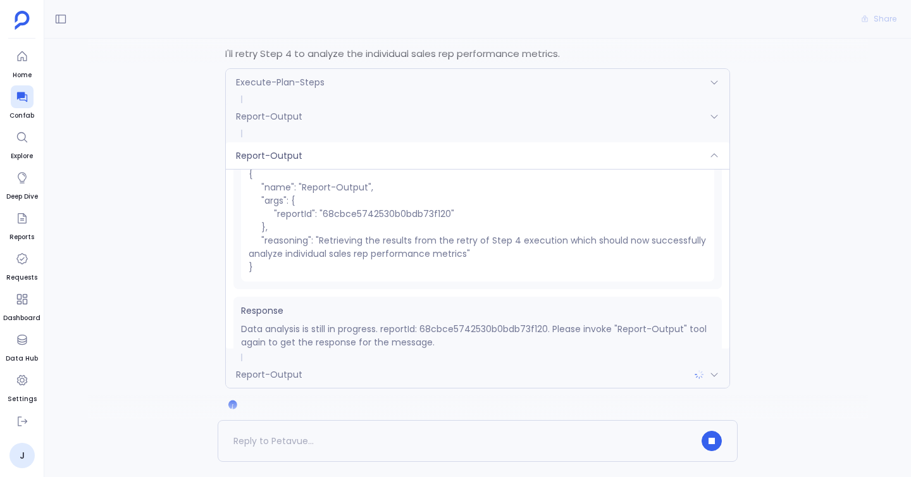
scroll to position [59, 0]
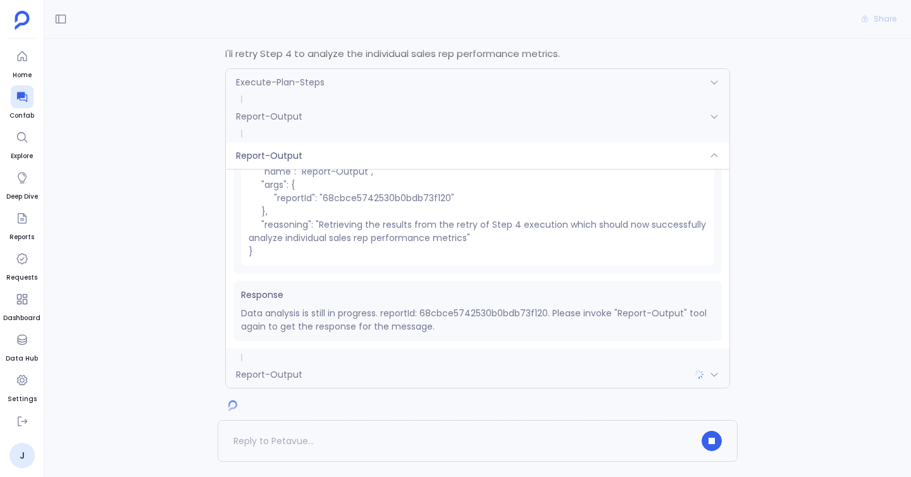
click at [357, 361] on div "Report-Output" at bounding box center [478, 374] width 504 height 27
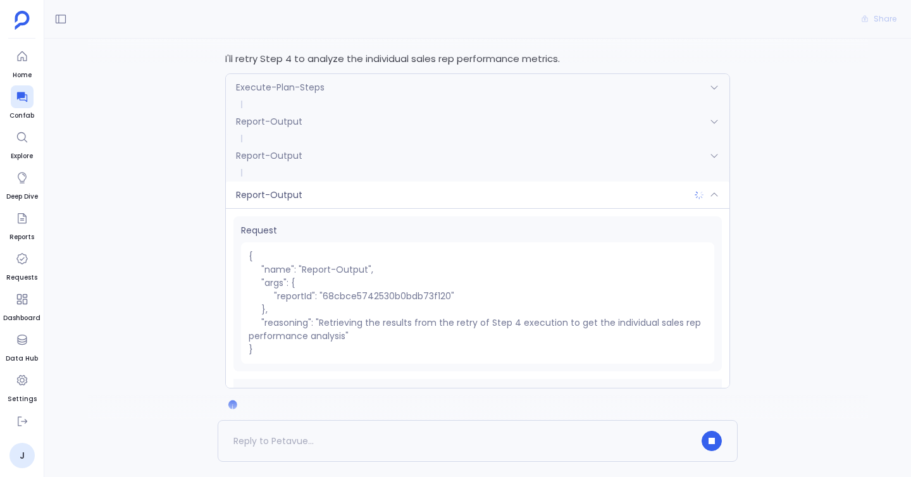
scroll to position [64, 0]
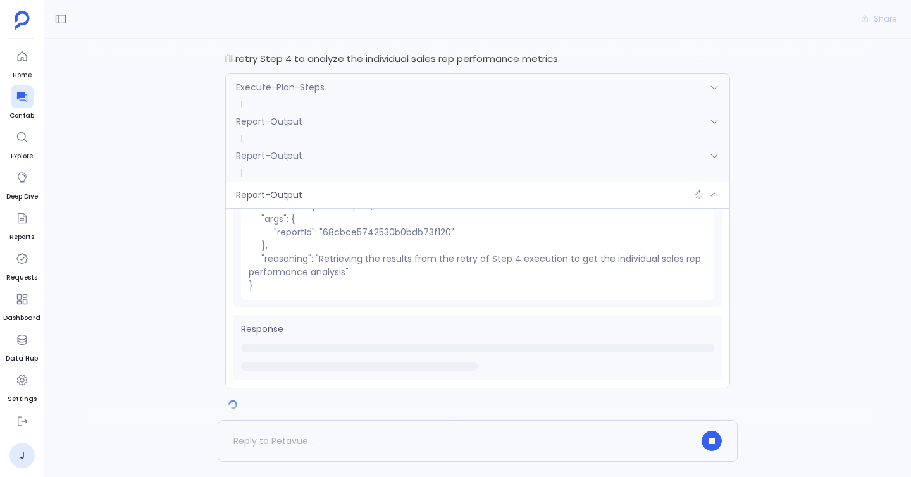
click at [245, 187] on div "Report-Output" at bounding box center [478, 195] width 504 height 27
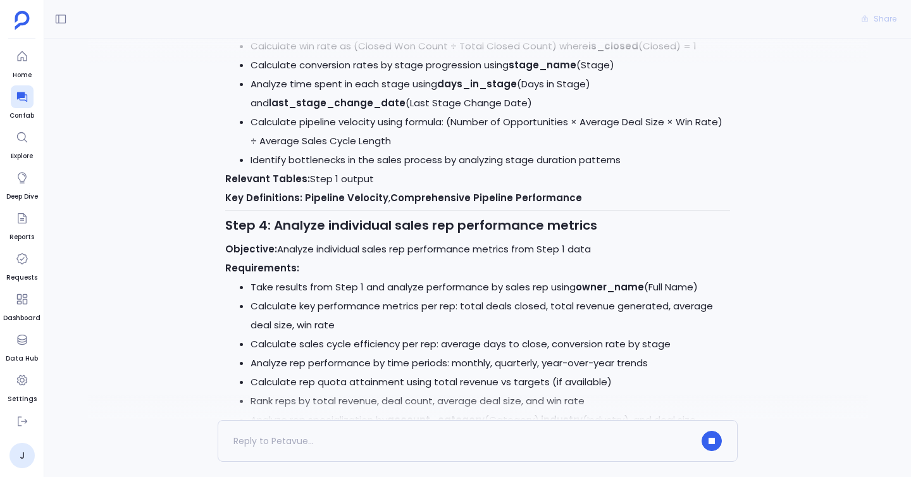
scroll to position [0, 0]
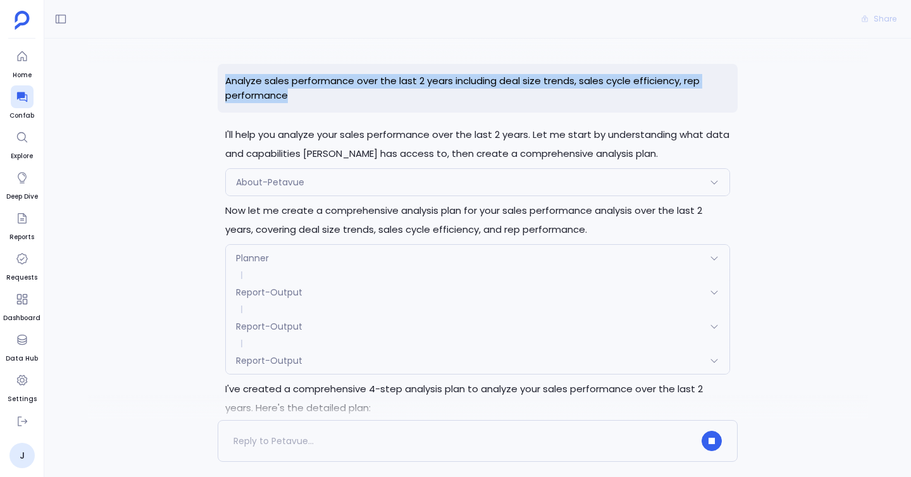
drag, startPoint x: 225, startPoint y: 77, endPoint x: 330, endPoint y: 101, distance: 108.2
click at [330, 101] on p "Analyze sales performance over the last 2 years including deal size trends, sal…" at bounding box center [478, 88] width 520 height 49
copy p "Analyze sales performance over the last 2 years including deal size trends, sal…"
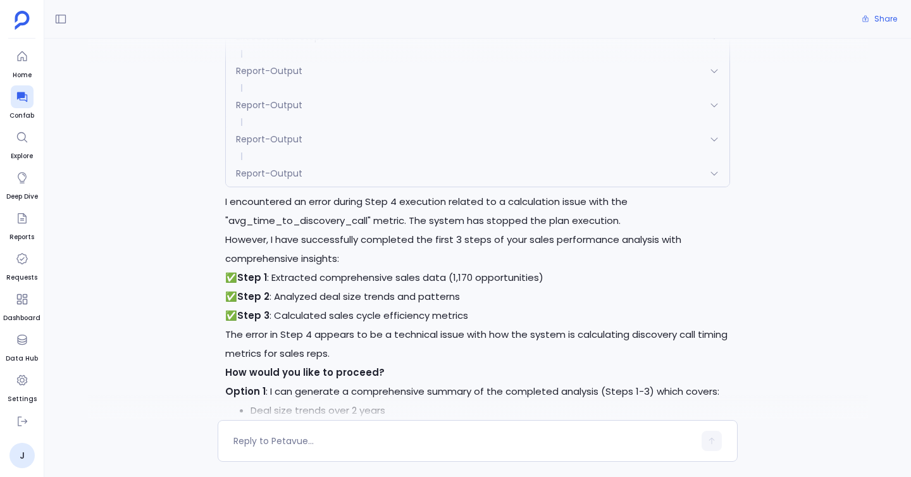
scroll to position [2907, 0]
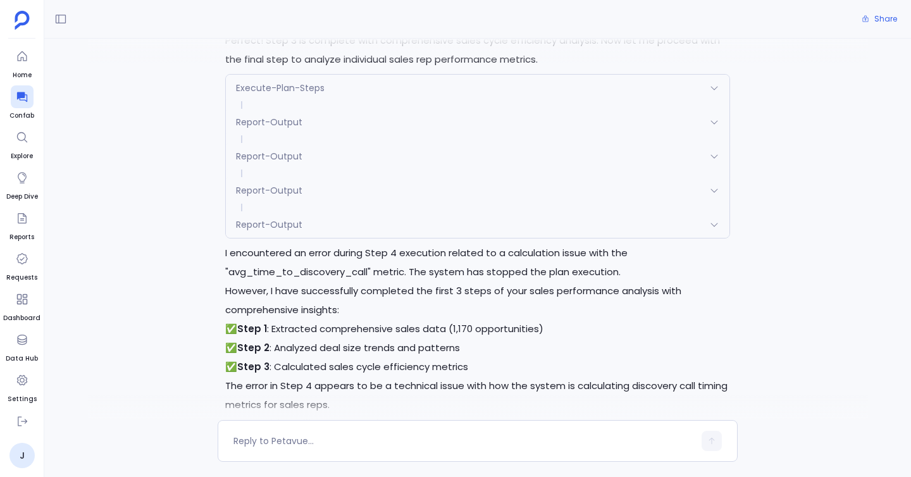
click at [366, 211] on div "Report-Output" at bounding box center [478, 224] width 504 height 27
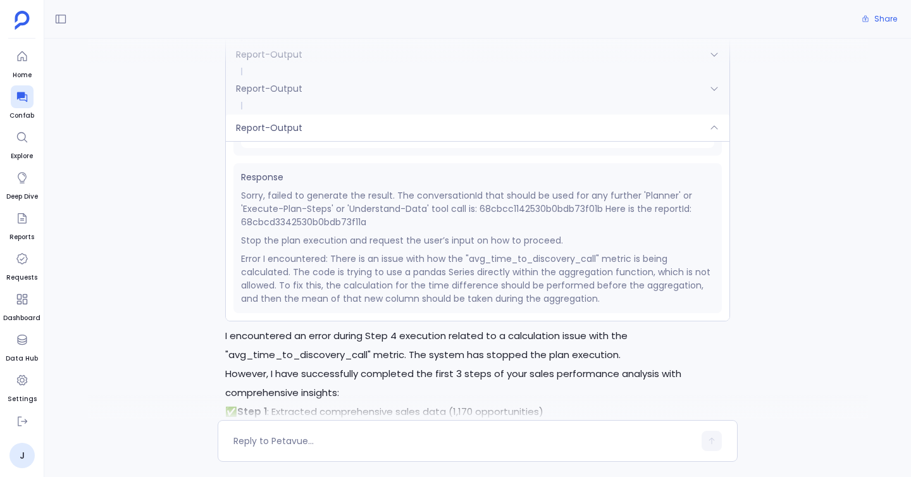
scroll to position [3011, 0]
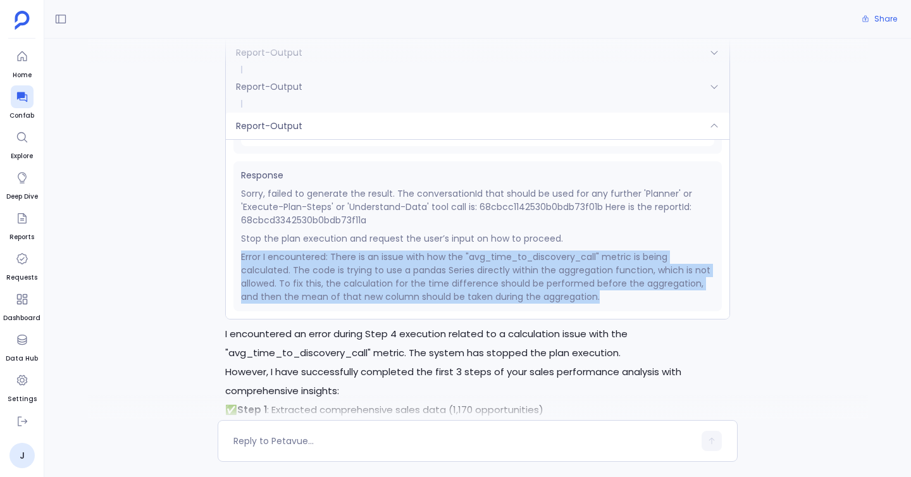
drag, startPoint x: 239, startPoint y: 235, endPoint x: 619, endPoint y: 287, distance: 383.7
click at [622, 286] on div "Response Sorry, failed to generate the result. The conversationId that should b…" at bounding box center [477, 236] width 488 height 150
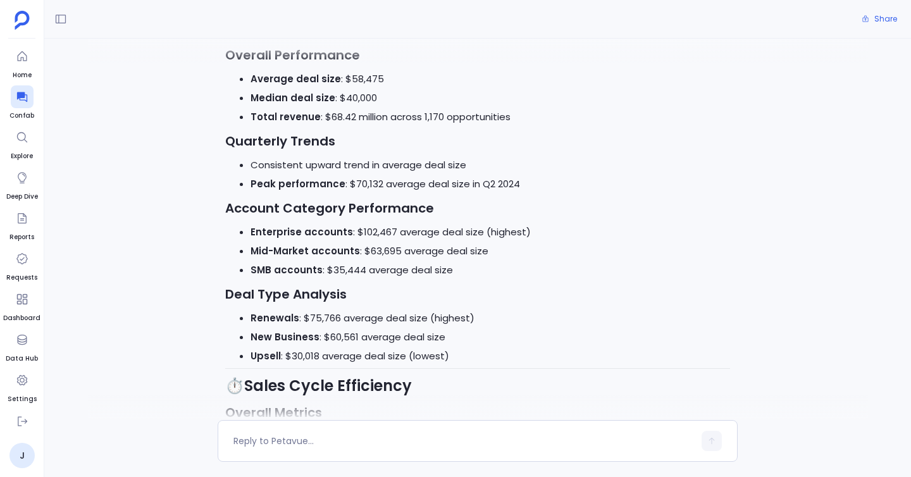
scroll to position [5290, 0]
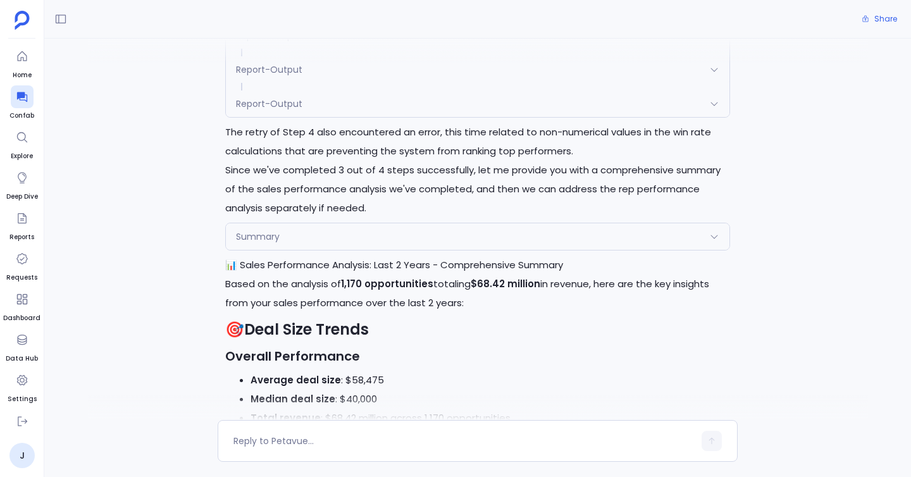
click at [335, 223] on div "Summary" at bounding box center [478, 236] width 504 height 27
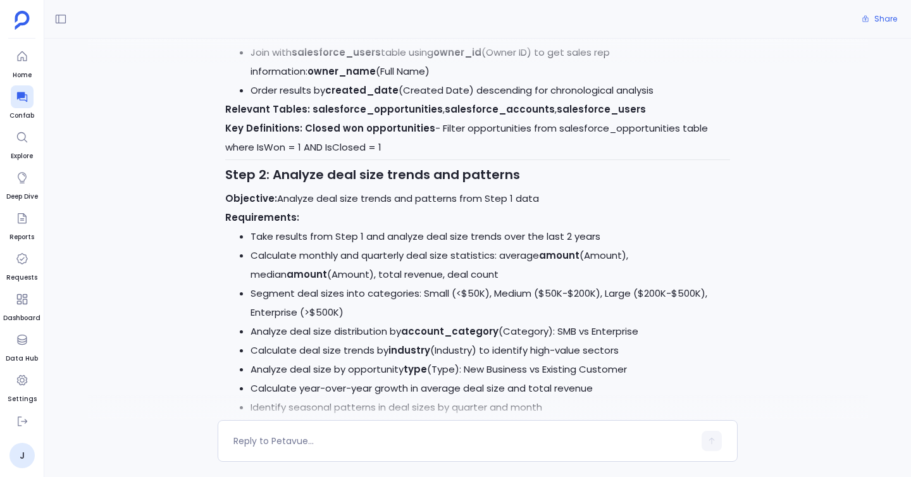
scroll to position [0, 0]
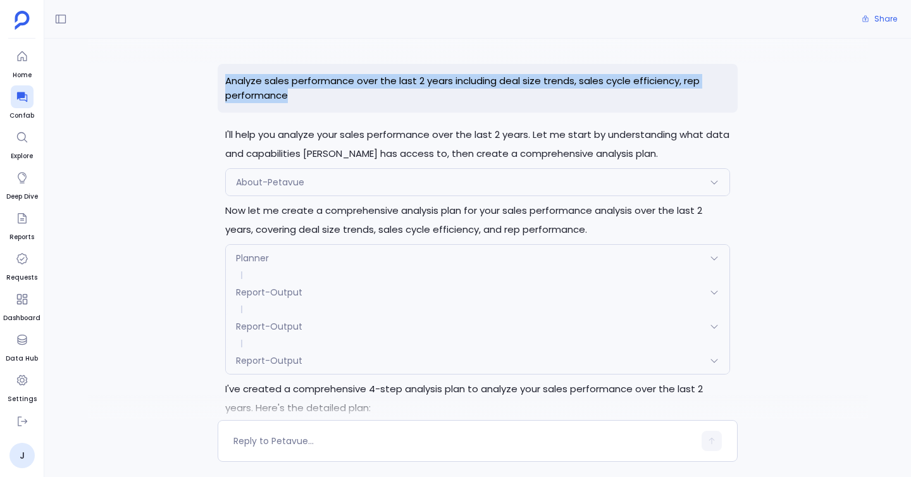
drag, startPoint x: 216, startPoint y: 73, endPoint x: 317, endPoint y: 102, distance: 105.5
click at [317, 102] on div "Analyze sales performance over the last 2 years including deal size trends, sal…" at bounding box center [477, 229] width 867 height 381
copy p "Analyze sales performance over the last 2 years including deal size trends, sal…"
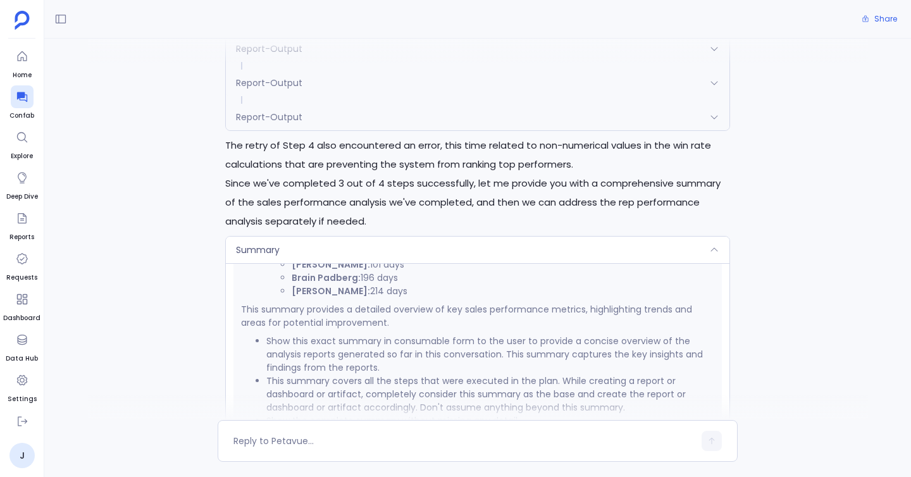
scroll to position [3552, 0]
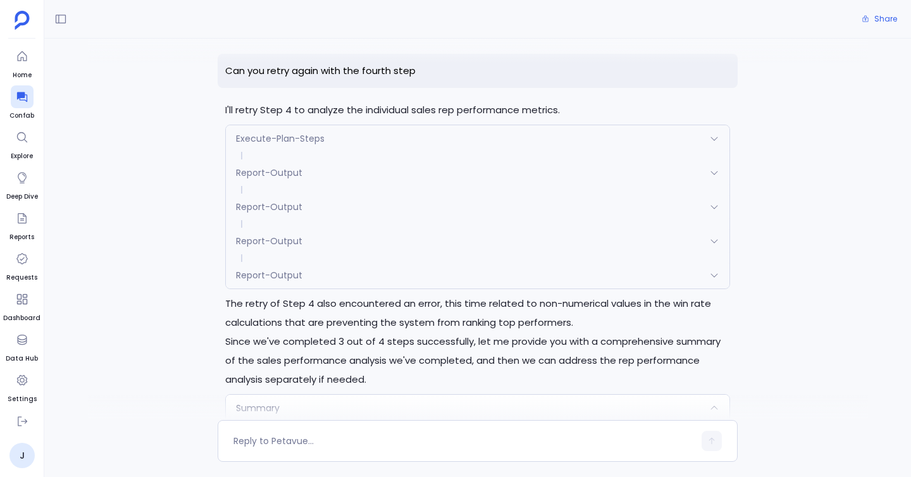
click at [325, 125] on div "Execute-Plan-Steps" at bounding box center [478, 138] width 504 height 27
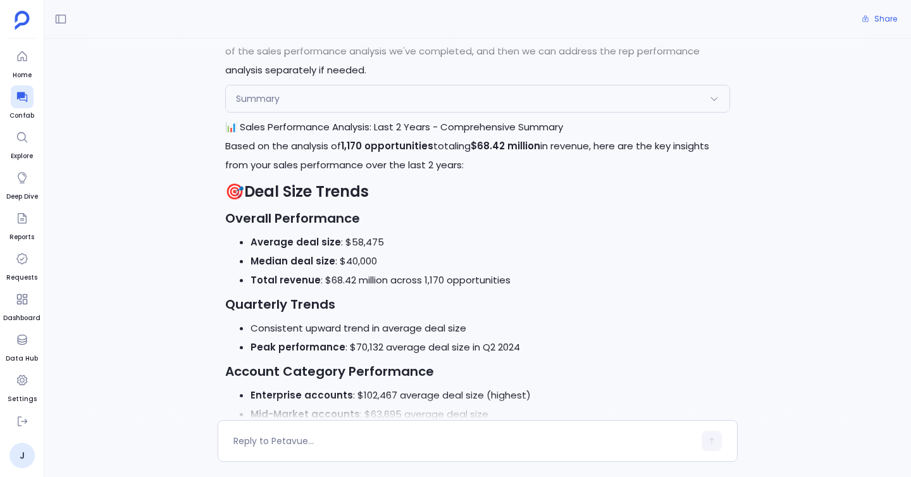
scroll to position [4024, 0]
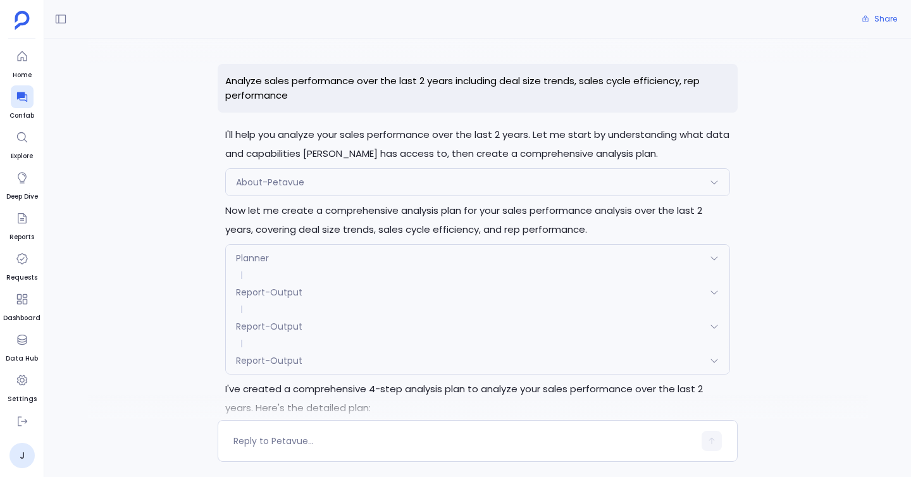
scroll to position [5106, 0]
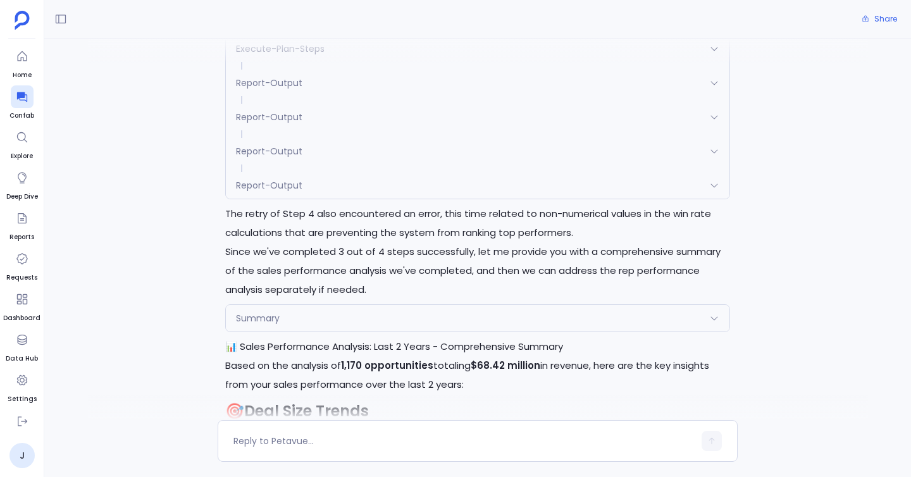
click at [299, 305] on div "Summary" at bounding box center [478, 318] width 504 height 27
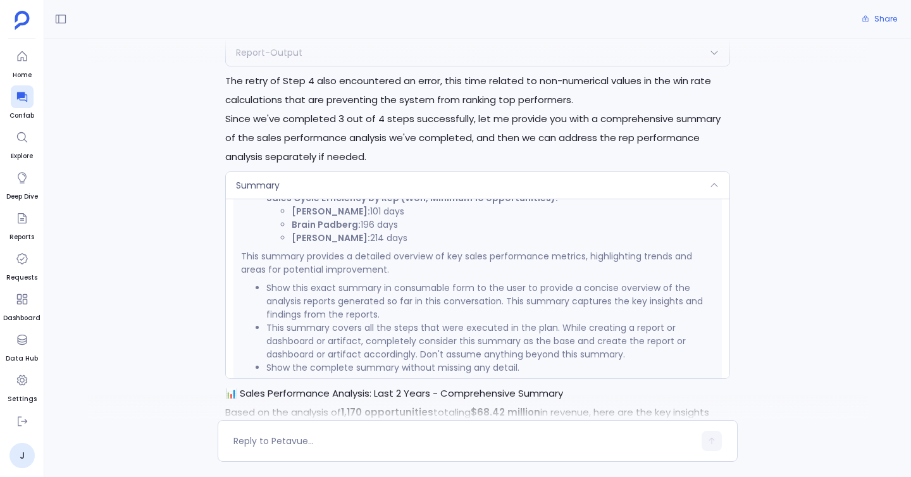
scroll to position [858, 0]
click at [699, 173] on div "Summary" at bounding box center [478, 185] width 504 height 27
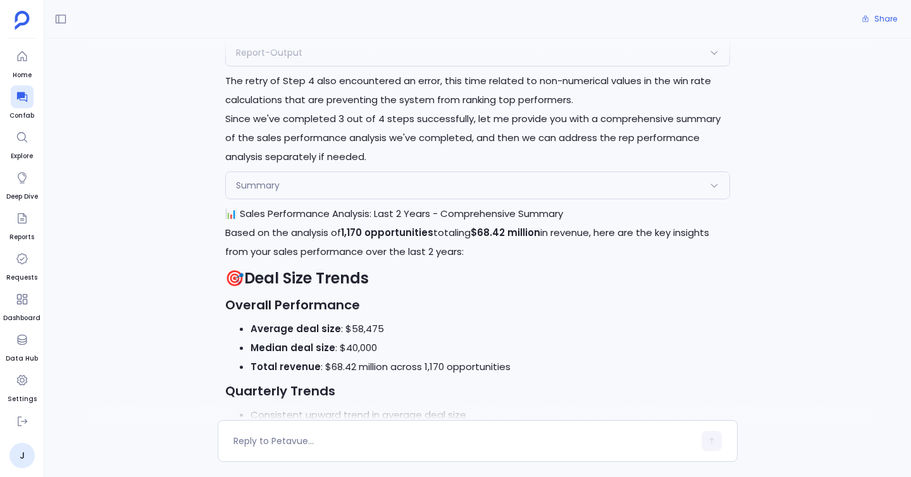
click at [628, 172] on div "Summary" at bounding box center [478, 185] width 504 height 27
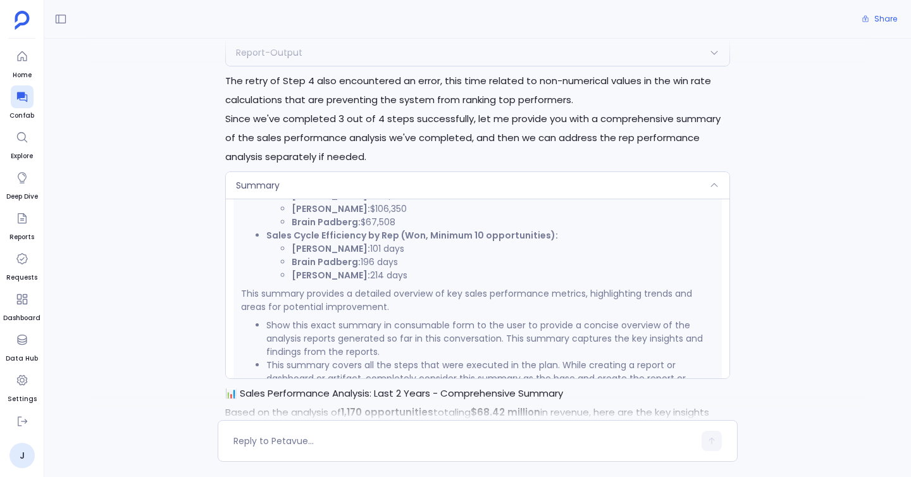
scroll to position [814, 0]
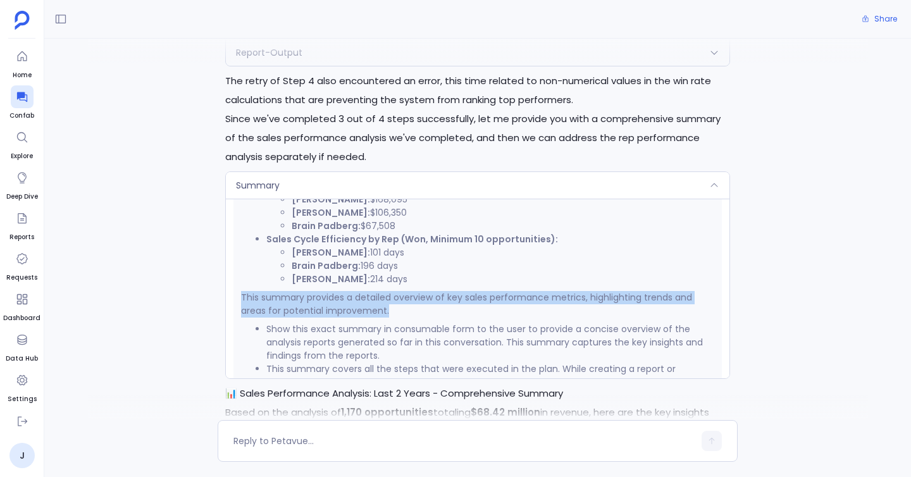
drag, startPoint x: 239, startPoint y: 276, endPoint x: 392, endPoint y: 294, distance: 154.8
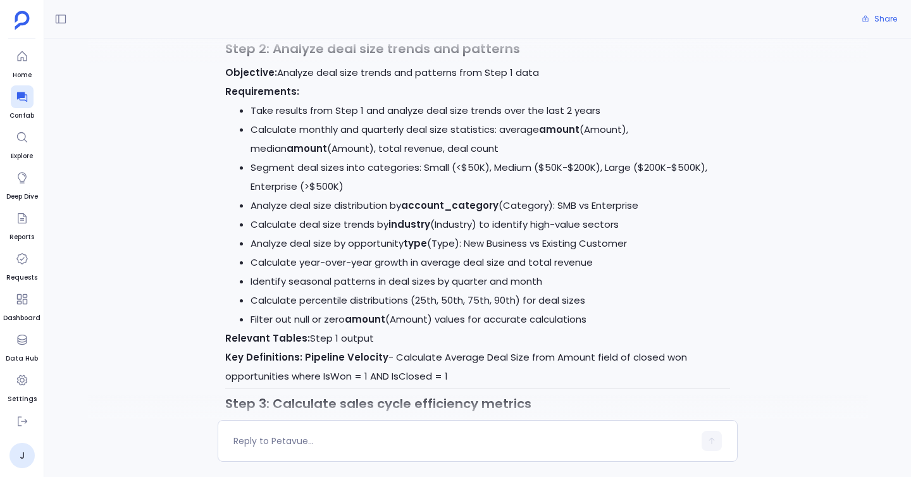
scroll to position [900, 0]
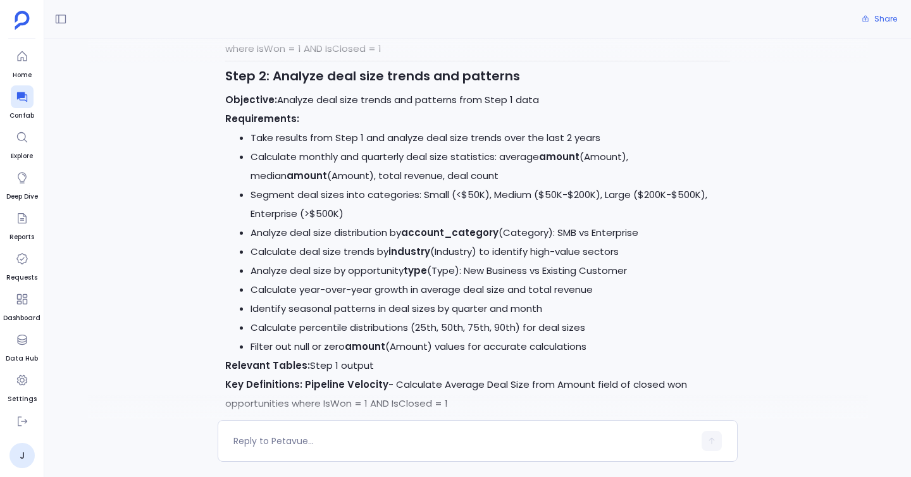
click at [522, 152] on li "Calculate monthly and quarterly deal size statistics: average amount (Amount), …" at bounding box center [491, 166] width 480 height 38
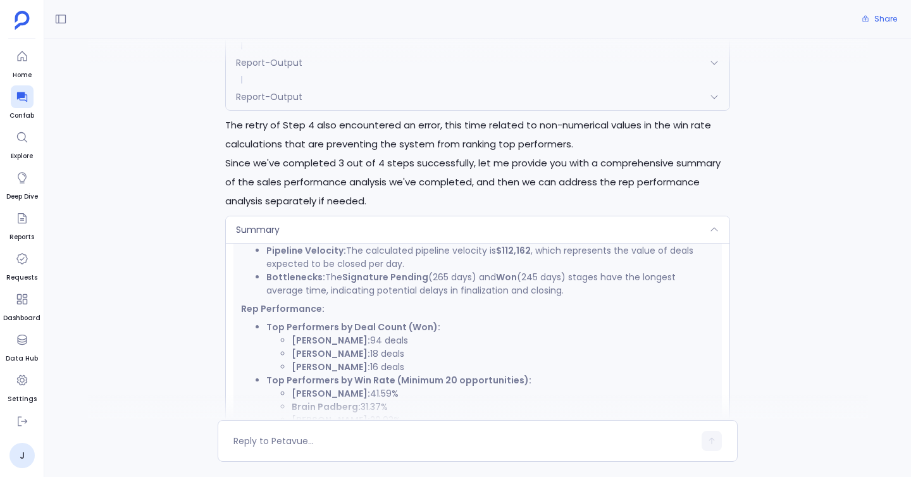
scroll to position [3731, 0]
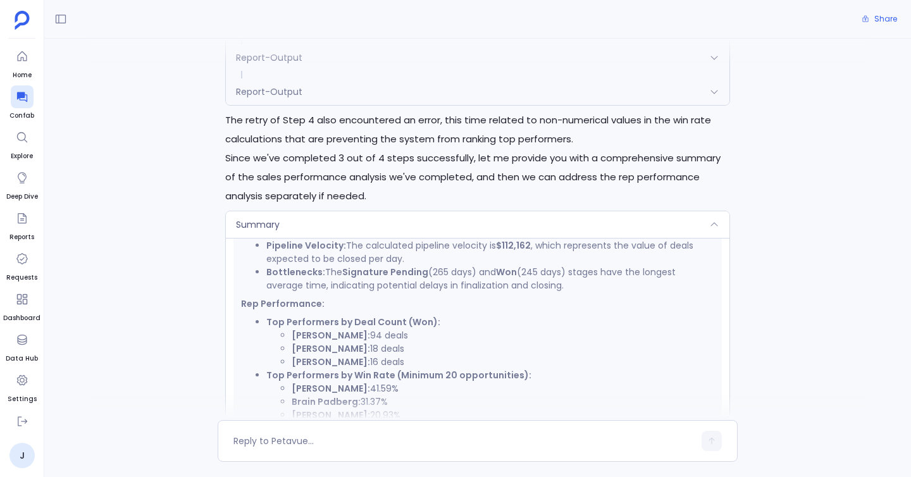
scroll to position [3735, 0]
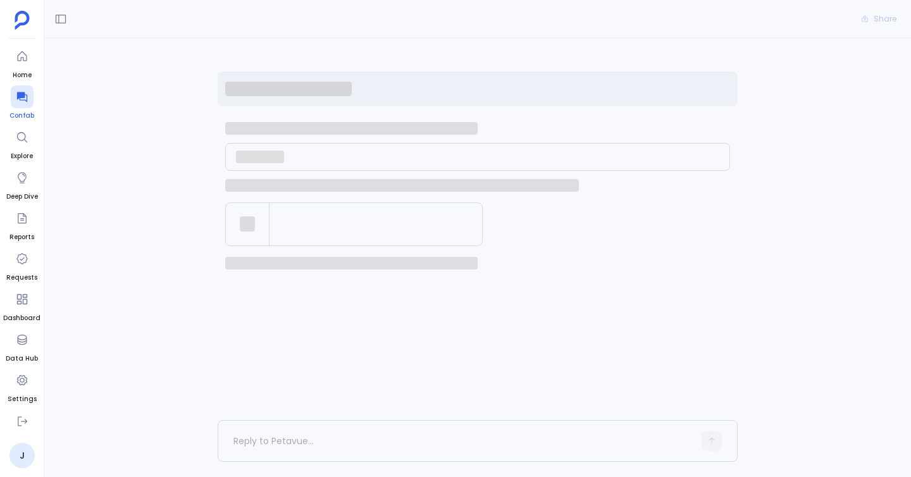
click at [21, 101] on icon at bounding box center [22, 96] width 13 height 13
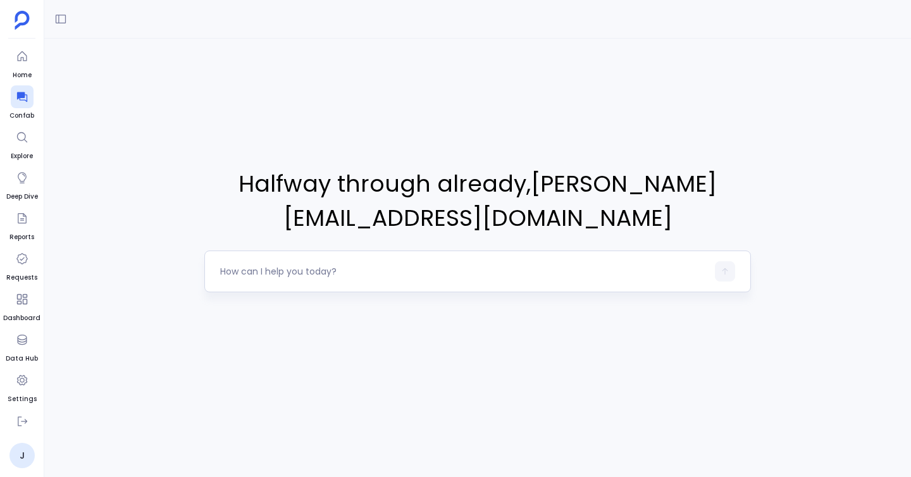
click at [346, 273] on textarea at bounding box center [463, 271] width 487 height 13
type textarea "Analyze sales performance over the last 2 years including deal size trends, sal…"
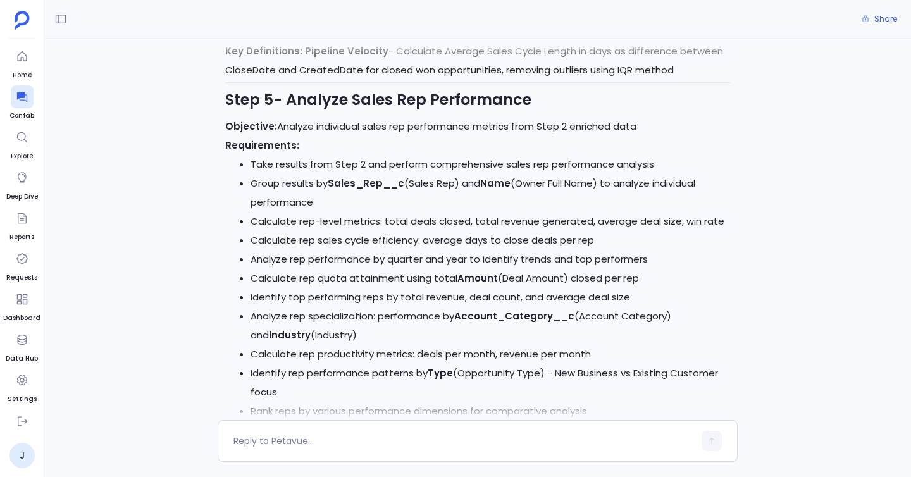
scroll to position [1800, 0]
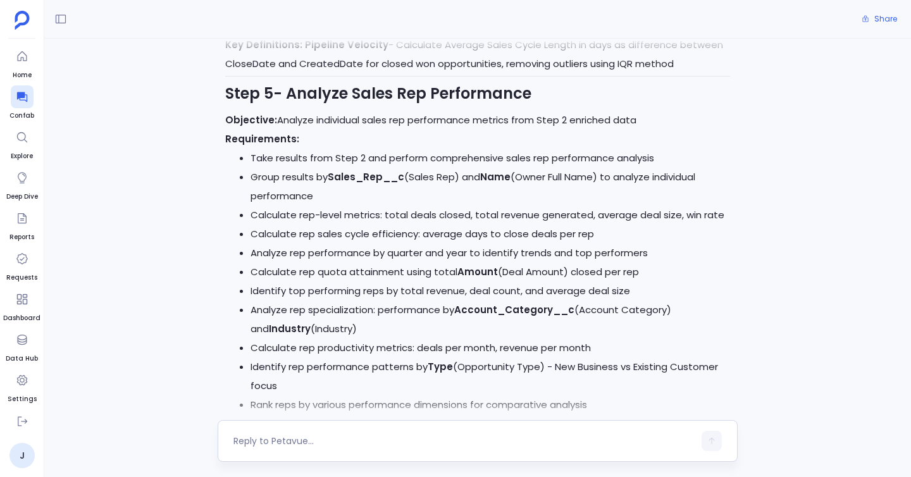
click at [292, 428] on div at bounding box center [478, 441] width 520 height 42
click at [292, 440] on textarea at bounding box center [463, 441] width 461 height 13
type textarea "yes"
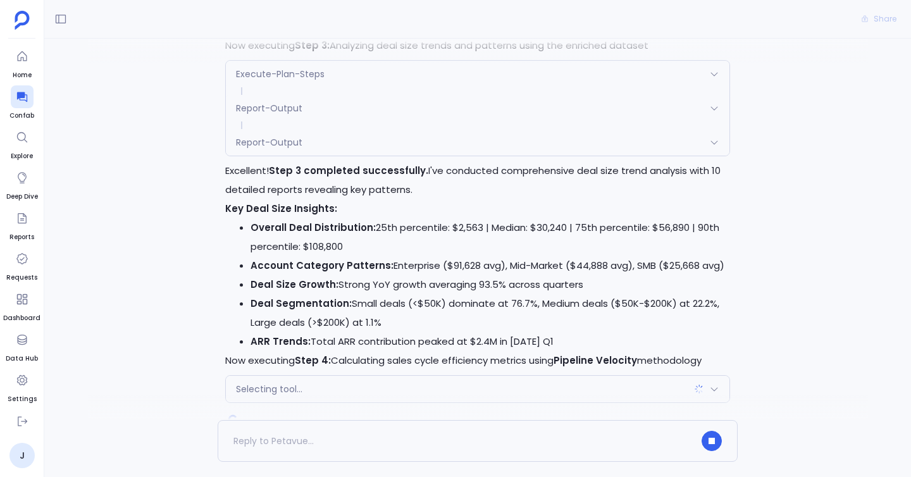
scroll to position [3024, 0]
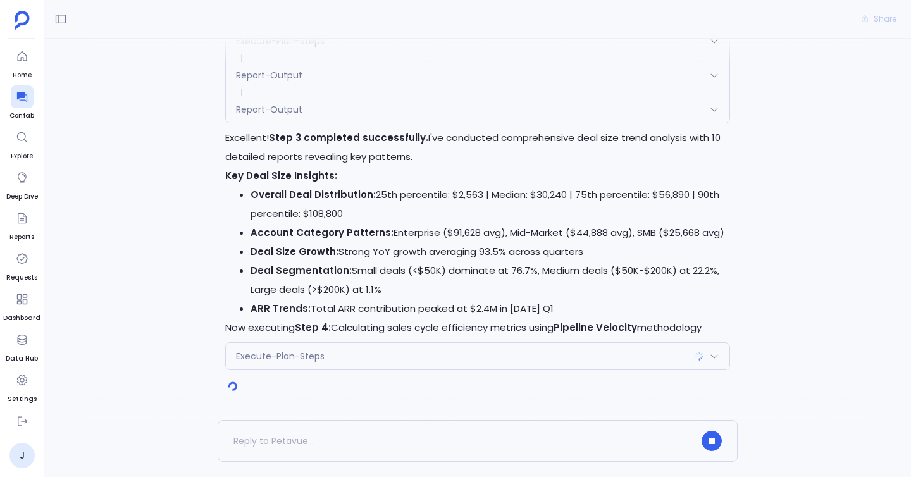
click at [339, 359] on div "Execute-Plan-Steps" at bounding box center [478, 356] width 504 height 27
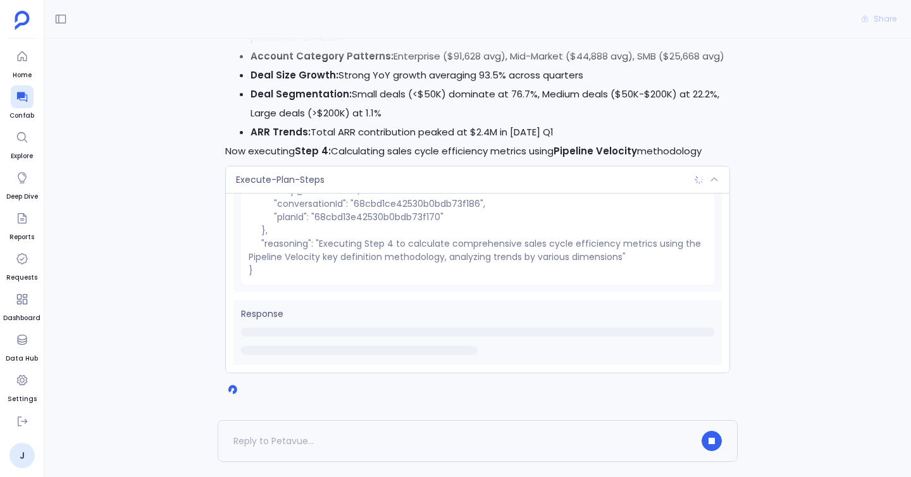
scroll to position [3203, 0]
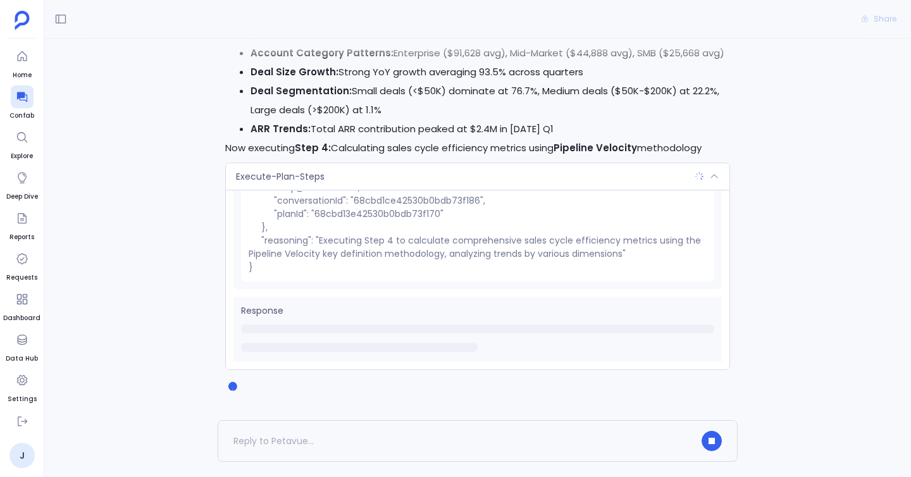
click at [378, 175] on div "Execute-Plan-Steps" at bounding box center [478, 176] width 504 height 27
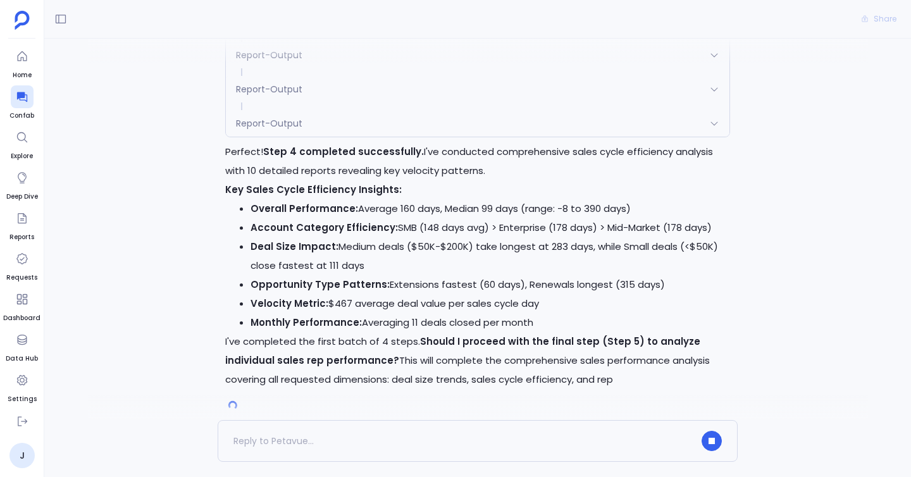
scroll to position [3412, 0]
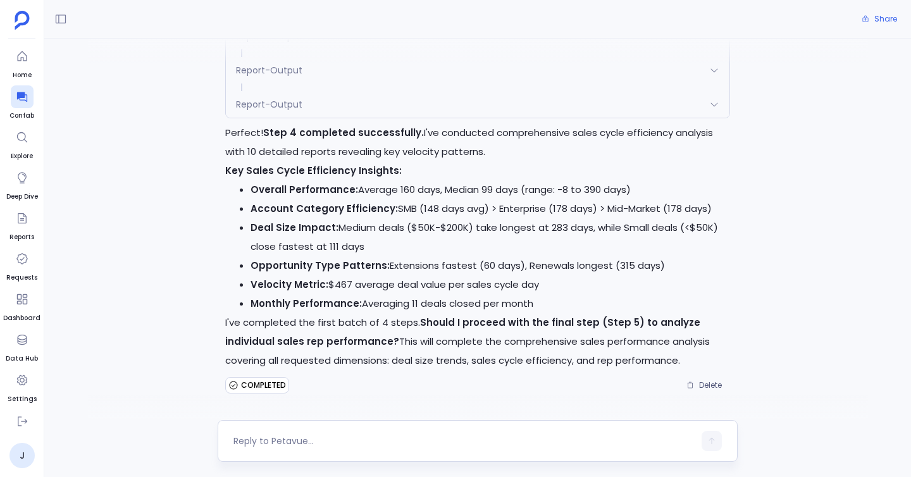
click at [302, 447] on div at bounding box center [463, 441] width 461 height 20
click at [297, 433] on div at bounding box center [463, 441] width 461 height 20
click at [292, 440] on textarea at bounding box center [463, 441] width 461 height 13
type textarea "yes"
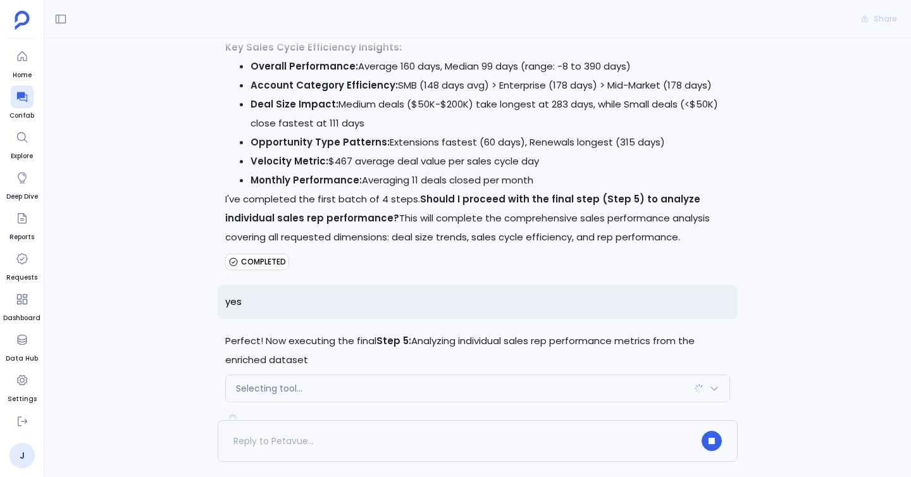
scroll to position [3568, 0]
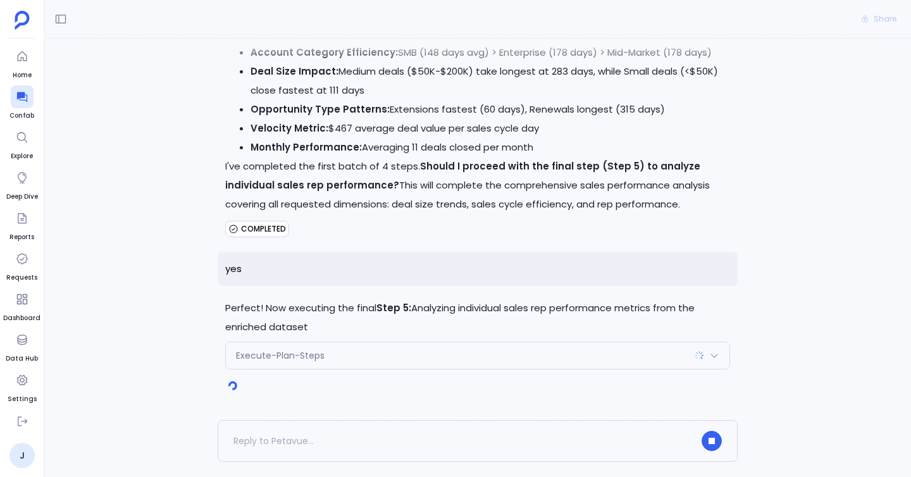
click at [279, 351] on span "Execute-Plan-Steps" at bounding box center [280, 355] width 89 height 13
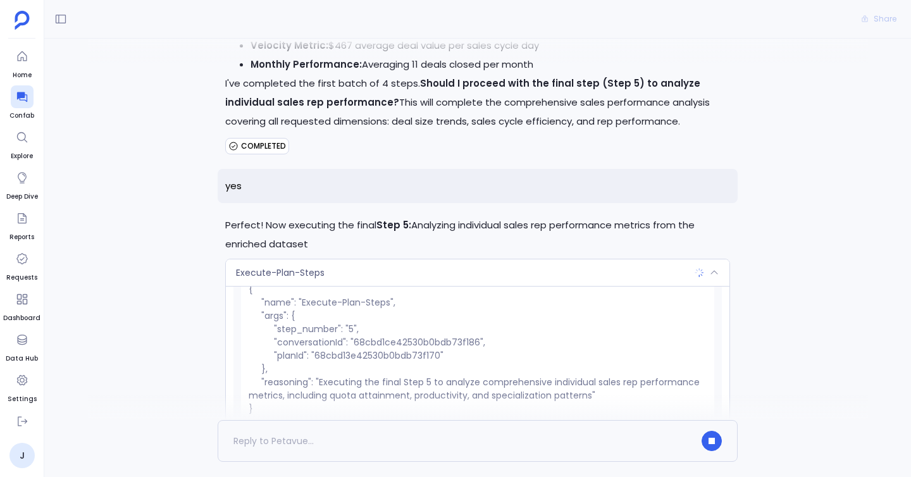
scroll to position [46, 0]
click at [302, 283] on div "Execute-Plan-Steps" at bounding box center [478, 272] width 504 height 27
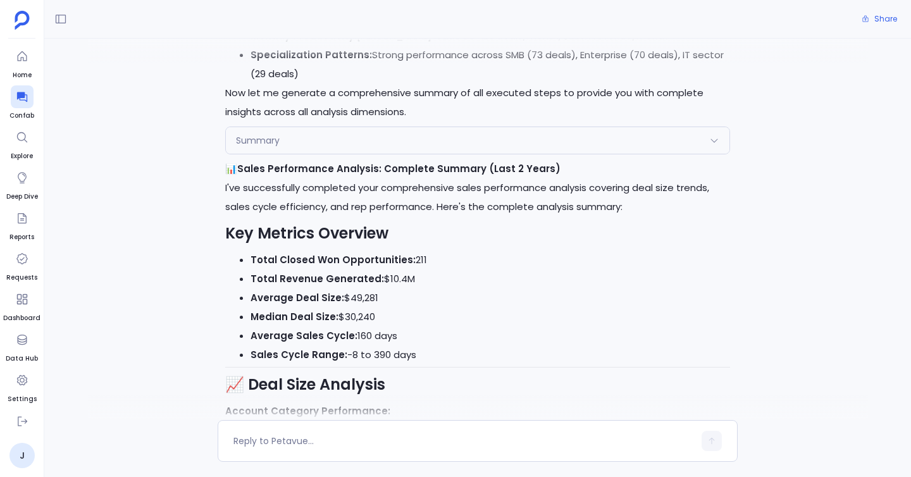
scroll to position [4133, 0]
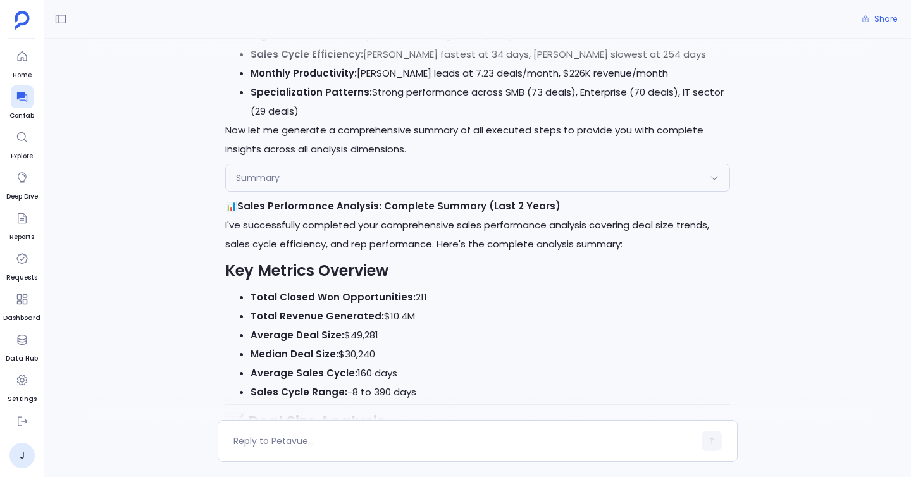
click at [324, 169] on div "Summary" at bounding box center [478, 177] width 504 height 27
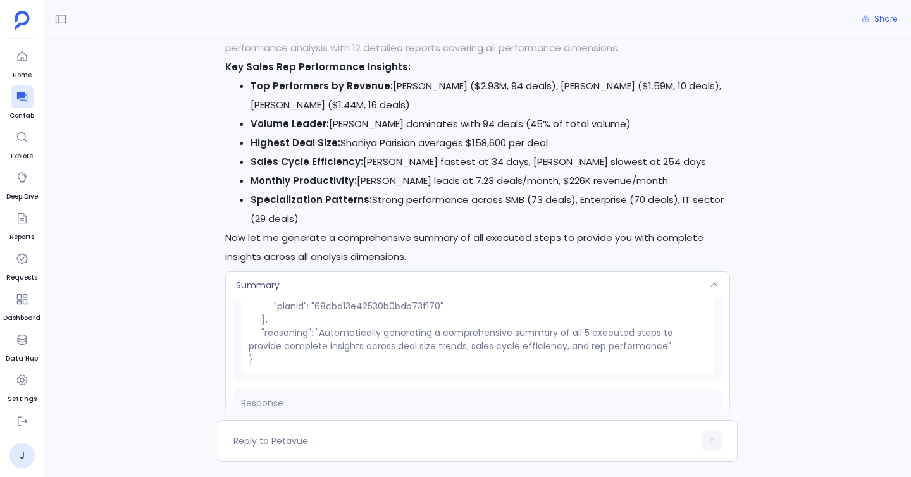
scroll to position [22, 0]
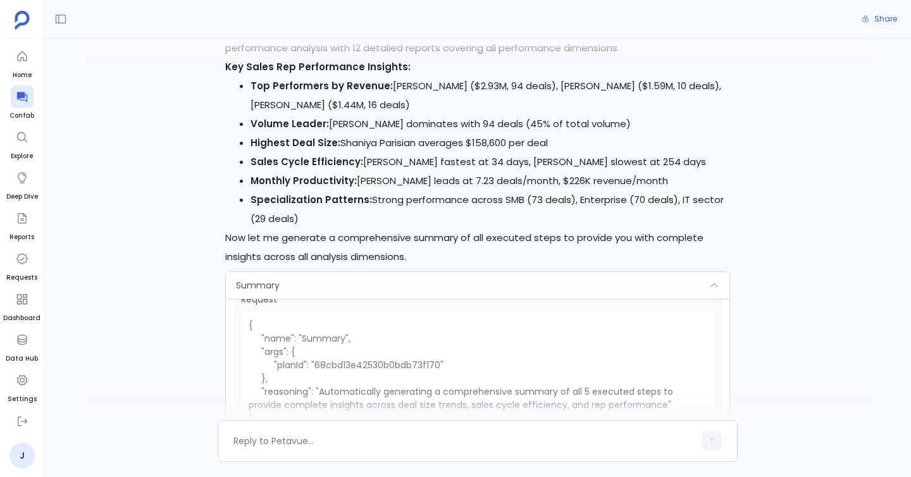
click at [360, 365] on pre "{ "name": "Summary", "args": { "planId": "68cbd13e42530b0bdb73f170" }, "reasoni…" at bounding box center [477, 371] width 473 height 121
copy pre "68cbd13e42530b0bdb73f170"
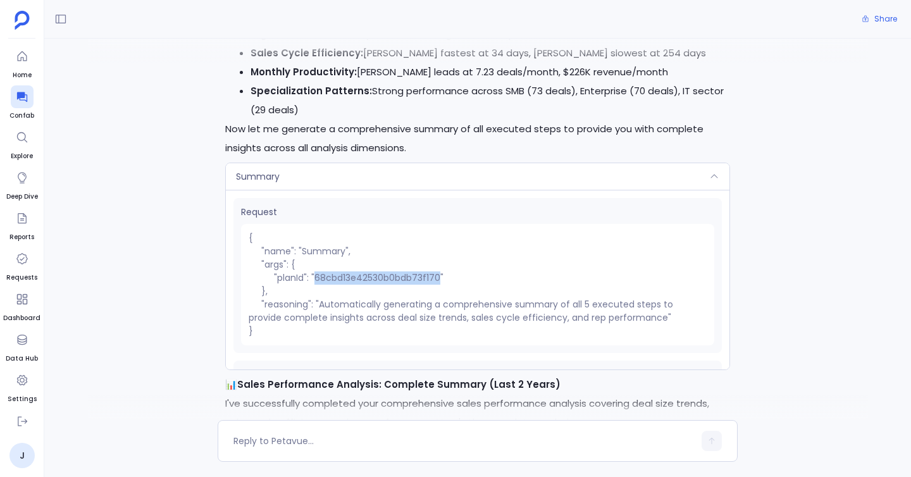
scroll to position [4143, 0]
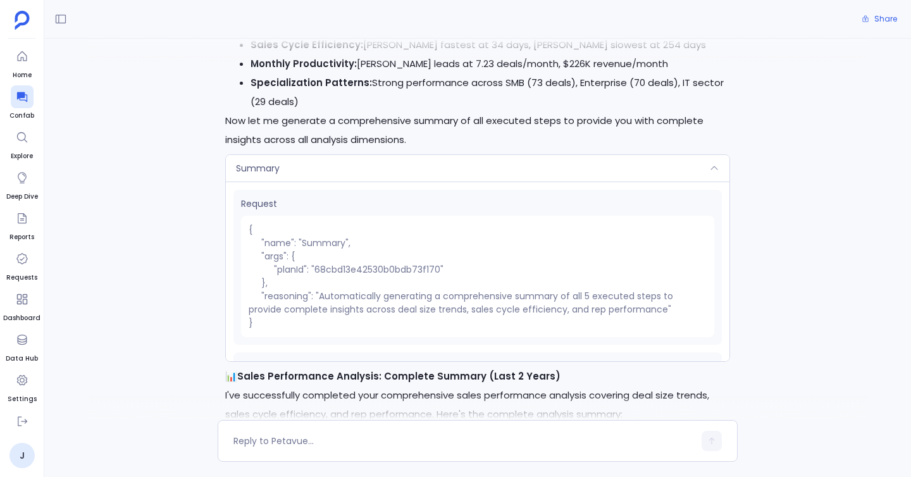
click at [476, 268] on pre "{ "name": "Summary", "args": { "planId": "68cbd13e42530b0bdb73f170" }, "reasoni…" at bounding box center [477, 276] width 473 height 121
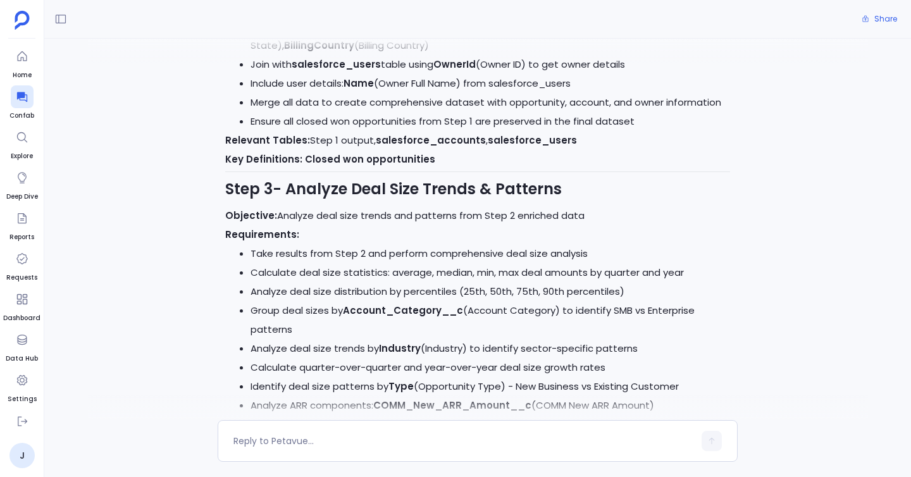
scroll to position [0, 0]
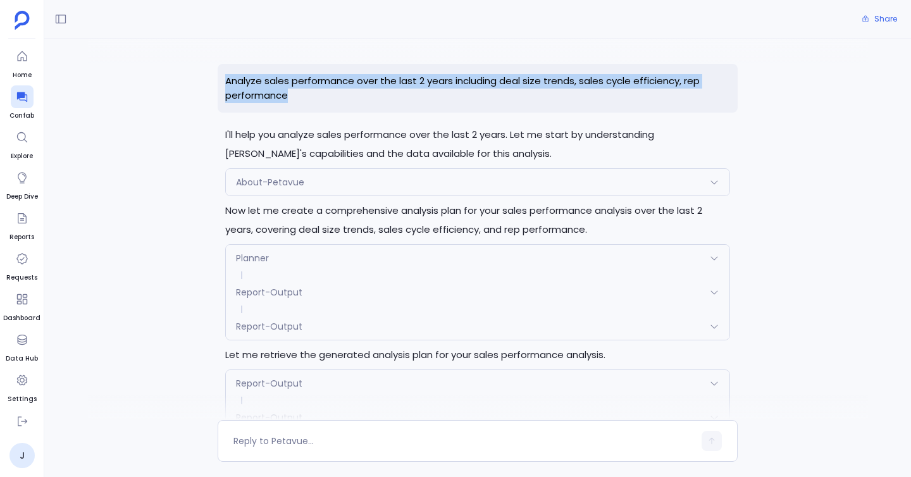
drag, startPoint x: 212, startPoint y: 66, endPoint x: 318, endPoint y: 100, distance: 111.5
click at [318, 100] on div "Analyze sales performance over the last 2 years including deal size trends, sal…" at bounding box center [477, 229] width 867 height 381
copy p "Analyze sales performance over the last 2 years including deal size trends, sal…"
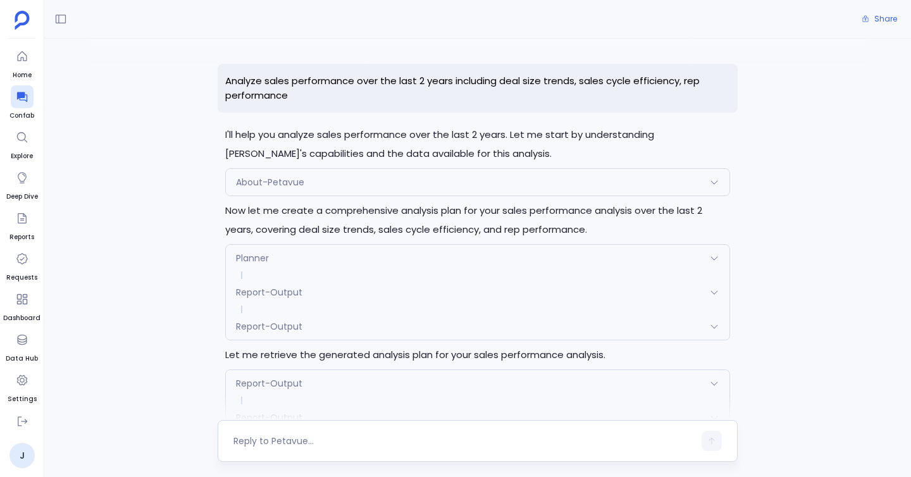
click at [459, 433] on div at bounding box center [463, 441] width 461 height 20
drag, startPoint x: 459, startPoint y: 433, endPoint x: 433, endPoint y: 437, distance: 26.8
click at [433, 437] on textarea at bounding box center [463, 441] width 461 height 13
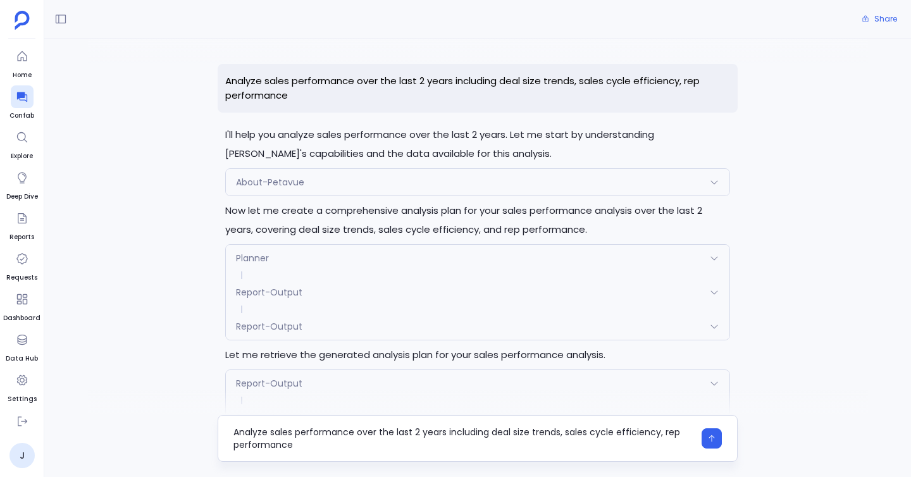
type textarea "Analyze sales performance over the last 2 years including deal size trends, sal…"
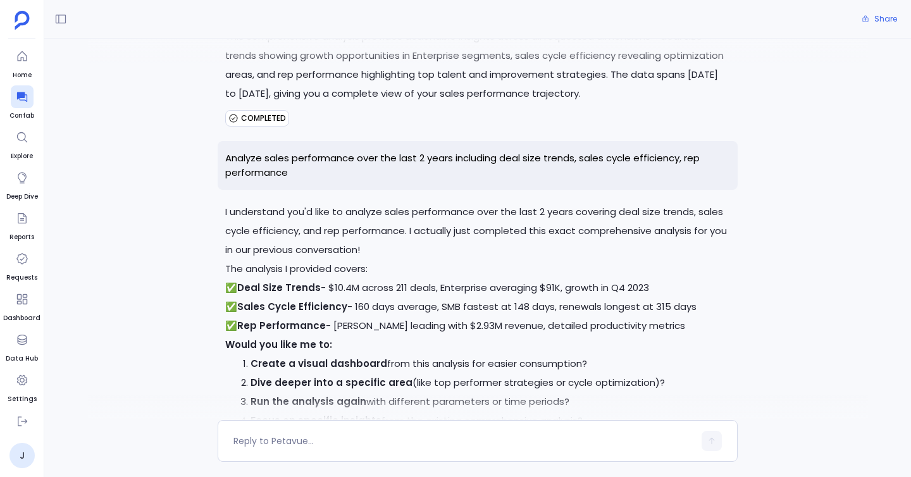
scroll to position [6115, 0]
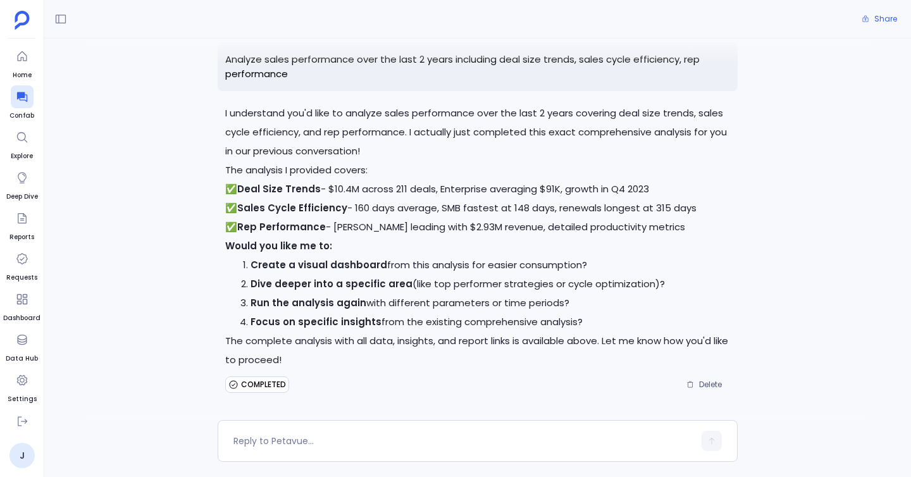
click at [441, 222] on p "✅ Deal Size Trends - $10.4M across 211 deals, Enterprise averaging $91K, growth…" at bounding box center [477, 208] width 505 height 57
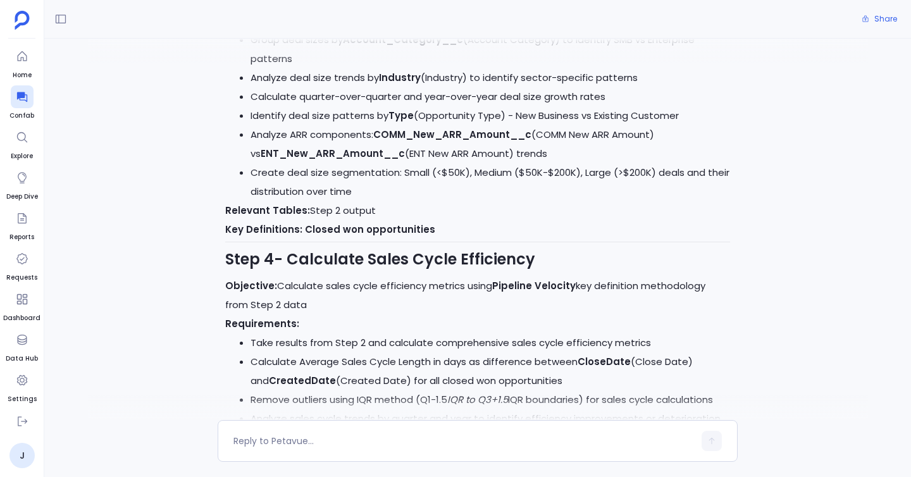
scroll to position [0, 0]
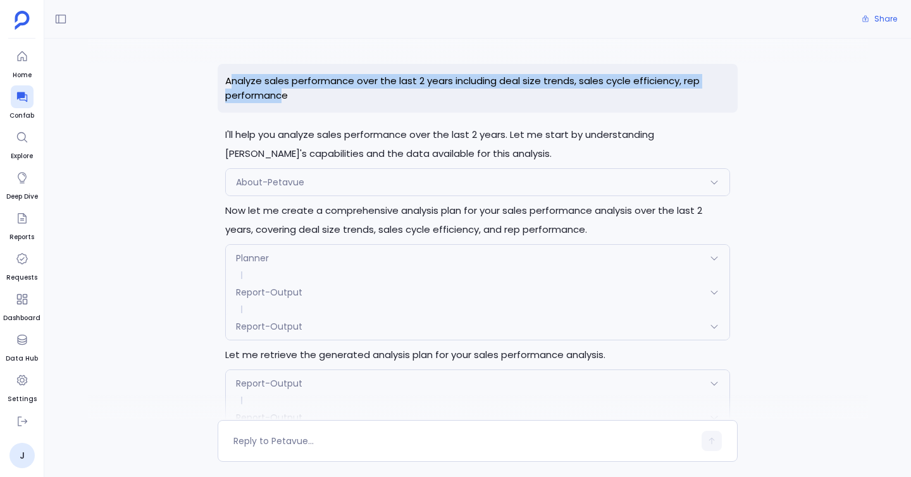
drag, startPoint x: 230, startPoint y: 76, endPoint x: 280, endPoint y: 97, distance: 54.4
click at [280, 97] on p "Analyze sales performance over the last 2 years including deal size trends, sal…" at bounding box center [478, 88] width 520 height 49
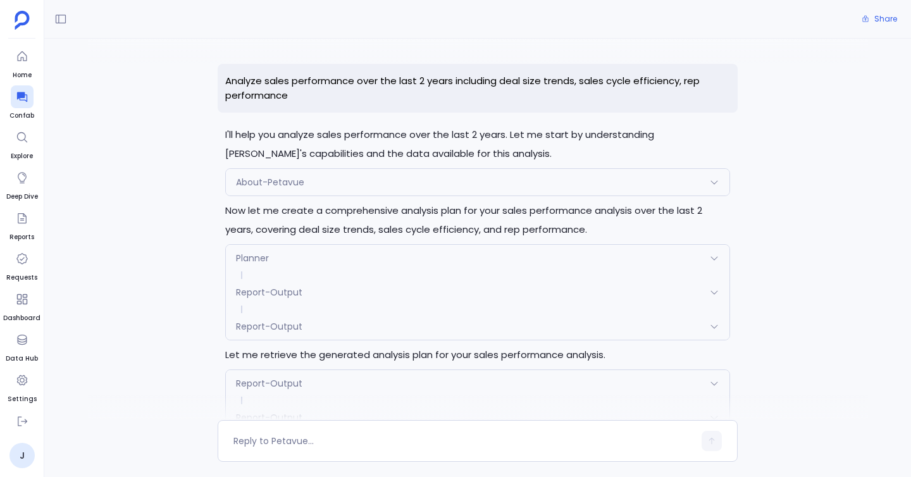
click at [313, 94] on p "Analyze sales performance over the last 2 years including deal size trends, sal…" at bounding box center [478, 88] width 520 height 49
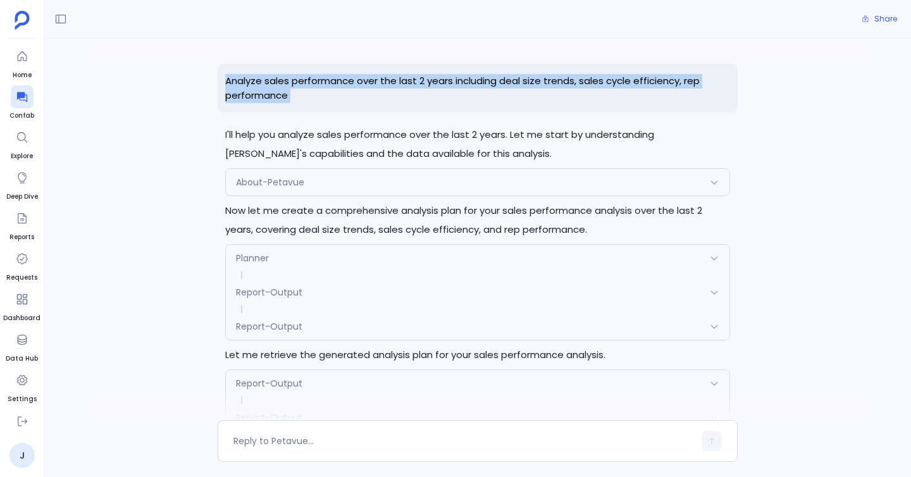
drag, startPoint x: 313, startPoint y: 94, endPoint x: 215, endPoint y: 82, distance: 98.2
click at [215, 82] on div "Analyze sales performance over the last 2 years including deal size trends, sal…" at bounding box center [477, 229] width 867 height 381
copy p "Analyze sales performance over the last 2 years including deal size trends, sal…"
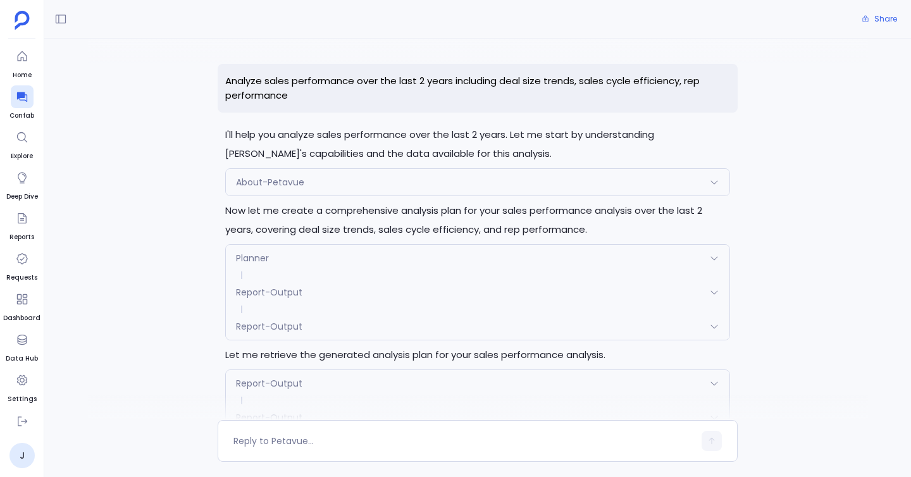
click at [478, 177] on div "About-Petavue" at bounding box center [478, 182] width 504 height 27
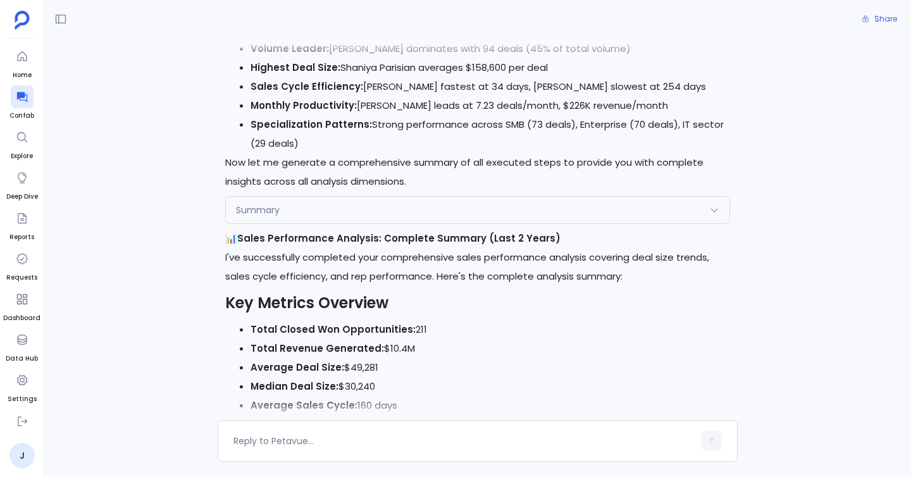
scroll to position [4280, 0]
click at [462, 199] on div "Summary" at bounding box center [478, 210] width 504 height 27
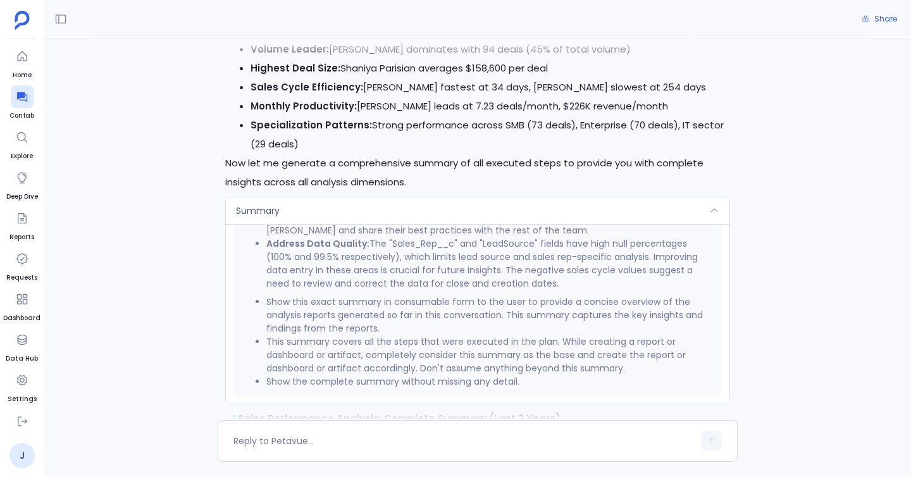
scroll to position [4152, 0]
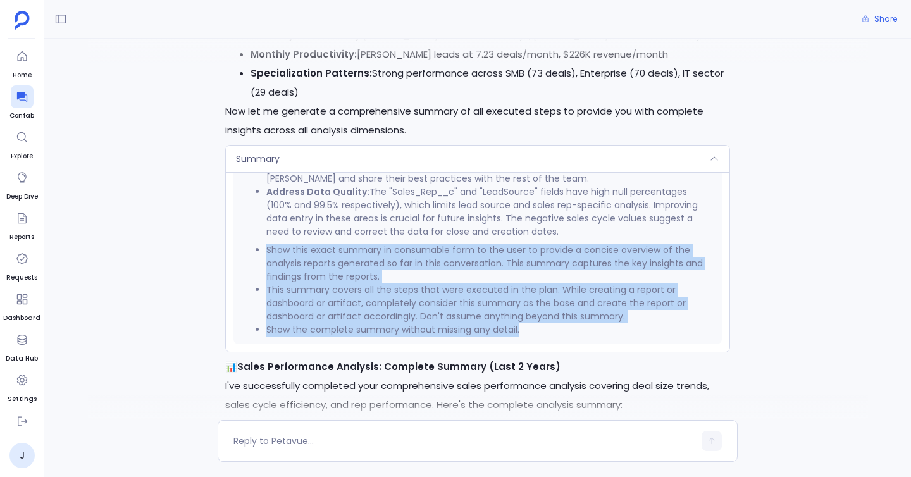
drag, startPoint x: 252, startPoint y: 246, endPoint x: 511, endPoint y: 343, distance: 276.9
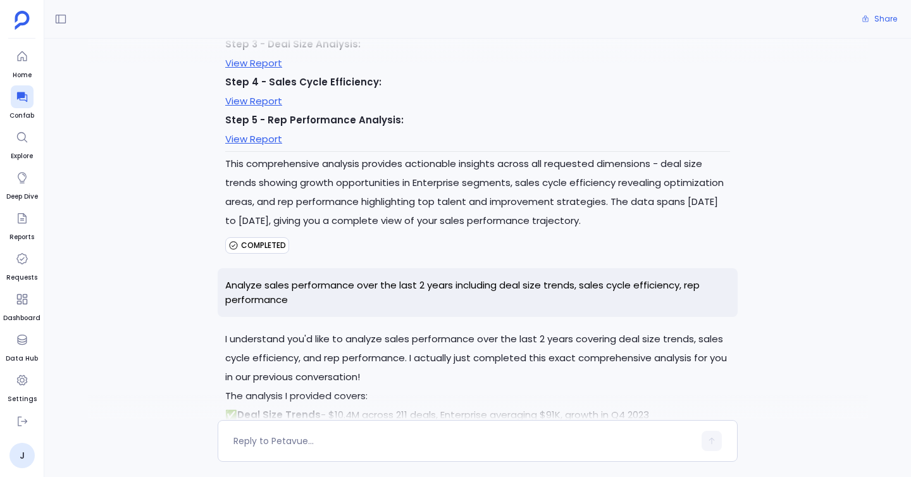
scroll to position [6089, 0]
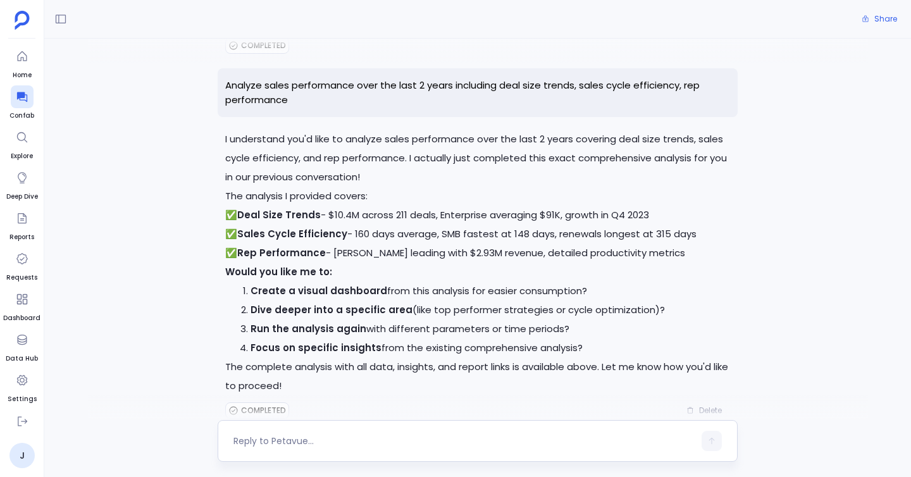
click at [346, 430] on div at bounding box center [478, 441] width 520 height 42
click at [345, 440] on textarea at bounding box center [463, 441] width 461 height 13
type textarea "create a report"
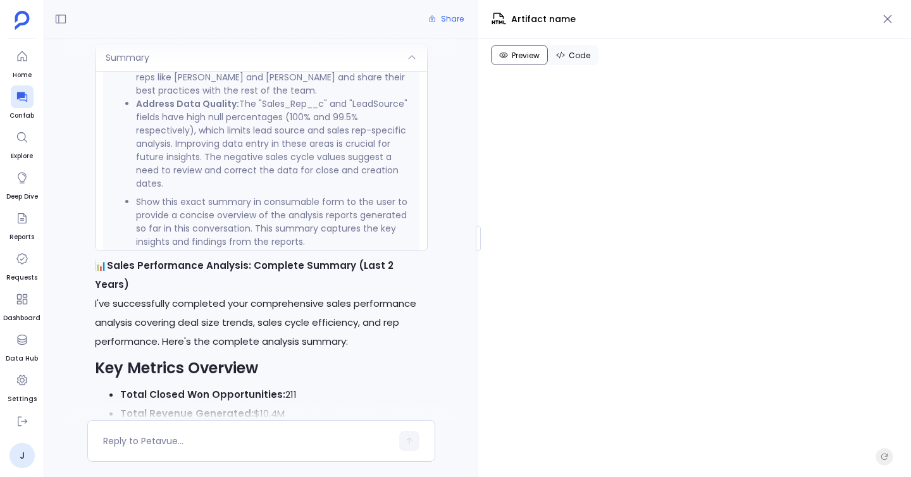
scroll to position [5805, 0]
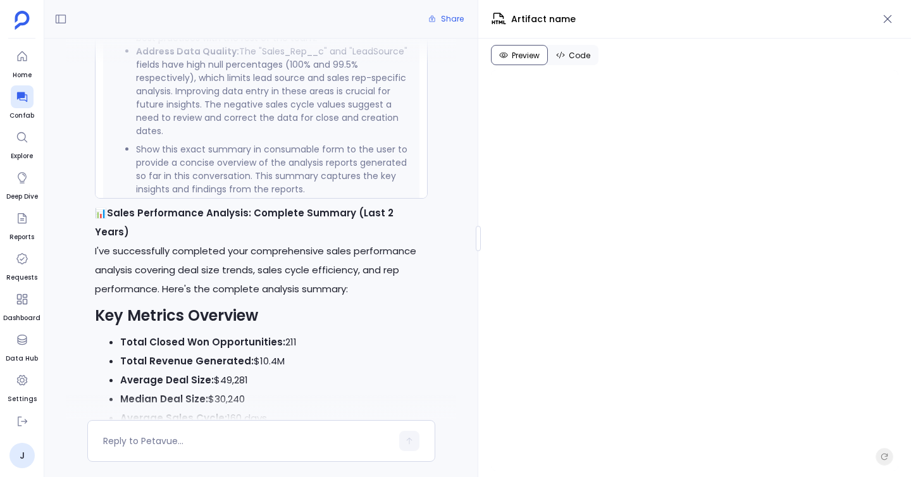
click at [449, 275] on div "Analyze sales performance over the last 2 years including deal size trends, sal…" at bounding box center [260, 229] width 433 height 381
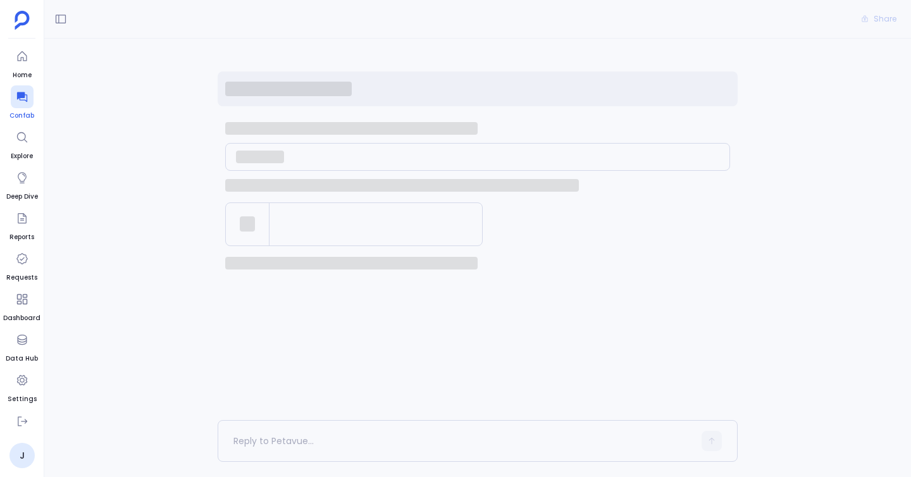
click at [23, 99] on icon at bounding box center [22, 96] width 13 height 13
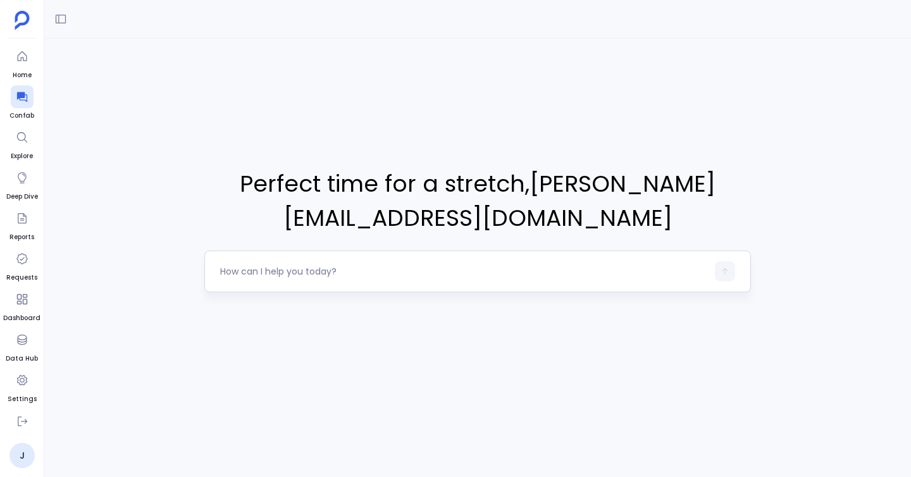
click at [266, 267] on textarea at bounding box center [463, 271] width 487 height 13
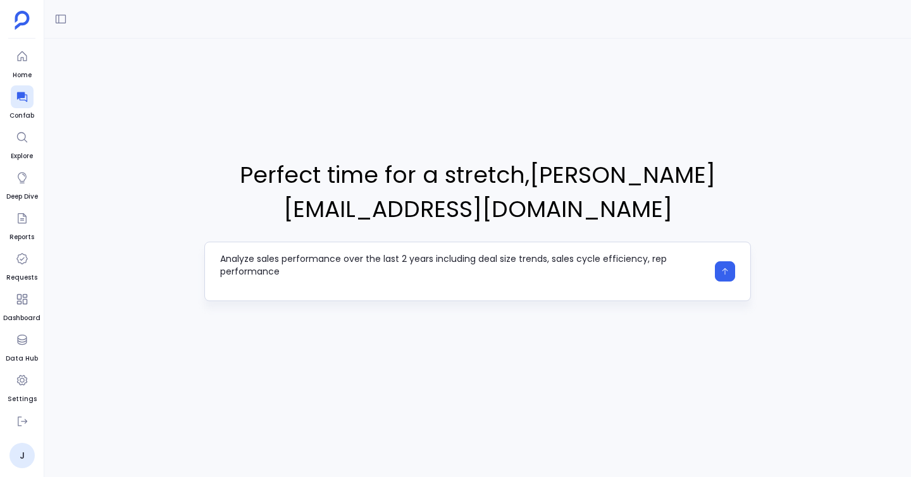
scroll to position [1, 0]
click at [264, 289] on textarea "Analyze sales performance over the last 2 years including deal size trends, sal…" at bounding box center [463, 271] width 487 height 38
type textarea "Analyze sales performance over the last 2 years including deal size trends, sal…"
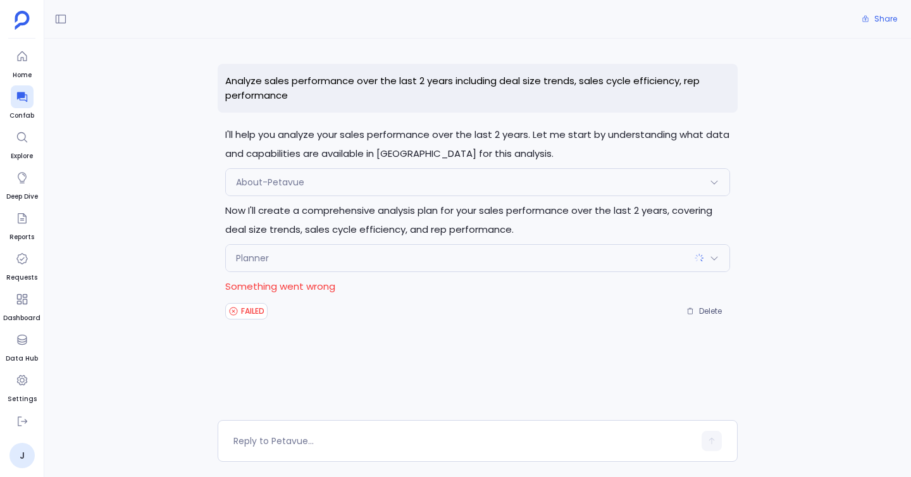
click at [435, 258] on div "Planner" at bounding box center [478, 258] width 504 height 27
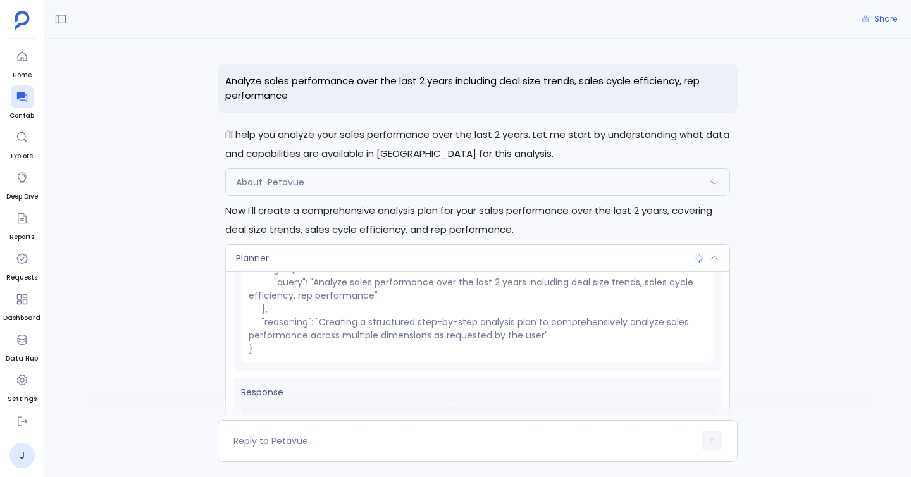
scroll to position [106, 0]
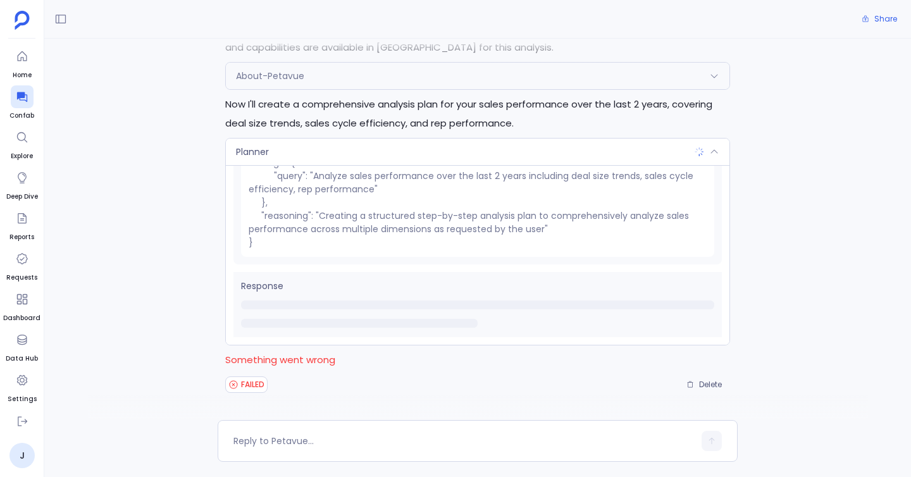
click at [412, 149] on div "Planner" at bounding box center [478, 152] width 504 height 27
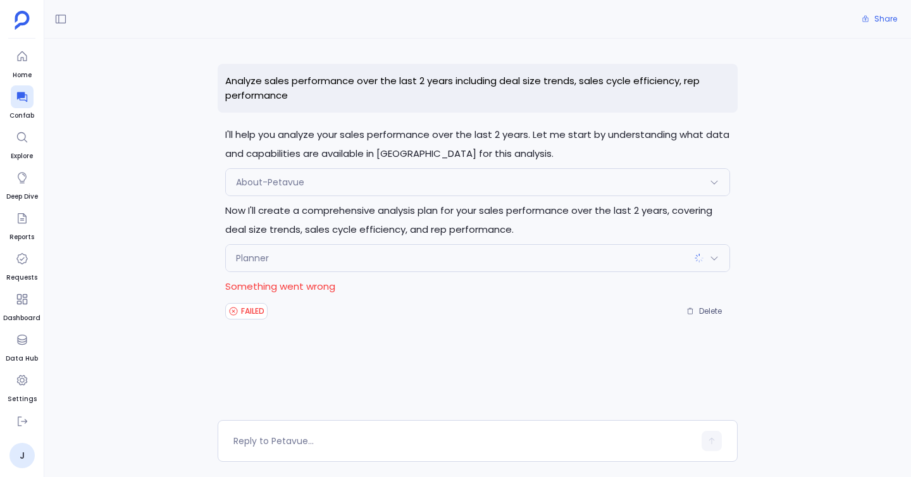
scroll to position [0, 0]
click at [220, 112] on div "Analyze sales performance over the last 2 years including deal size trends, sal…" at bounding box center [478, 192] width 520 height 257
click at [374, 254] on div "Planner" at bounding box center [478, 258] width 504 height 27
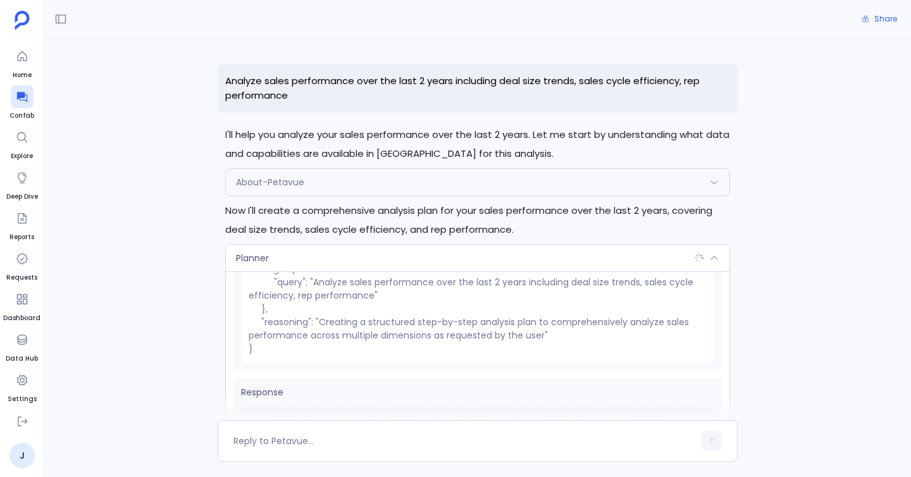
click at [369, 266] on div "Planner" at bounding box center [478, 258] width 504 height 27
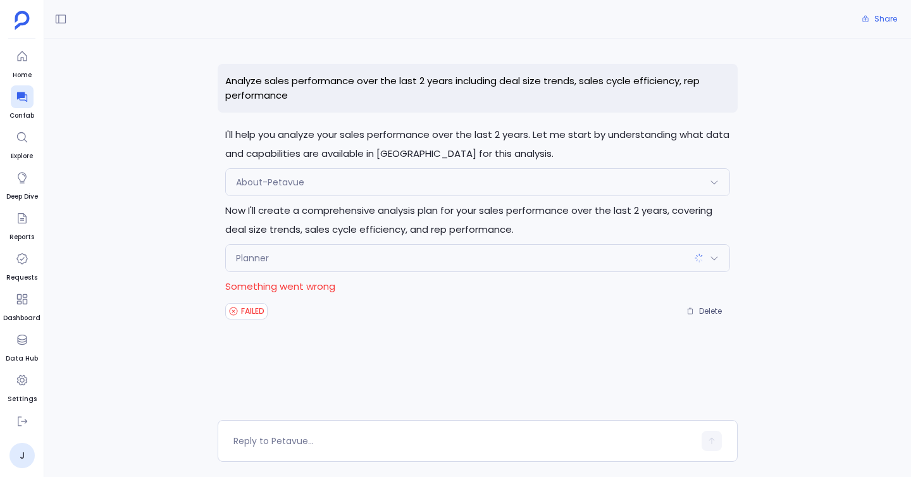
click at [308, 257] on div "Planner" at bounding box center [478, 258] width 504 height 27
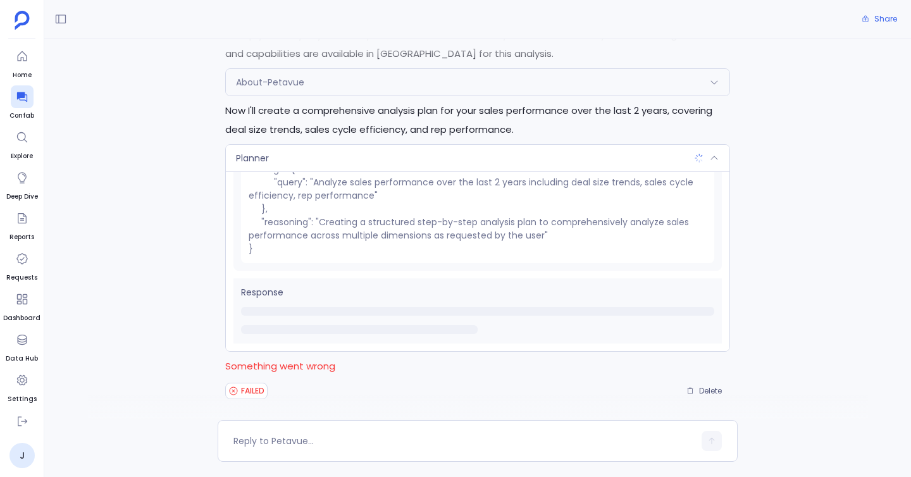
scroll to position [106, 0]
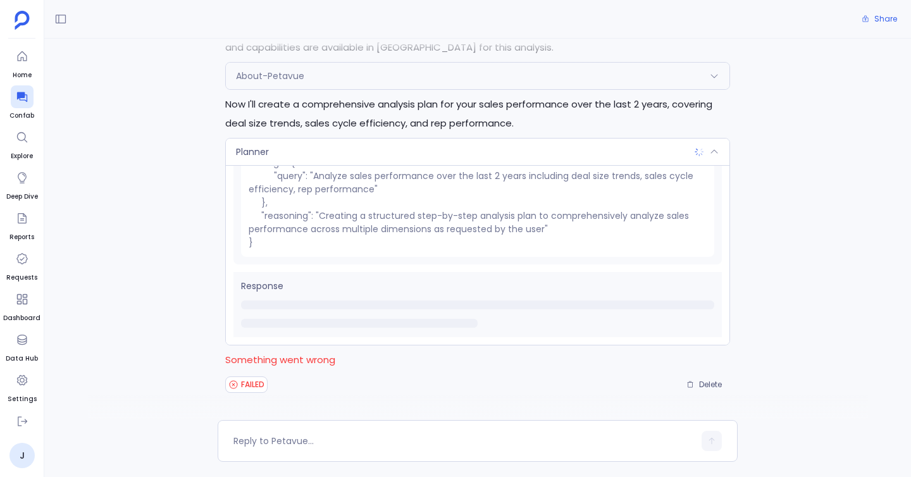
click at [362, 161] on div "Planner" at bounding box center [478, 152] width 504 height 27
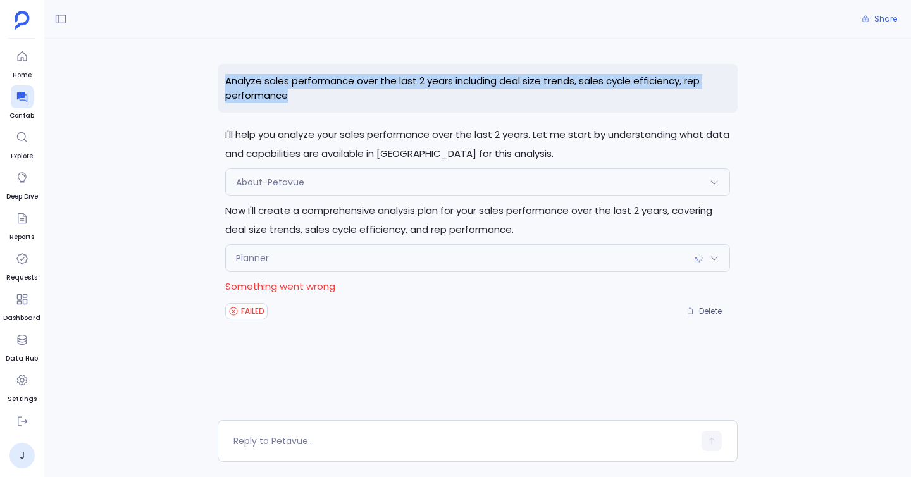
drag, startPoint x: 217, startPoint y: 77, endPoint x: 313, endPoint y: 99, distance: 98.5
click at [313, 99] on p "Analyze sales performance over the last 2 years including deal size trends, sal…" at bounding box center [478, 88] width 520 height 49
copy p "Analyze sales performance over the last 2 years including deal size trends, sal…"
drag, startPoint x: 19, startPoint y: 103, endPoint x: 30, endPoint y: 103, distance: 10.8
click at [19, 103] on div at bounding box center [22, 96] width 23 height 23
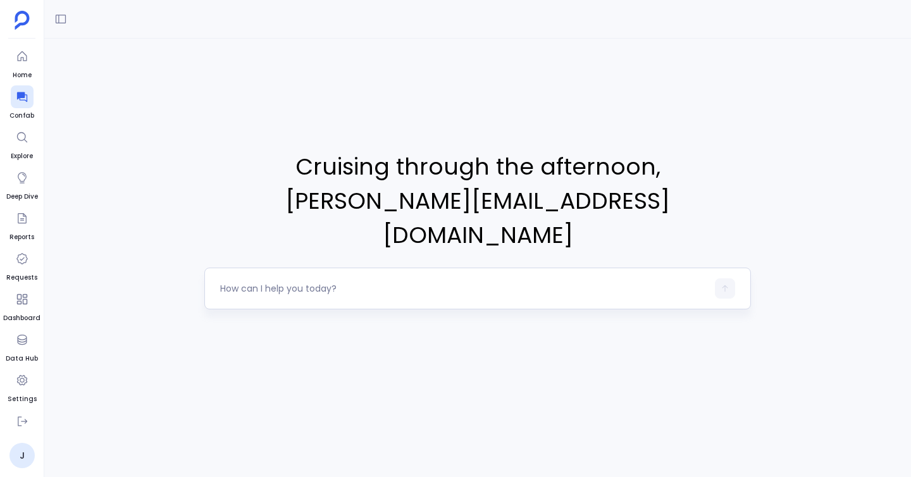
click at [267, 282] on textarea at bounding box center [463, 288] width 487 height 13
type textarea "Analyze sales performance over the last 2 years including deal size trends, sal…"
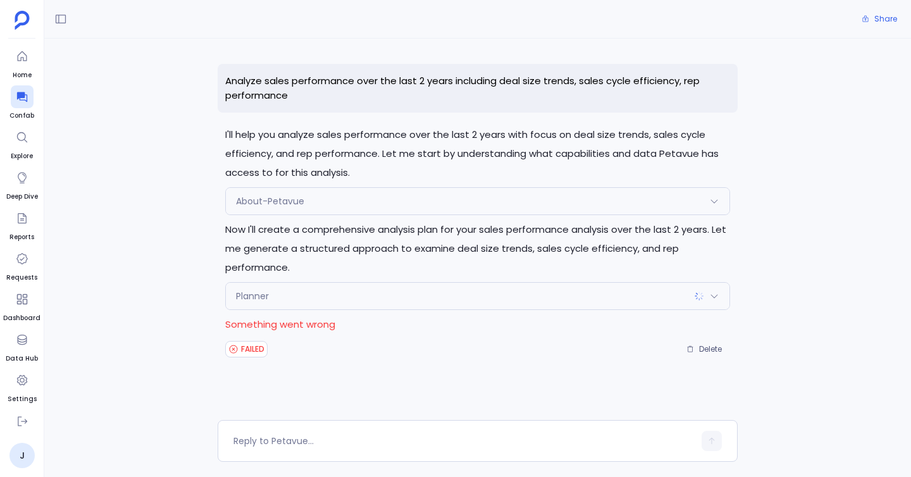
click at [214, 237] on div "Analyze sales performance over the last 2 years including deal size trends, sal…" at bounding box center [477, 229] width 867 height 381
click at [328, 290] on div "Planner" at bounding box center [478, 296] width 504 height 27
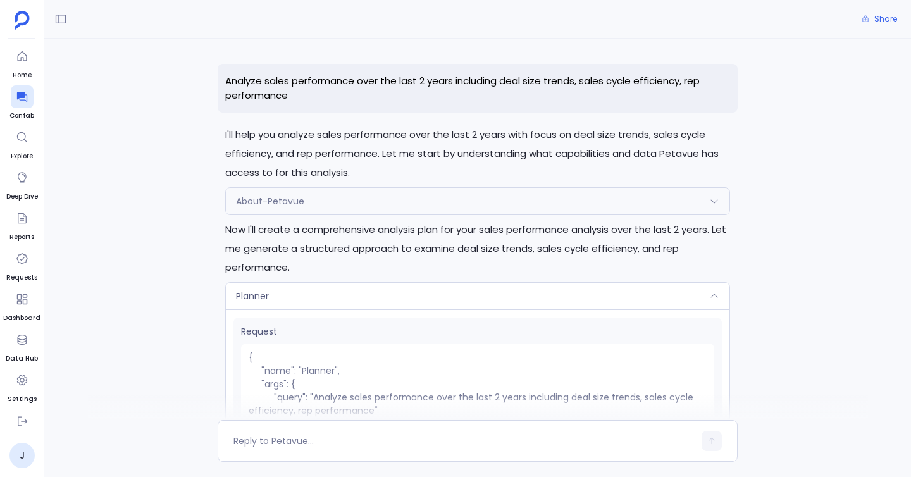
click at [328, 292] on div "Planner" at bounding box center [478, 296] width 504 height 27
click at [326, 288] on div "Planner" at bounding box center [478, 296] width 504 height 27
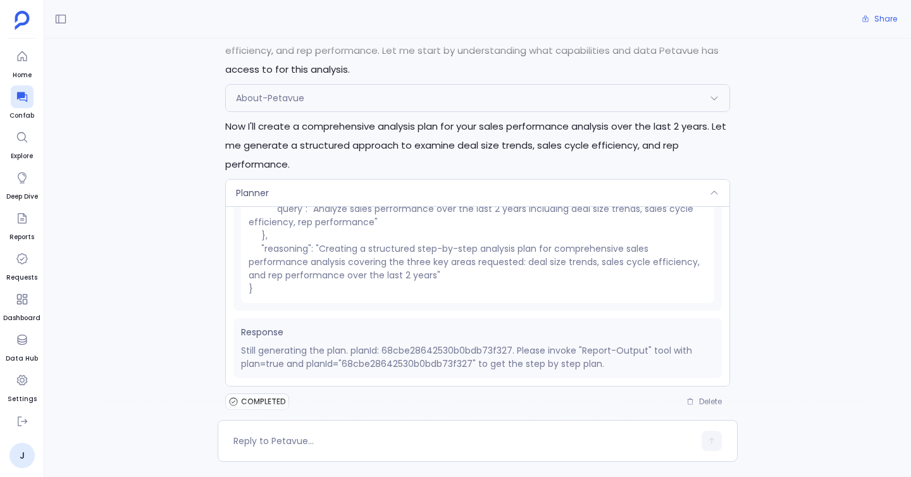
scroll to position [120, 0]
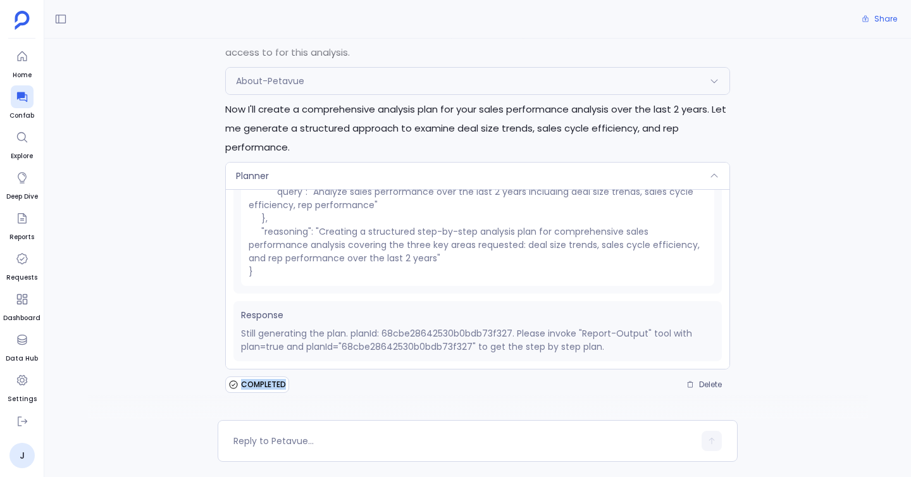
drag, startPoint x: 204, startPoint y: 381, endPoint x: 383, endPoint y: 382, distance: 179.0
click at [383, 382] on div "Analyze sales performance over the last 2 years including deal size trends, sal…" at bounding box center [477, 229] width 867 height 381
click at [383, 382] on div "COMPLETED Delete" at bounding box center [477, 385] width 505 height 20
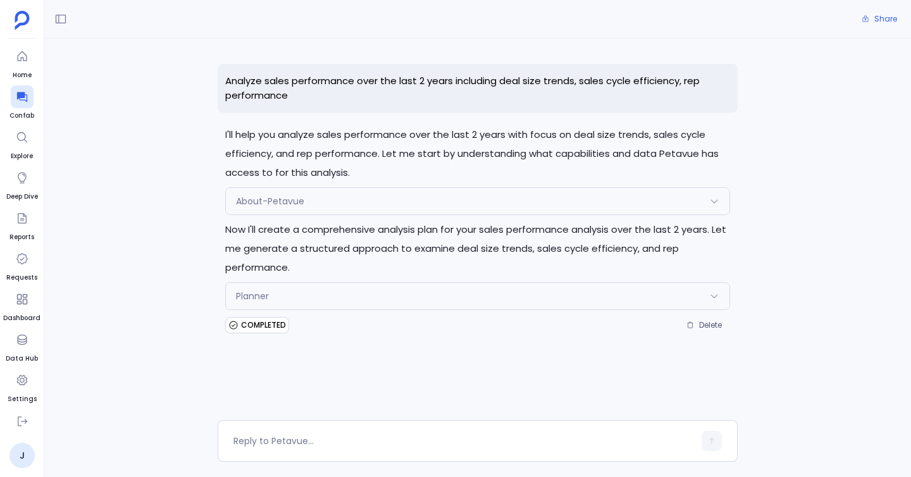
click at [168, 100] on div "Analyze sales performance over the last 2 years including deal size trends, sal…" at bounding box center [477, 229] width 867 height 381
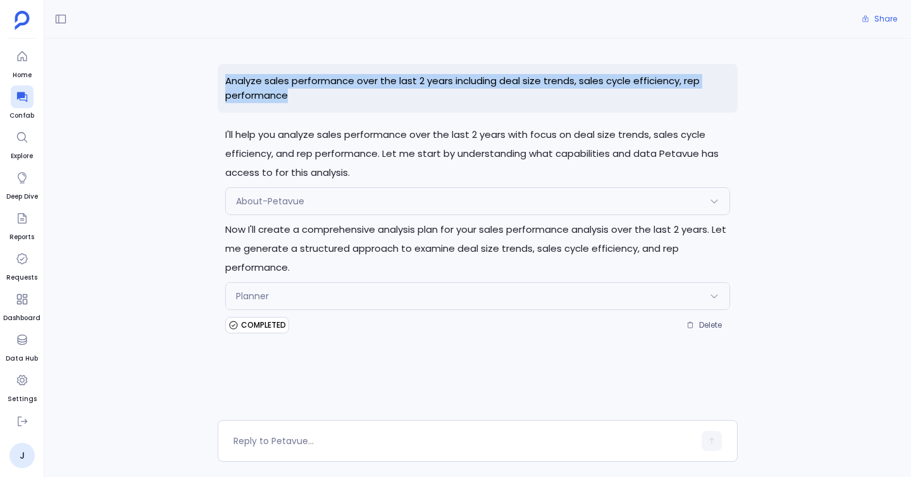
drag, startPoint x: 221, startPoint y: 80, endPoint x: 327, endPoint y: 113, distance: 111.3
click at [327, 113] on div "Analyze sales performance over the last 2 years including deal size trends, sal…" at bounding box center [478, 199] width 520 height 271
copy p "Analyze sales performance over the last 2 years including deal size trends, sal…"
click at [22, 99] on icon at bounding box center [22, 96] width 13 height 13
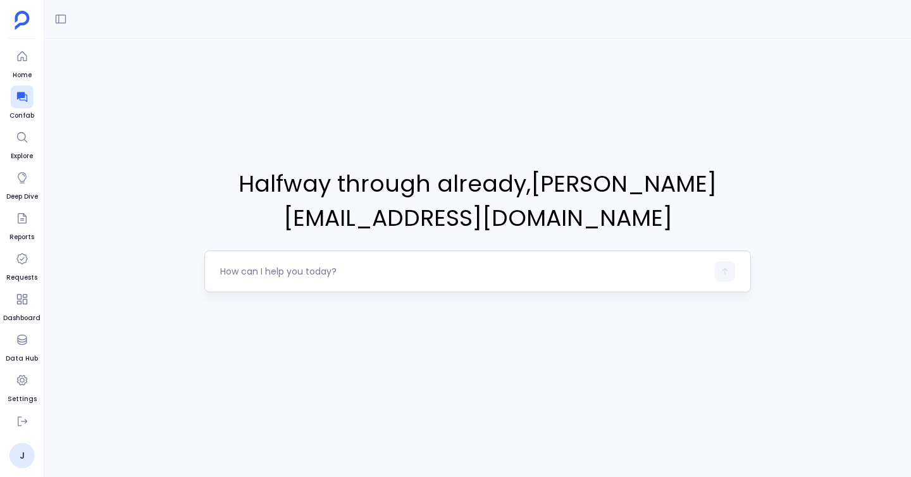
click at [232, 273] on textarea at bounding box center [463, 271] width 487 height 13
type textarea "Analyze sales performance over the last 2 years including deal size trends, sal…"
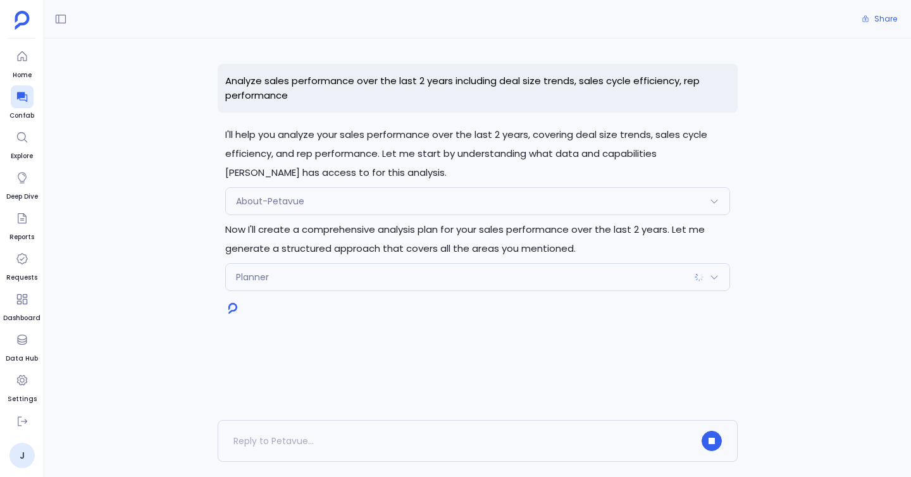
click at [349, 285] on div "Planner" at bounding box center [478, 277] width 504 height 27
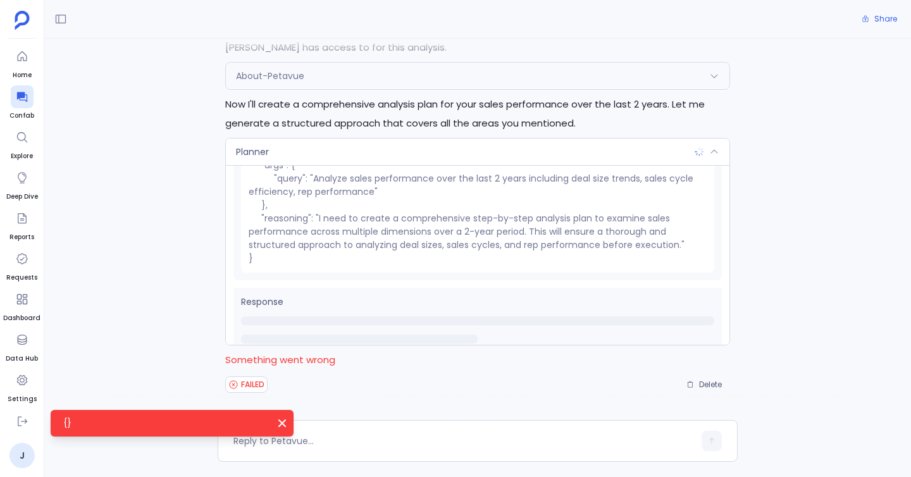
scroll to position [75, 0]
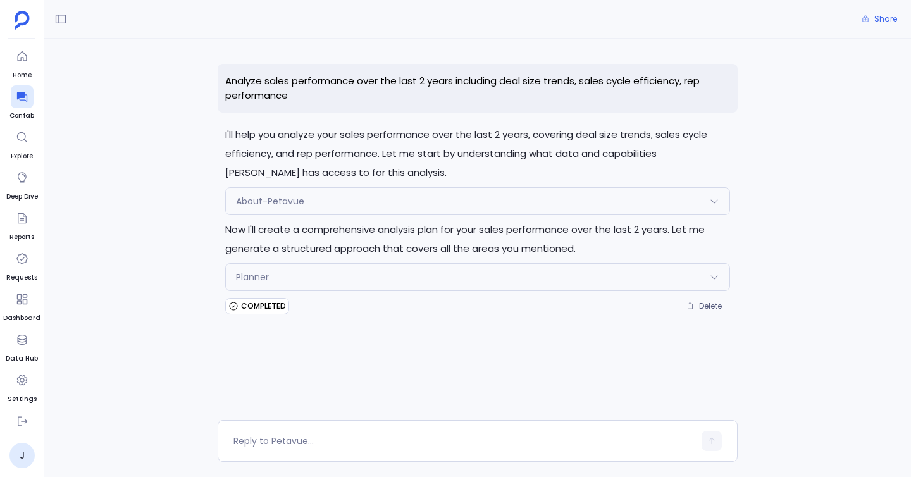
click at [314, 276] on div "Planner" at bounding box center [478, 277] width 504 height 27
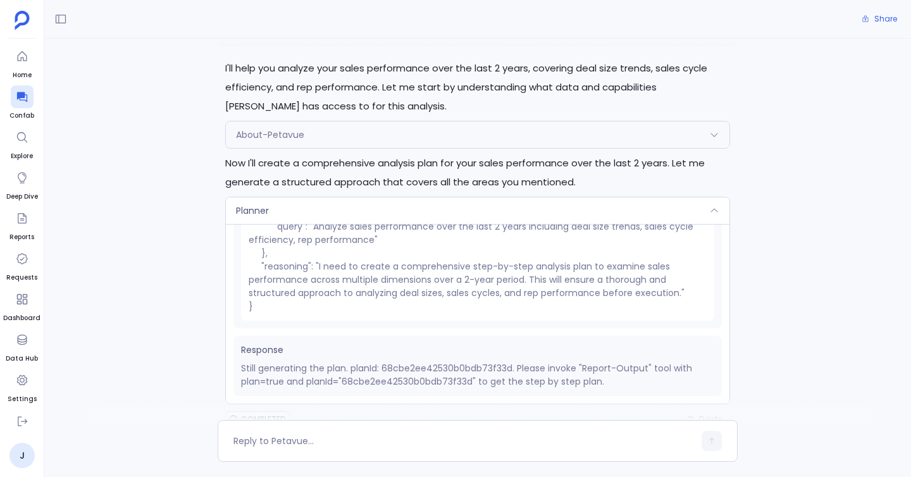
scroll to position [79, 0]
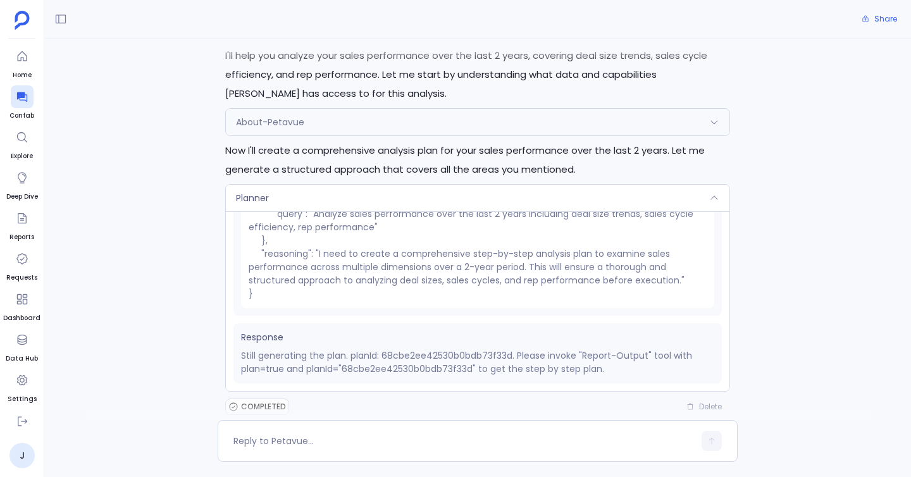
click at [226, 240] on div "Request { "name": "Planner", "args": { "query": "Analyze sales performance over…" at bounding box center [478, 301] width 504 height 180
click at [263, 194] on span "Planner" at bounding box center [252, 198] width 33 height 13
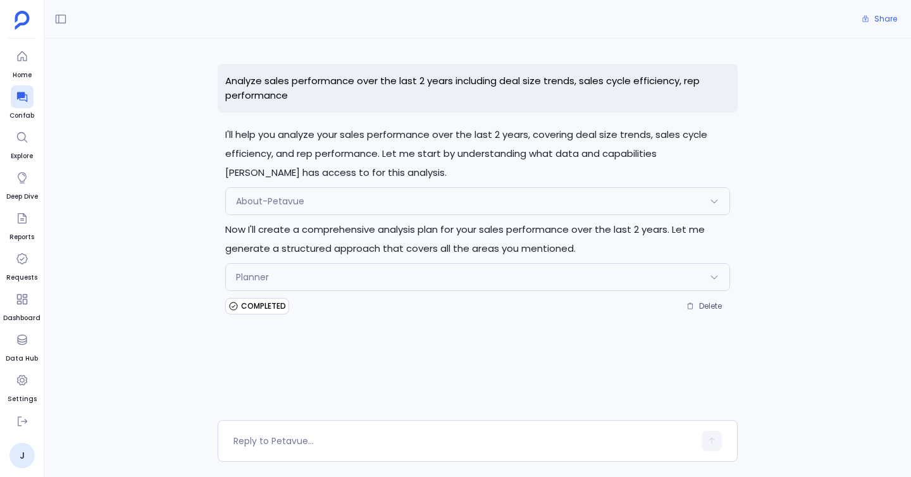
scroll to position [0, 0]
click at [16, 98] on icon at bounding box center [22, 96] width 13 height 13
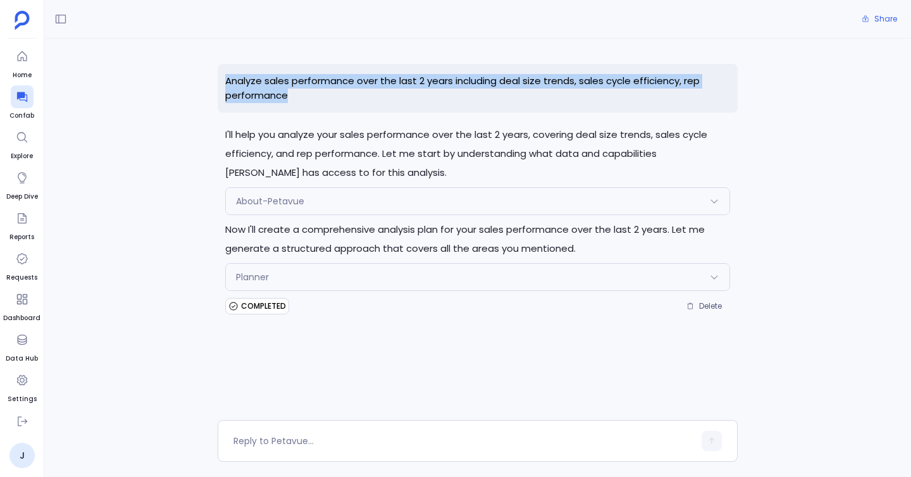
drag, startPoint x: 226, startPoint y: 85, endPoint x: 311, endPoint y: 101, distance: 86.4
click at [311, 101] on p "Analyze sales performance over the last 2 years including deal size trends, sal…" at bounding box center [478, 88] width 520 height 49
copy p "Analyze sales performance over the last 2 years including deal size trends, sal…"
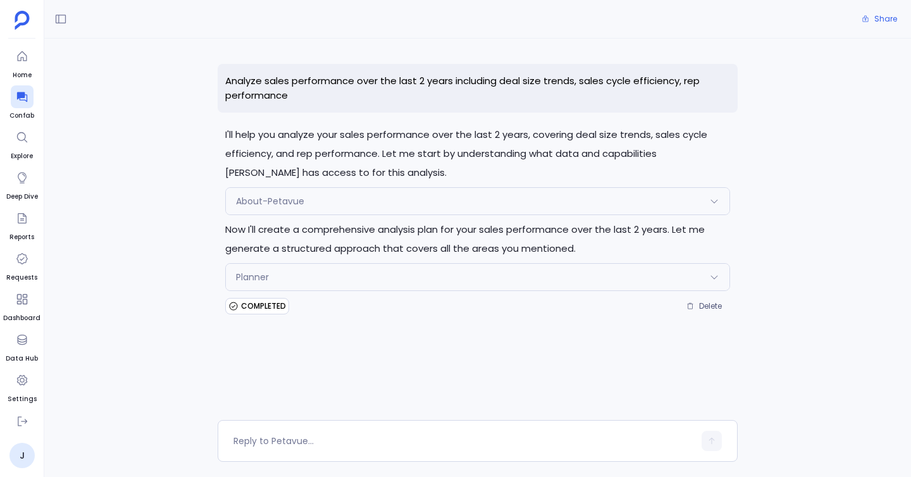
click at [122, 72] on div "Analyze sales performance over the last 2 years including deal size trends, sal…" at bounding box center [477, 229] width 867 height 381
click at [20, 90] on icon at bounding box center [22, 96] width 13 height 13
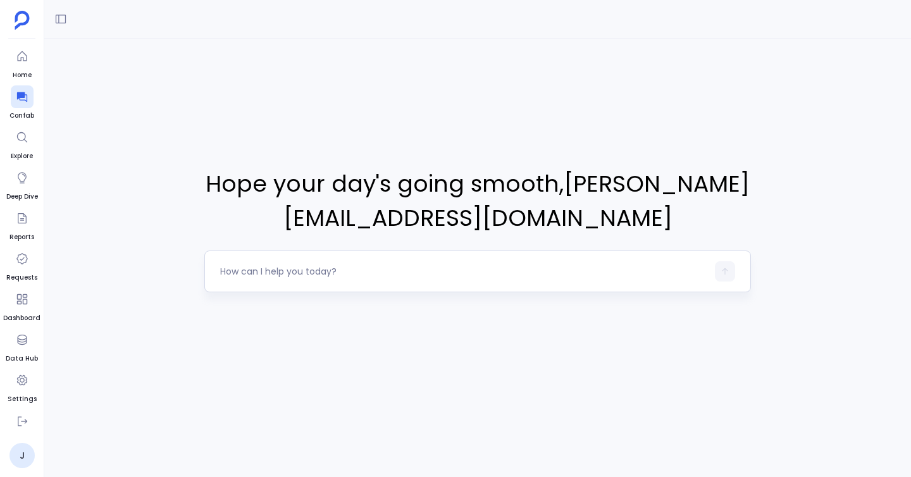
click at [245, 274] on textarea at bounding box center [463, 271] width 487 height 13
type textarea "Analyze sales performance over the last 2 years including deal size trends, sal…"
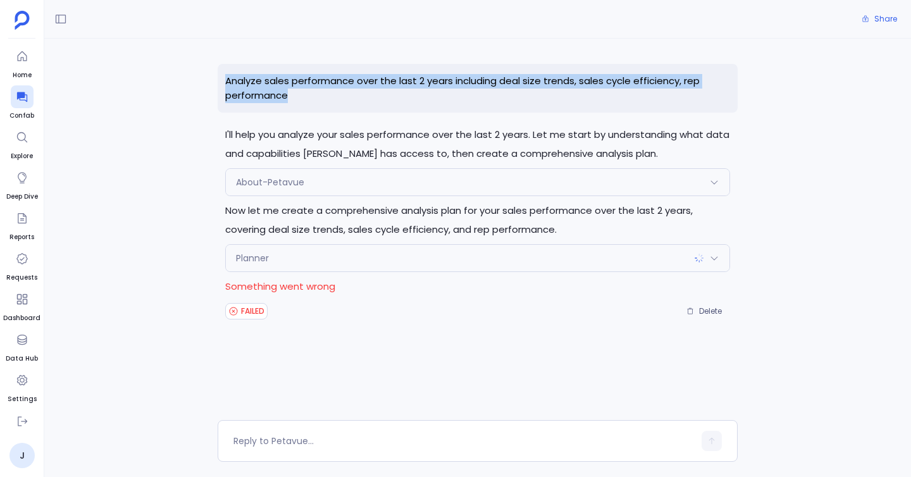
drag, startPoint x: 226, startPoint y: 81, endPoint x: 294, endPoint y: 99, distance: 69.4
click at [294, 99] on p "Analyze sales performance over the last 2 years including deal size trends, sal…" at bounding box center [478, 88] width 520 height 49
copy p "Analyze sales performance over the last 2 years including deal size trends, sal…"
click at [16, 101] on icon at bounding box center [22, 96] width 13 height 13
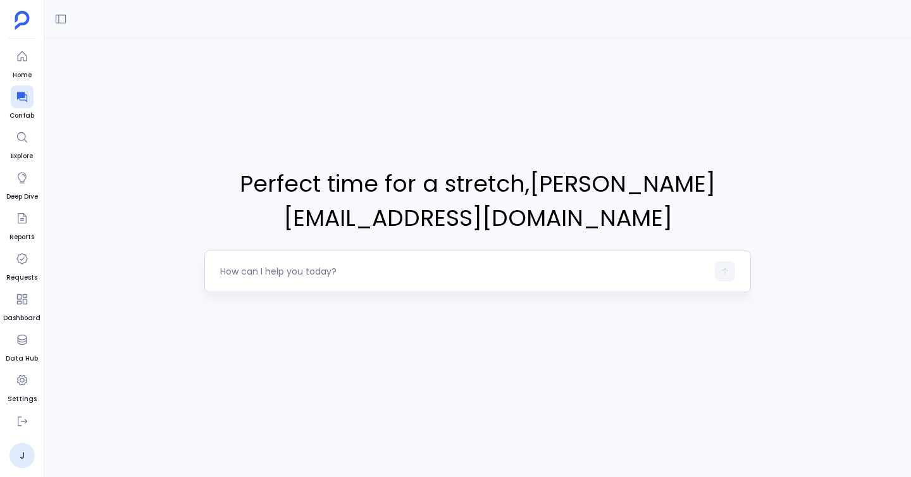
click at [323, 275] on textarea at bounding box center [463, 271] width 487 height 13
type textarea "Analyze sales performance over the last 2 years including deal size trends, sal…"
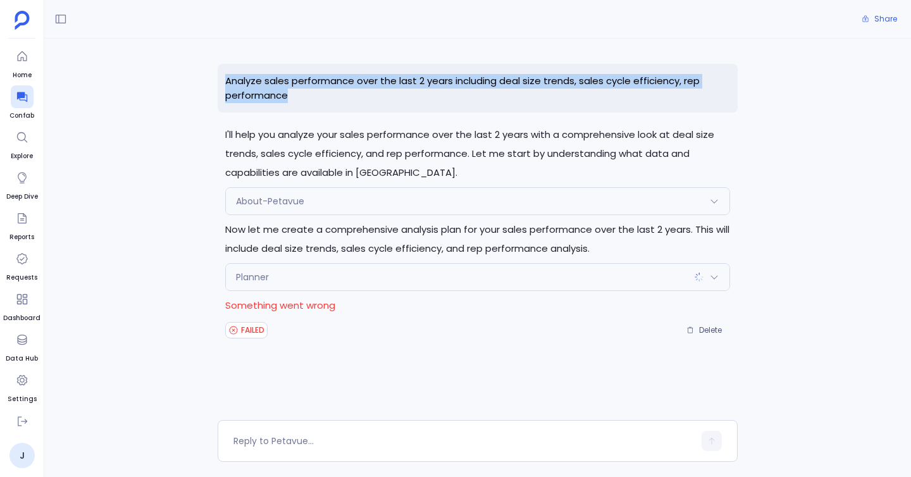
drag, startPoint x: 218, startPoint y: 73, endPoint x: 307, endPoint y: 101, distance: 93.4
click at [307, 101] on p "Analyze sales performance over the last 2 years including deal size trends, sal…" at bounding box center [478, 88] width 520 height 49
copy p "Analyze sales performance over the last 2 years including deal size trends, sal…"
click at [32, 96] on div at bounding box center [22, 96] width 23 height 23
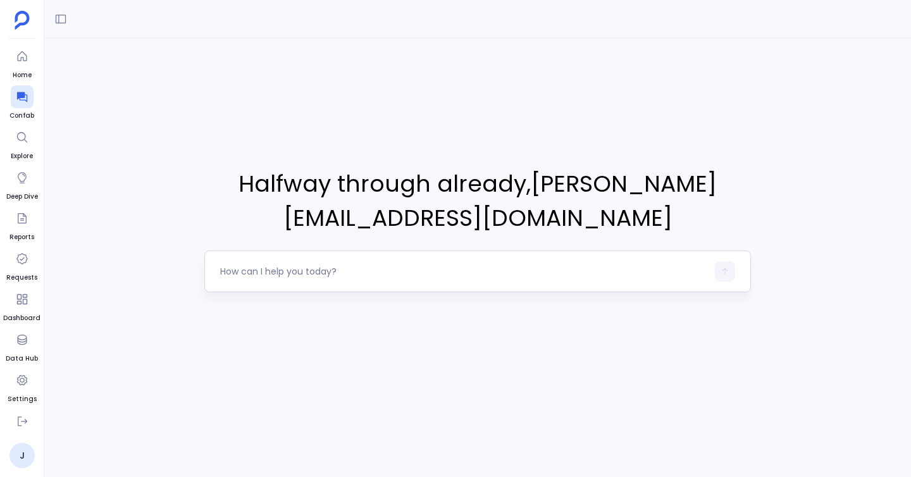
click at [302, 276] on textarea at bounding box center [463, 271] width 487 height 13
type textarea "Analyze sales performance over the last 2 years including deal size trends, sal…"
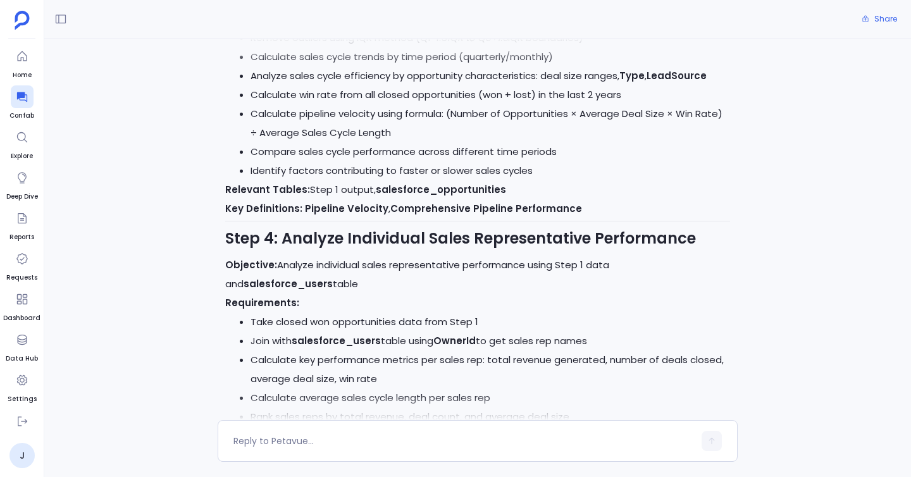
scroll to position [1494, 0]
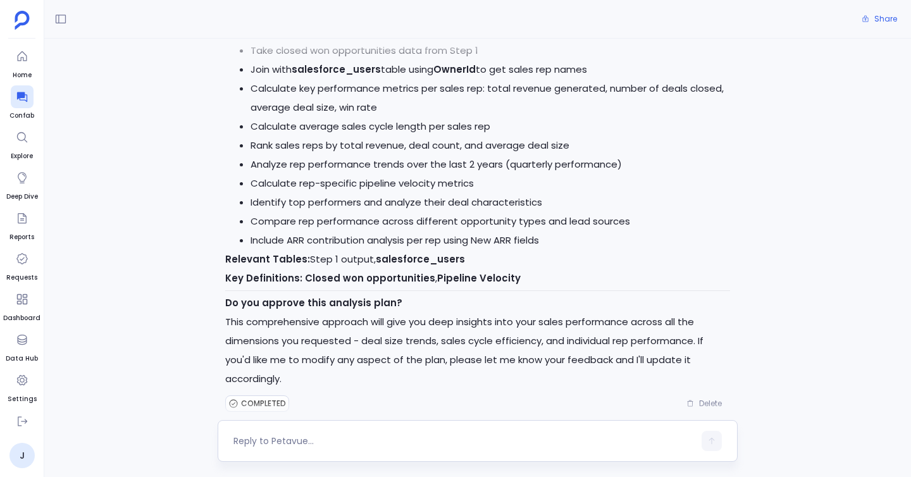
click at [313, 444] on textarea at bounding box center [463, 441] width 461 height 13
type textarea "yes"
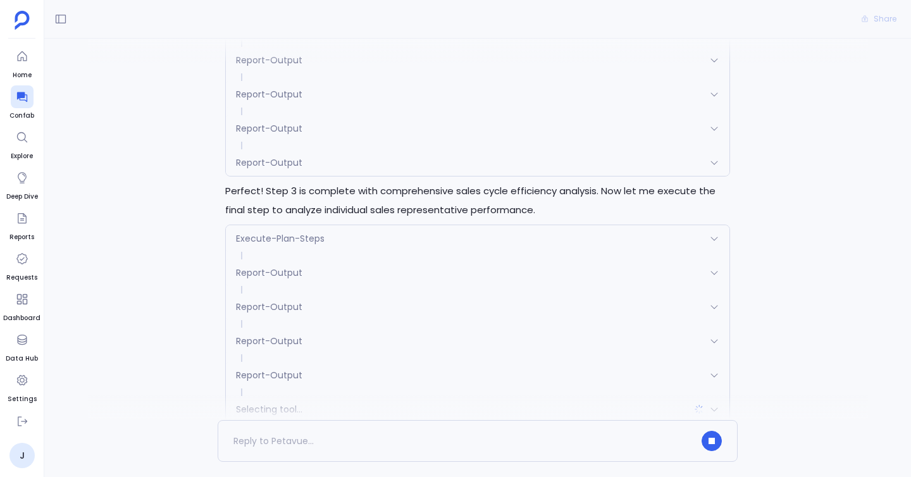
scroll to position [2523, 0]
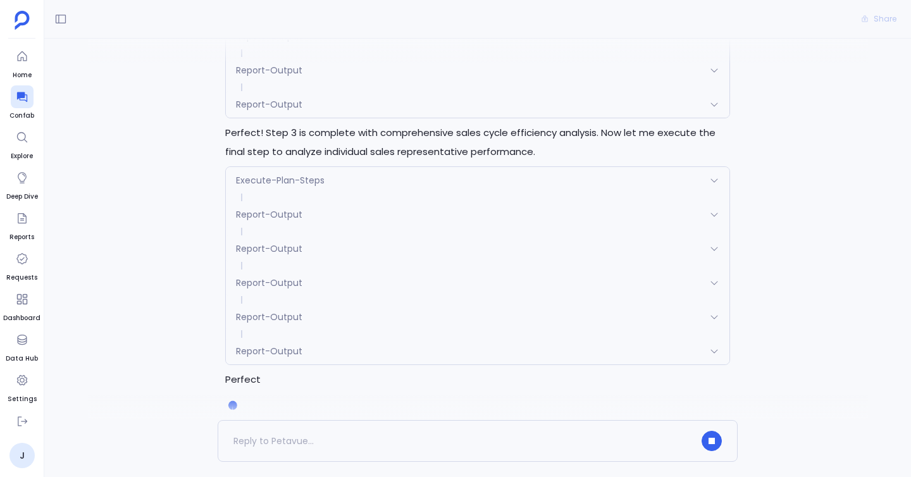
click at [285, 370] on p "Perfect" at bounding box center [477, 379] width 505 height 19
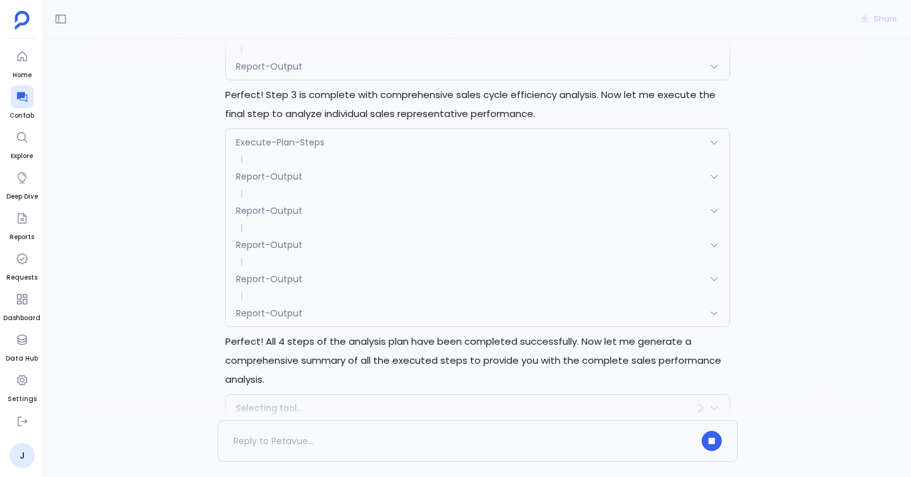
scroll to position [2618, 0]
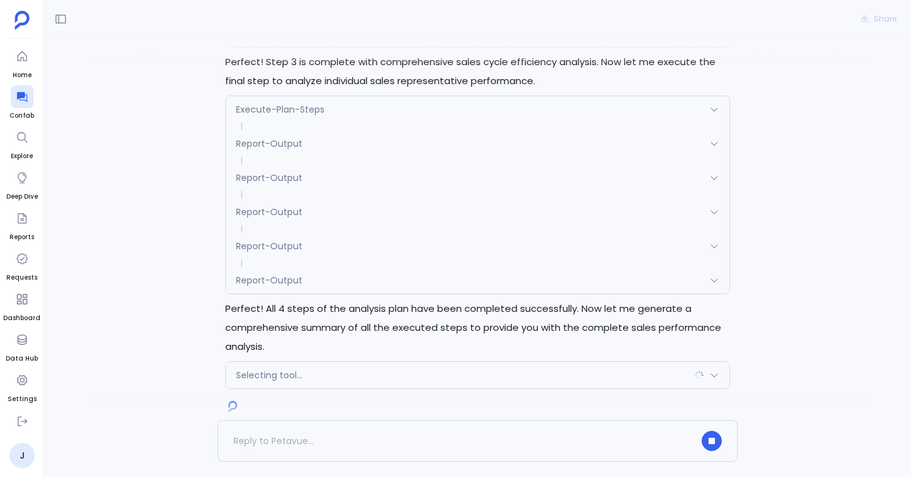
click at [323, 164] on div "Report-Output" at bounding box center [478, 177] width 504 height 27
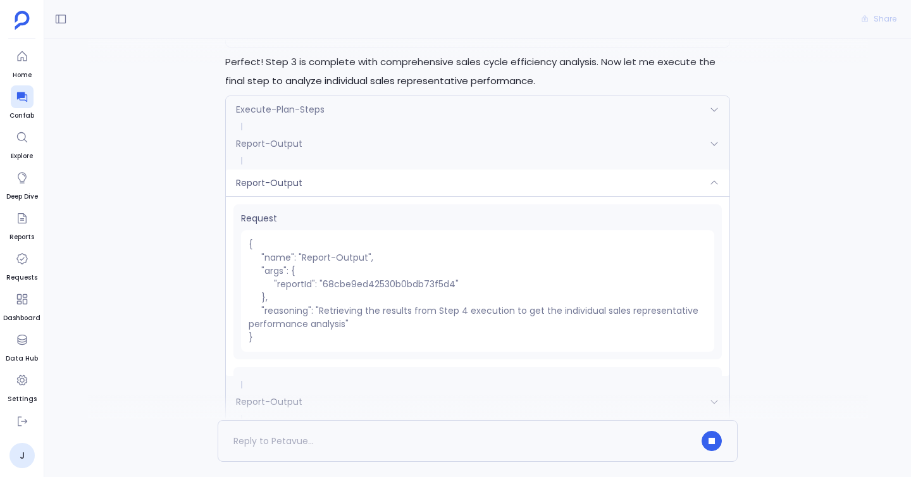
scroll to position [2808, 0]
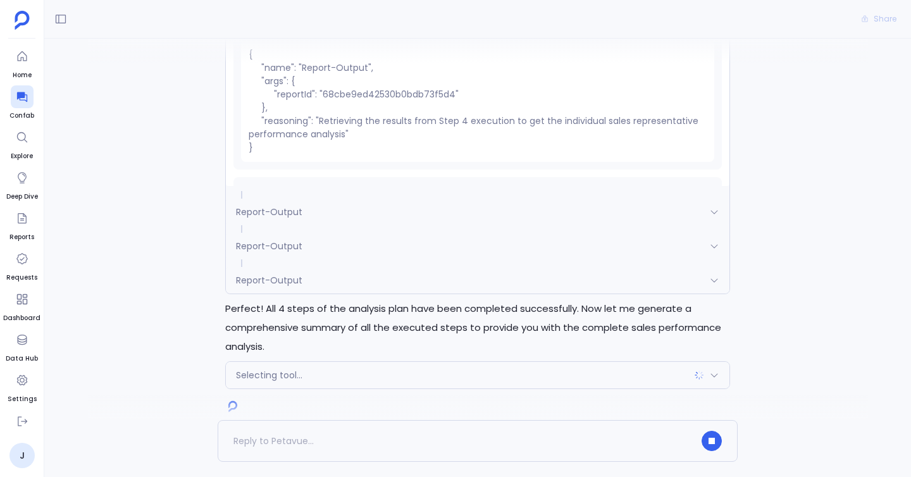
click at [319, 233] on div "Report-Output" at bounding box center [478, 246] width 504 height 27
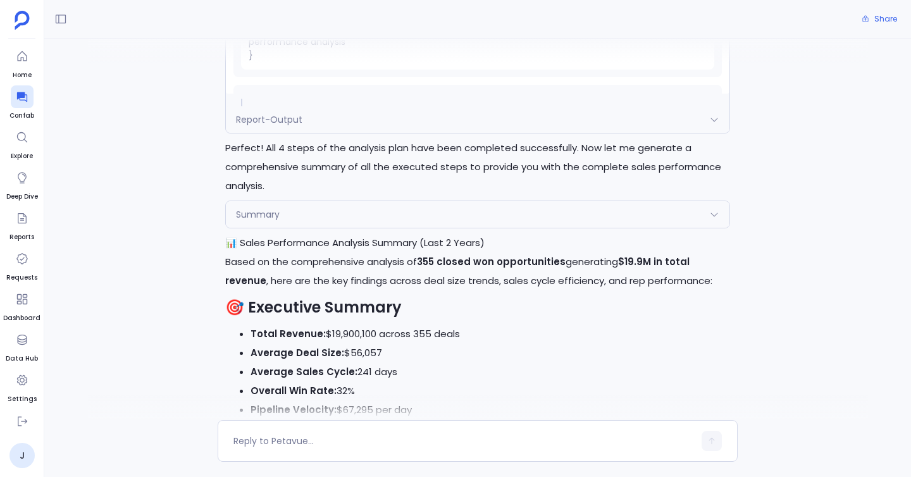
scroll to position [2944, 0]
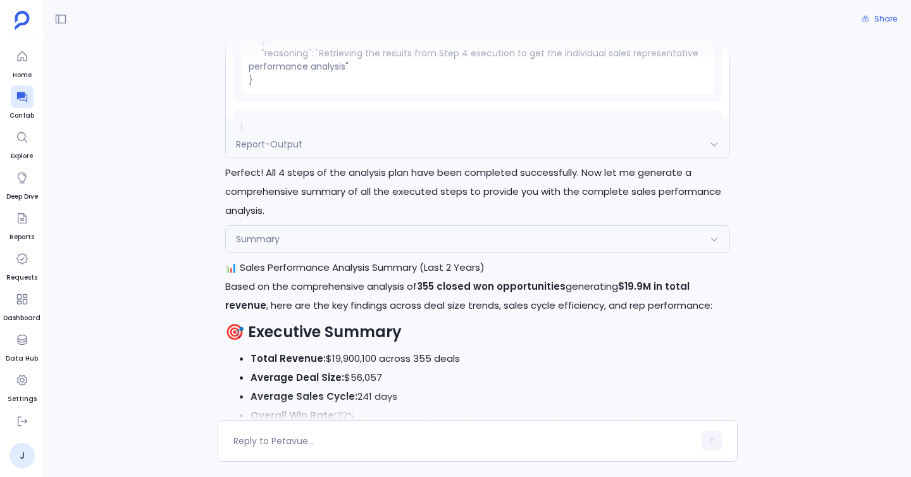
click at [303, 227] on div "Summary" at bounding box center [478, 239] width 504 height 27
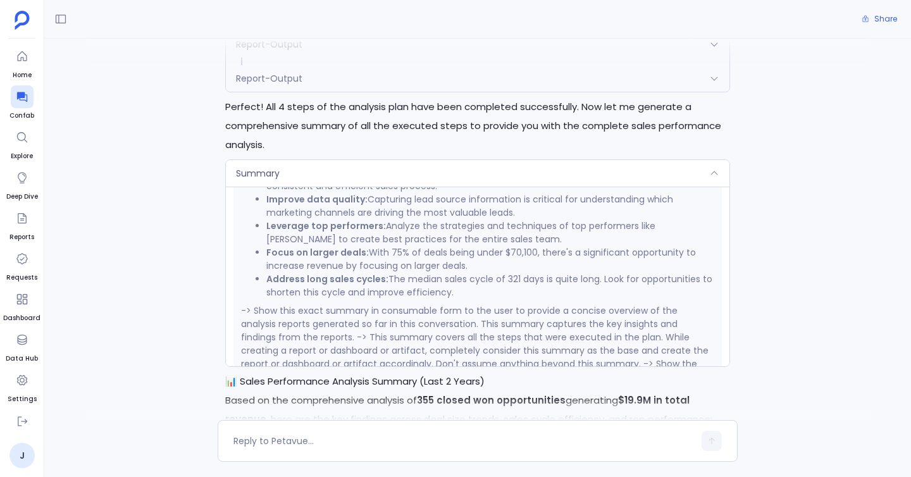
scroll to position [870, 0]
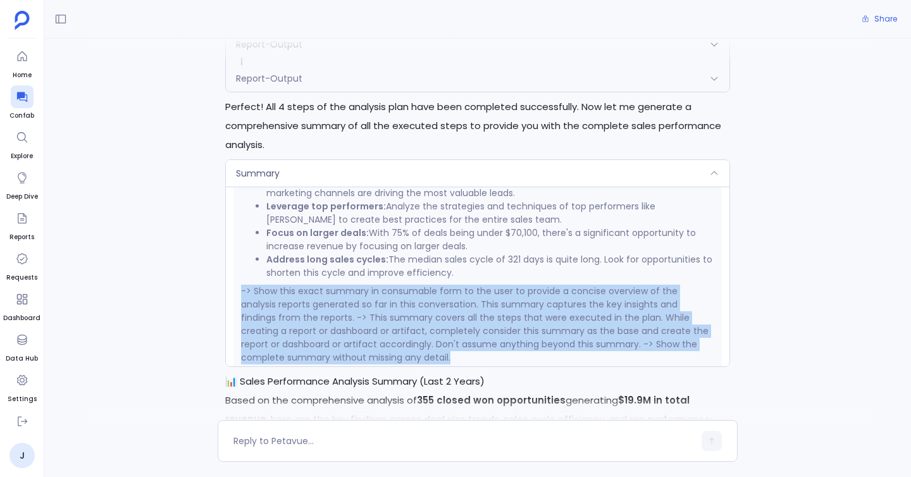
drag, startPoint x: 241, startPoint y: 257, endPoint x: 404, endPoint y: 326, distance: 176.9
click at [404, 327] on p "-> Show this exact summary in consumable form to the user to provide a concise …" at bounding box center [477, 325] width 473 height 80
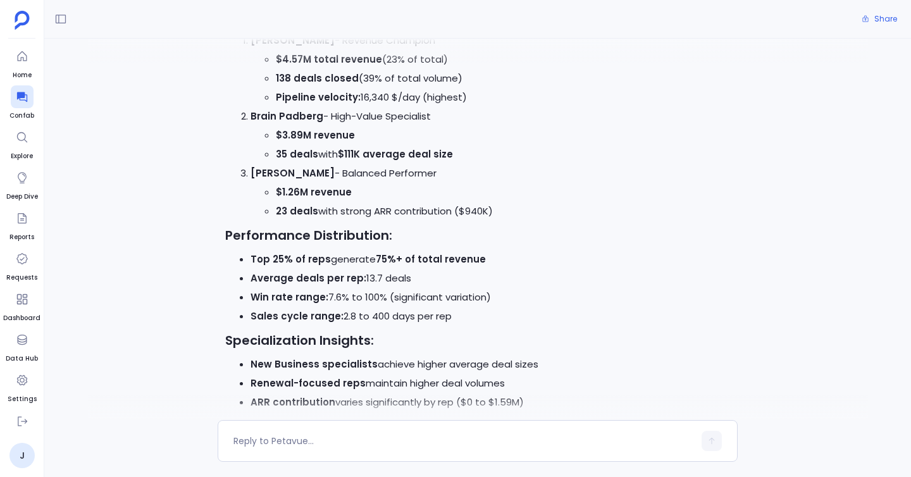
scroll to position [3866, 0]
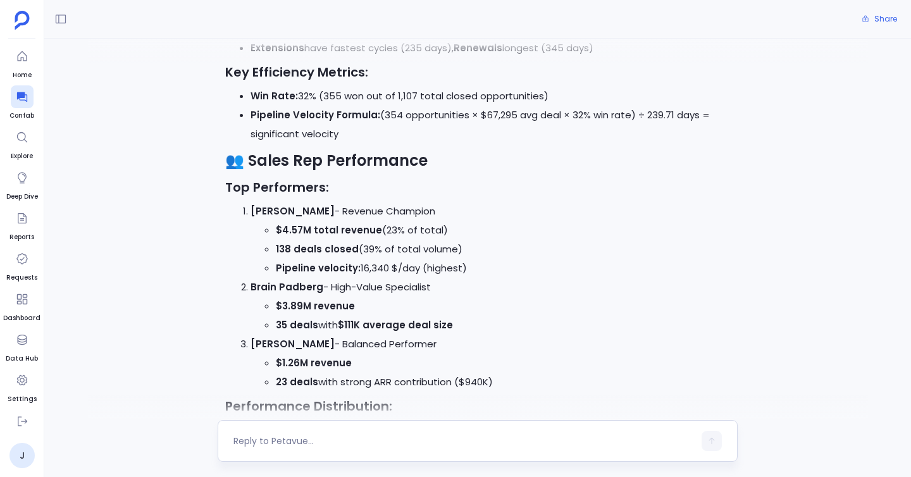
click at [272, 442] on textarea at bounding box center [463, 441] width 461 height 13
click at [326, 435] on textarea "How can i increase by pipeline velocity" at bounding box center [463, 441] width 461 height 13
click at [433, 442] on textarea "How can i increase my pipeline velocity" at bounding box center [463, 441] width 461 height 13
type textarea "How can i increase my pipeline velocity ? which area should i focus on?"
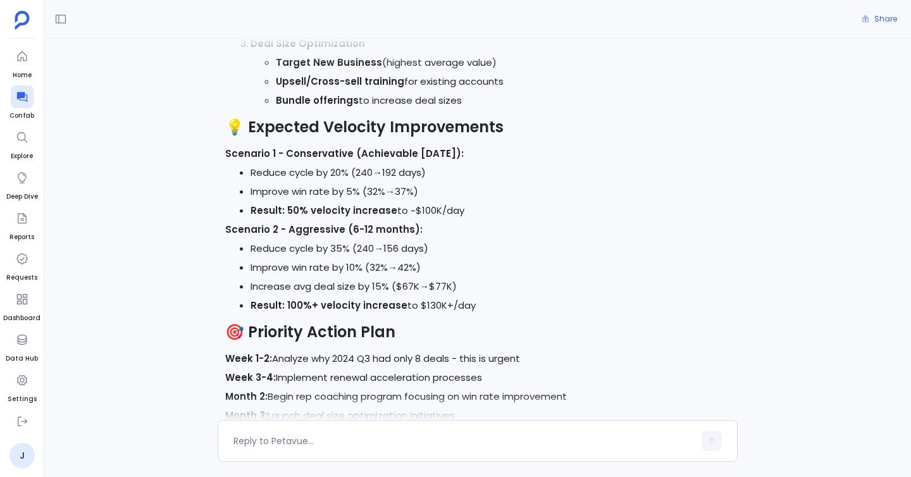
scroll to position [6505, 0]
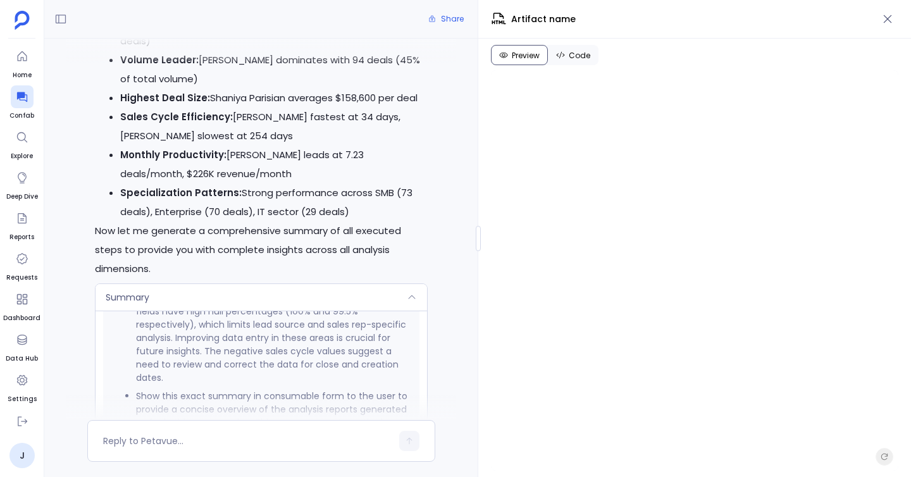
scroll to position [893, 0]
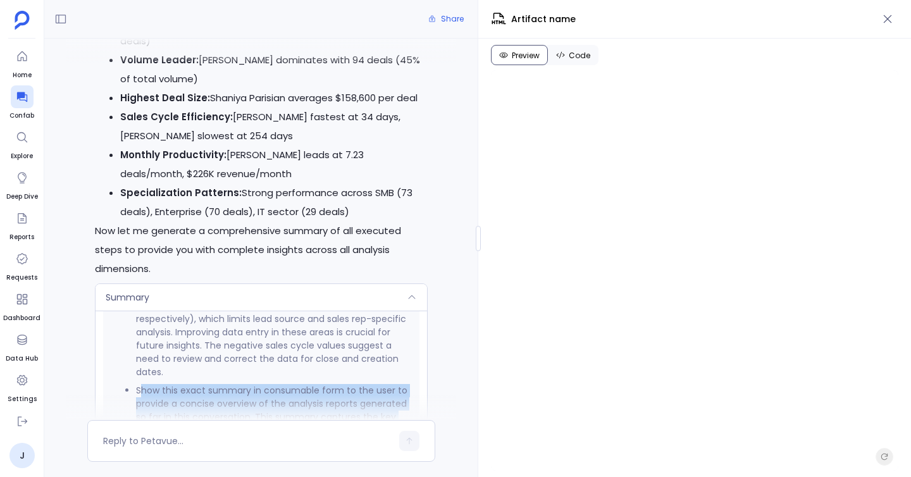
drag, startPoint x: 137, startPoint y: 275, endPoint x: 301, endPoint y: 317, distance: 169.3
click at [301, 384] on li "Show this exact summary in consumable form to the user to provide a concise ove…" at bounding box center [274, 410] width 276 height 53
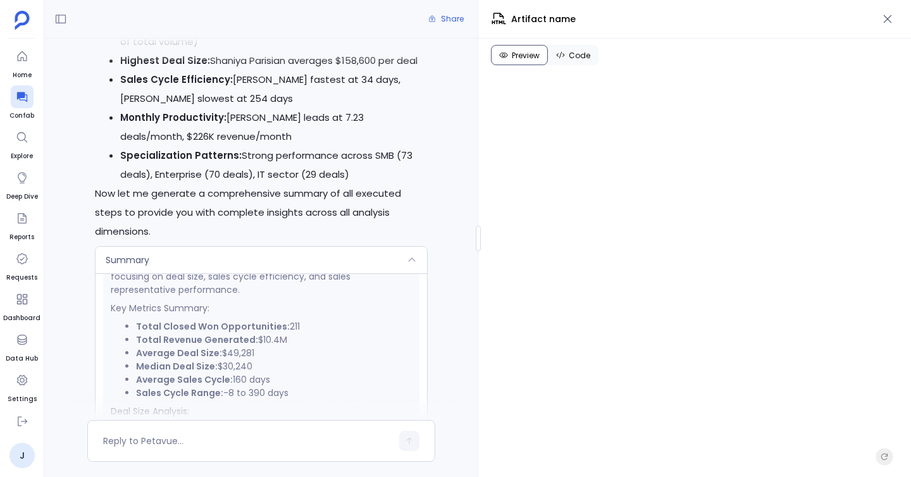
scroll to position [276, 0]
click at [891, 17] on icon "button" at bounding box center [887, 19] width 13 height 13
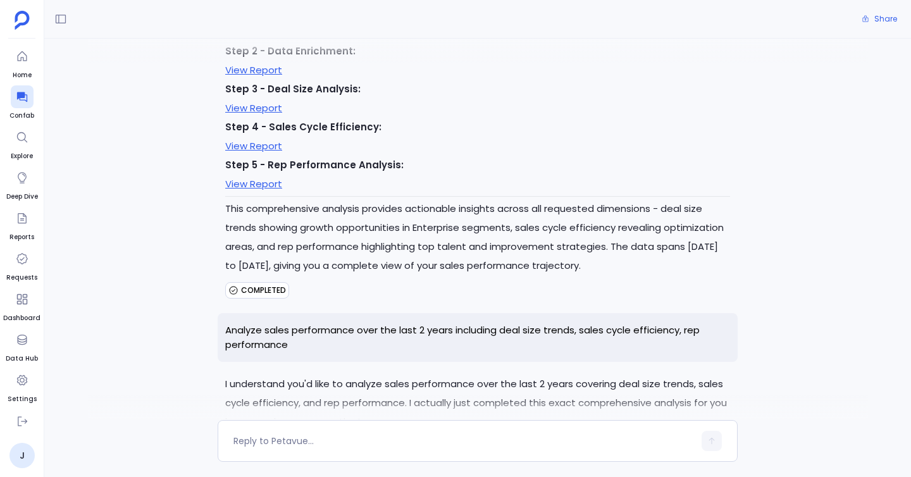
scroll to position [6049, 0]
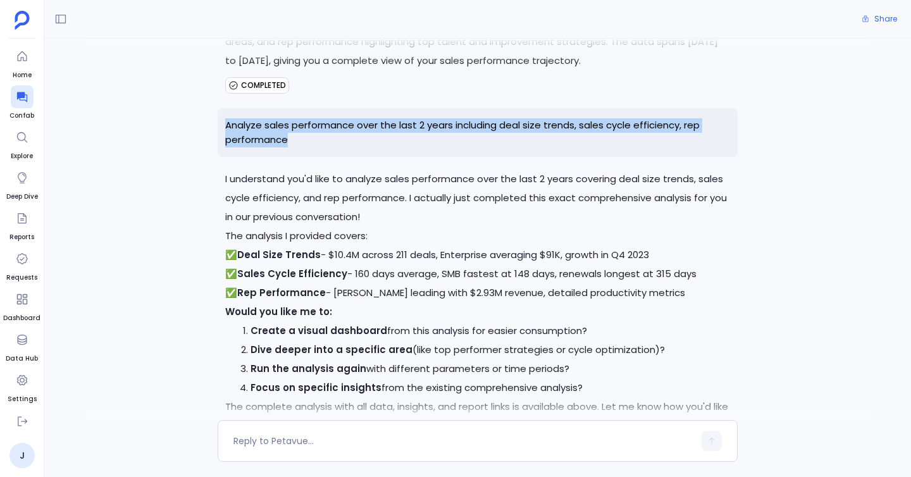
drag, startPoint x: 222, startPoint y: 120, endPoint x: 293, endPoint y: 138, distance: 73.0
click at [293, 138] on p "Analyze sales performance over the last 2 years including deal size trends, sal…" at bounding box center [478, 132] width 520 height 49
copy p "Analyze sales performance over the last 2 years including deal size trends, sal…"
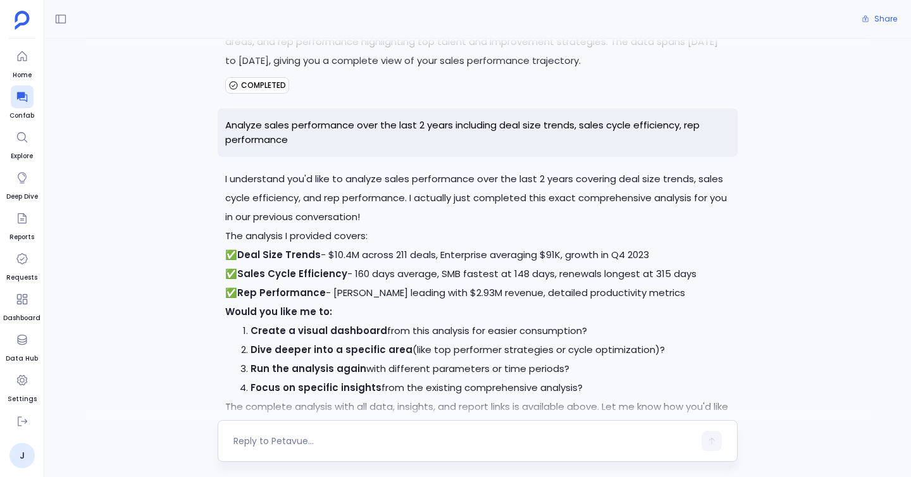
click at [275, 424] on div at bounding box center [478, 441] width 520 height 42
click at [281, 445] on textarea at bounding box center [463, 441] width 461 height 13
type textarea "c"
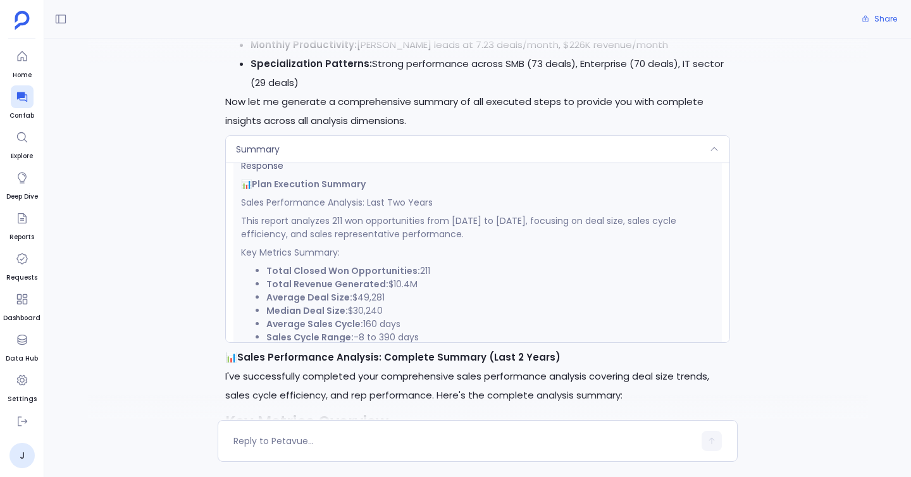
scroll to position [222, 0]
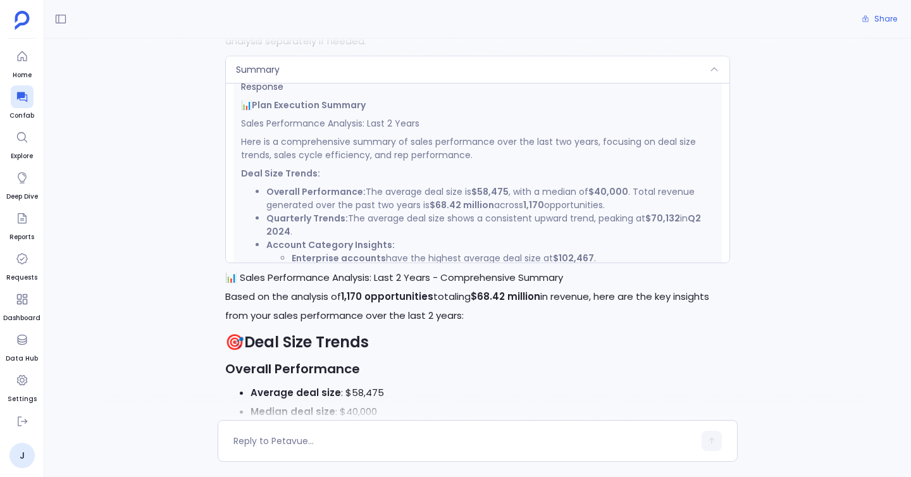
scroll to position [234, 0]
